Goal: Information Seeking & Learning: Learn about a topic

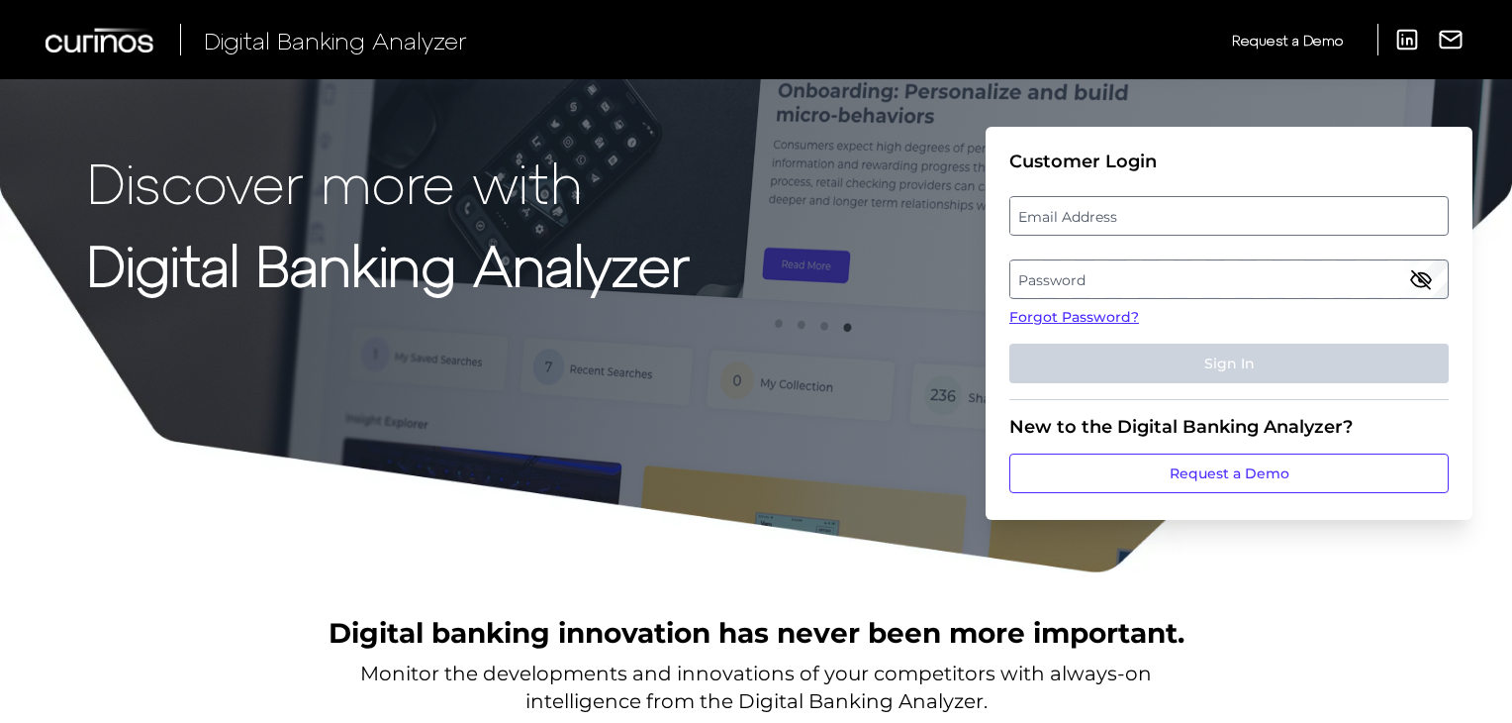
click at [1211, 211] on label "Email Address" at bounding box center [1229, 216] width 436 height 36
click at [1211, 211] on input "email" at bounding box center [1229, 216] width 439 height 40
type input "wesley.christie@regions.com"
click at [1210, 283] on label "Password" at bounding box center [1229, 279] width 436 height 36
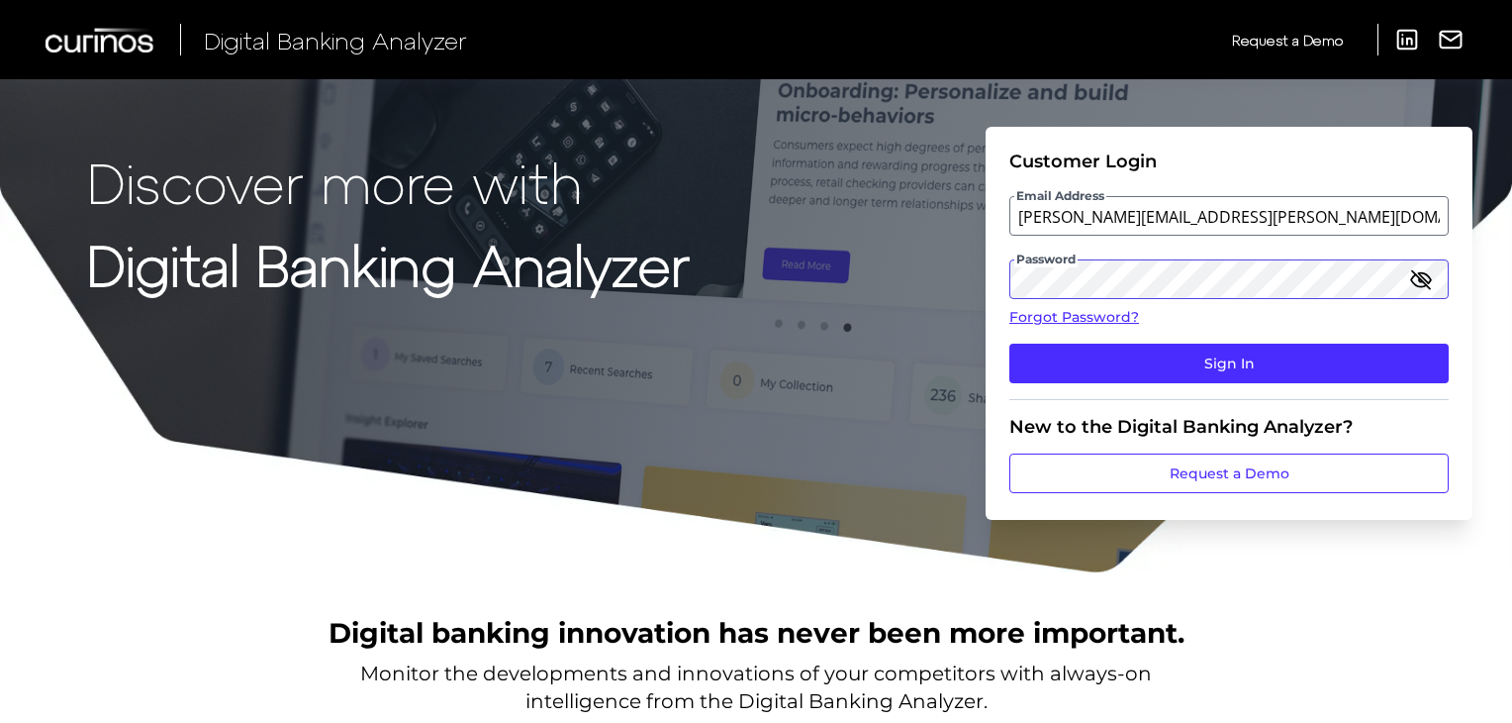
click at [1010, 343] on button "Sign In" at bounding box center [1229, 363] width 439 height 40
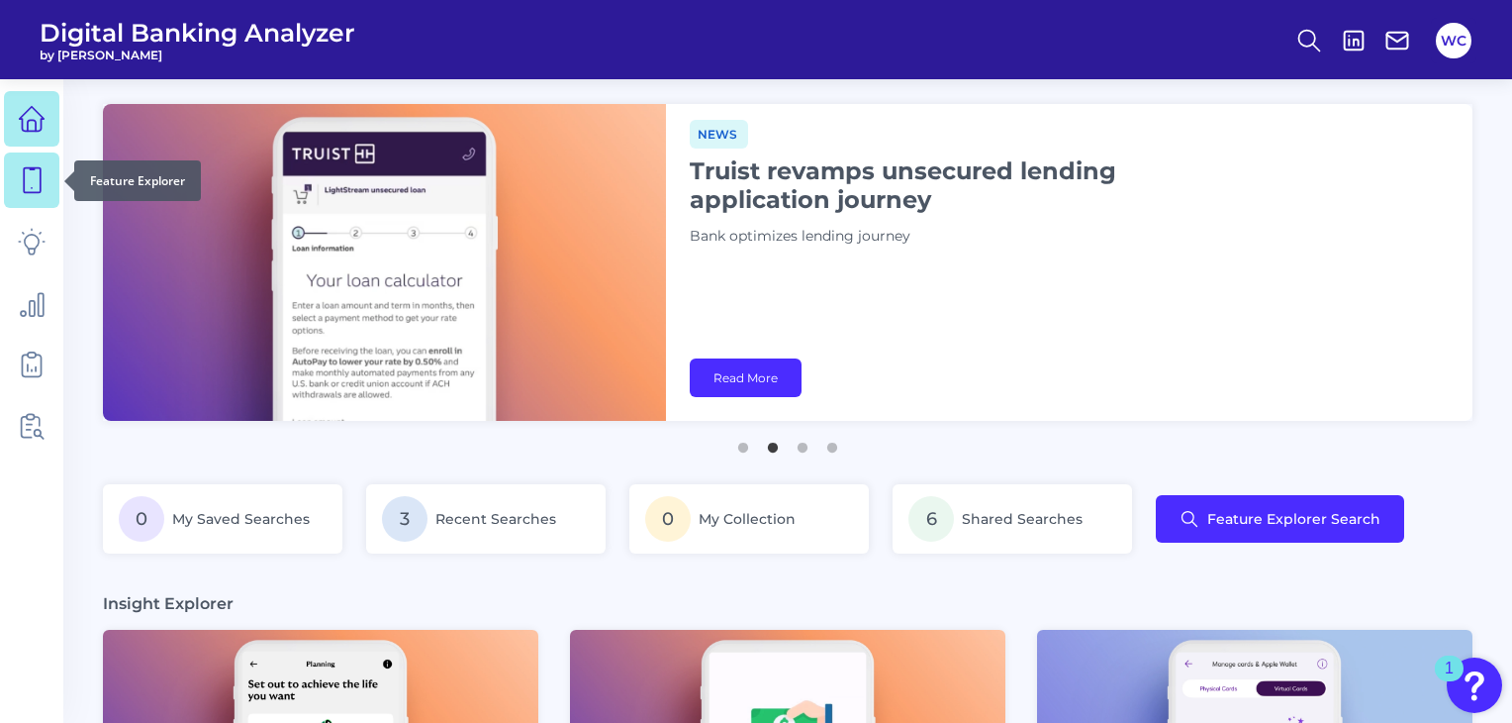
click at [33, 177] on icon at bounding box center [32, 180] width 28 height 28
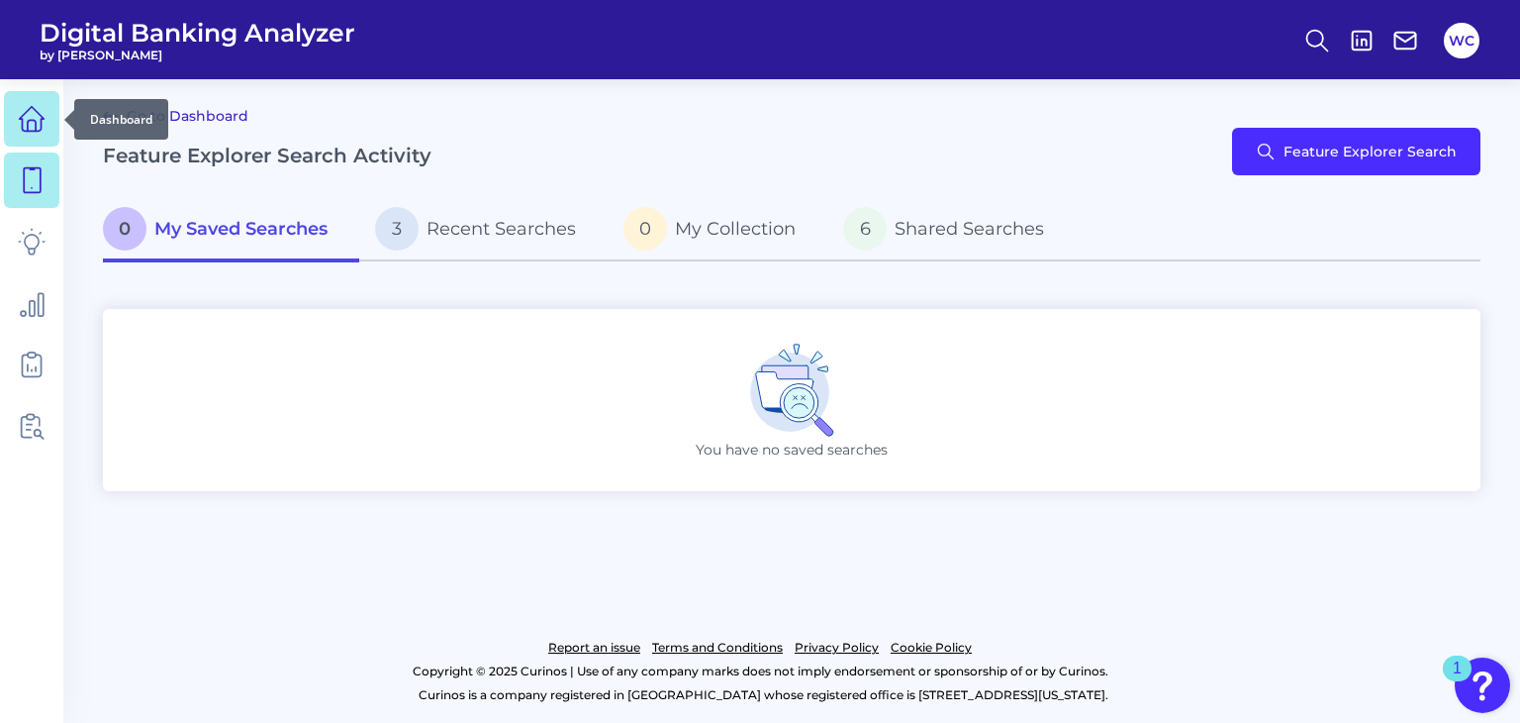
click at [44, 108] on icon at bounding box center [32, 119] width 28 height 28
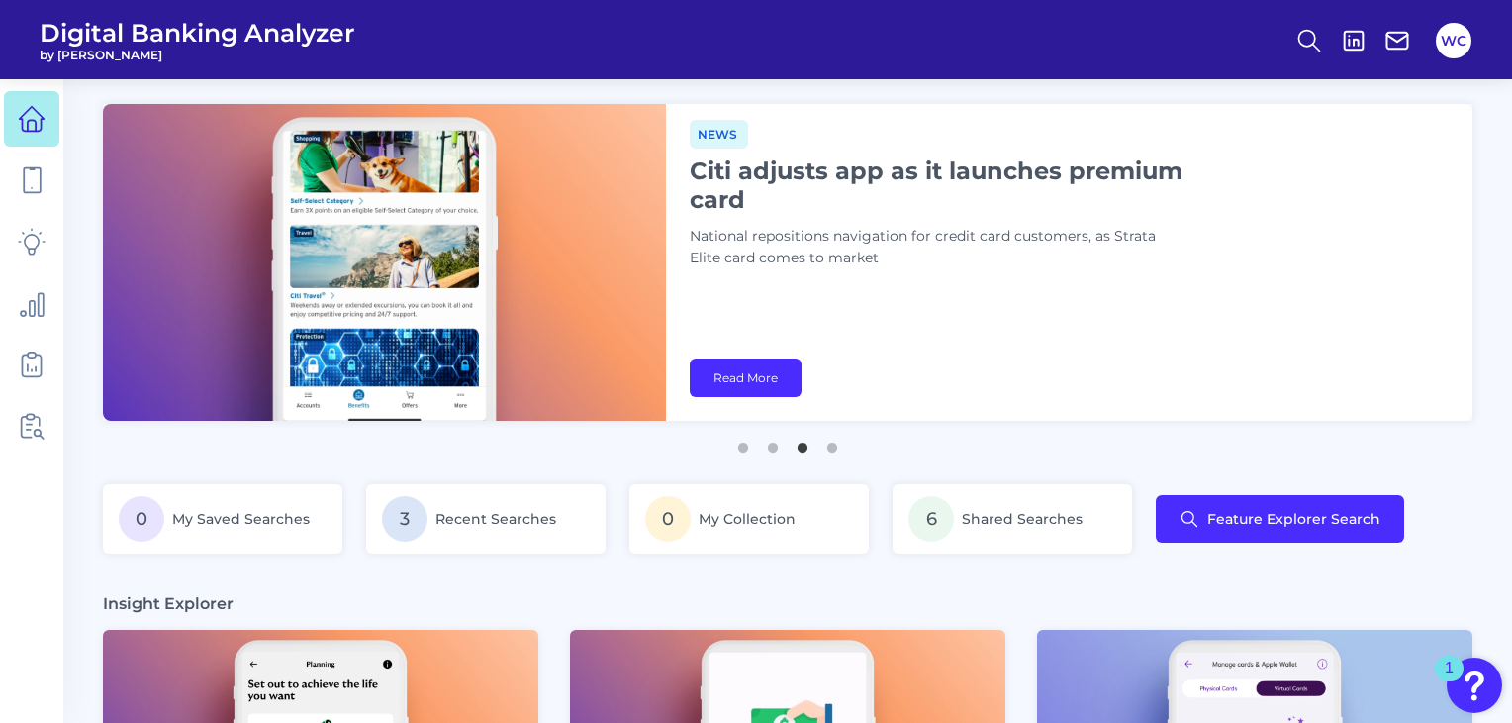
click at [801, 222] on div "News Citi adjusts app as it launches premium card National repositions navigati…" at bounding box center [937, 202] width 495 height 165
click at [32, 190] on icon at bounding box center [32, 180] width 28 height 28
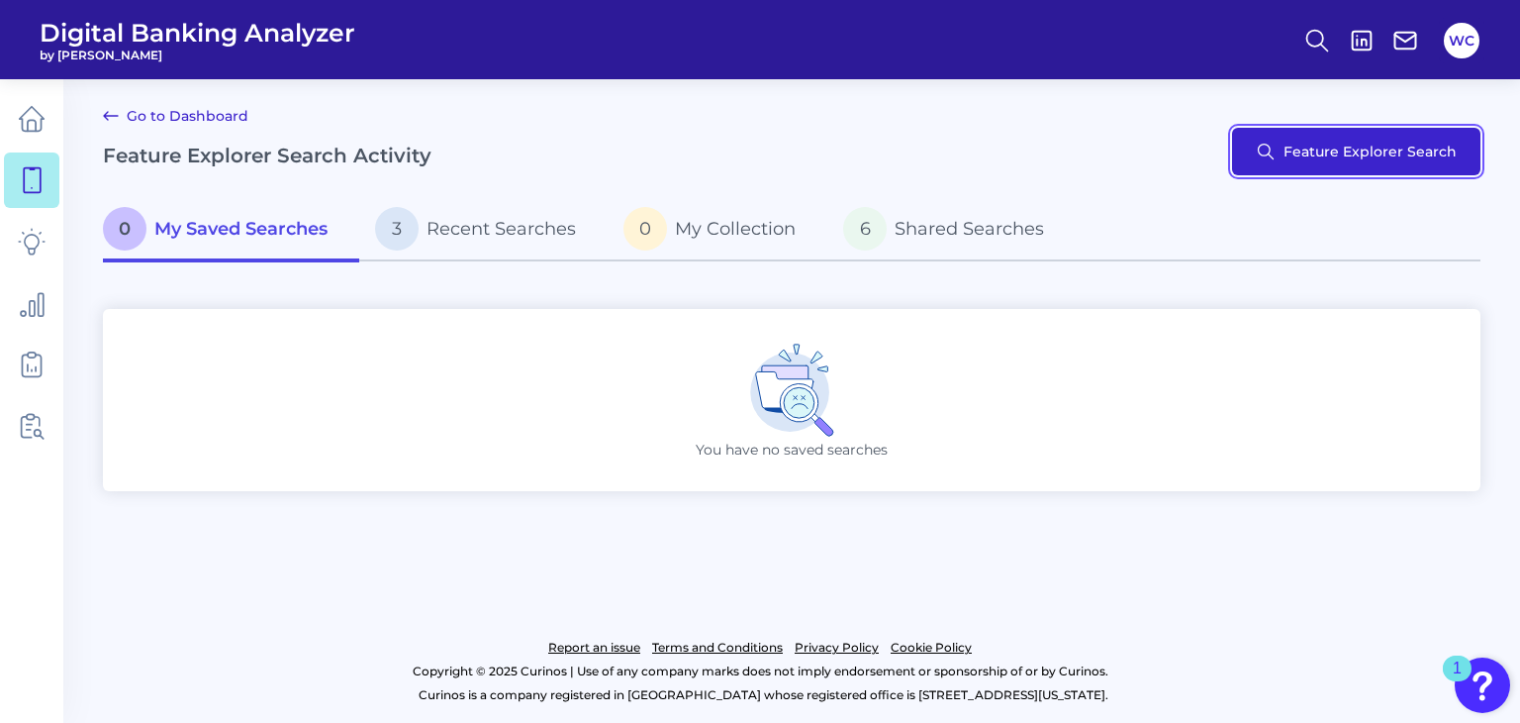
click at [1382, 150] on button "Feature Explorer Search" at bounding box center [1356, 152] width 248 height 48
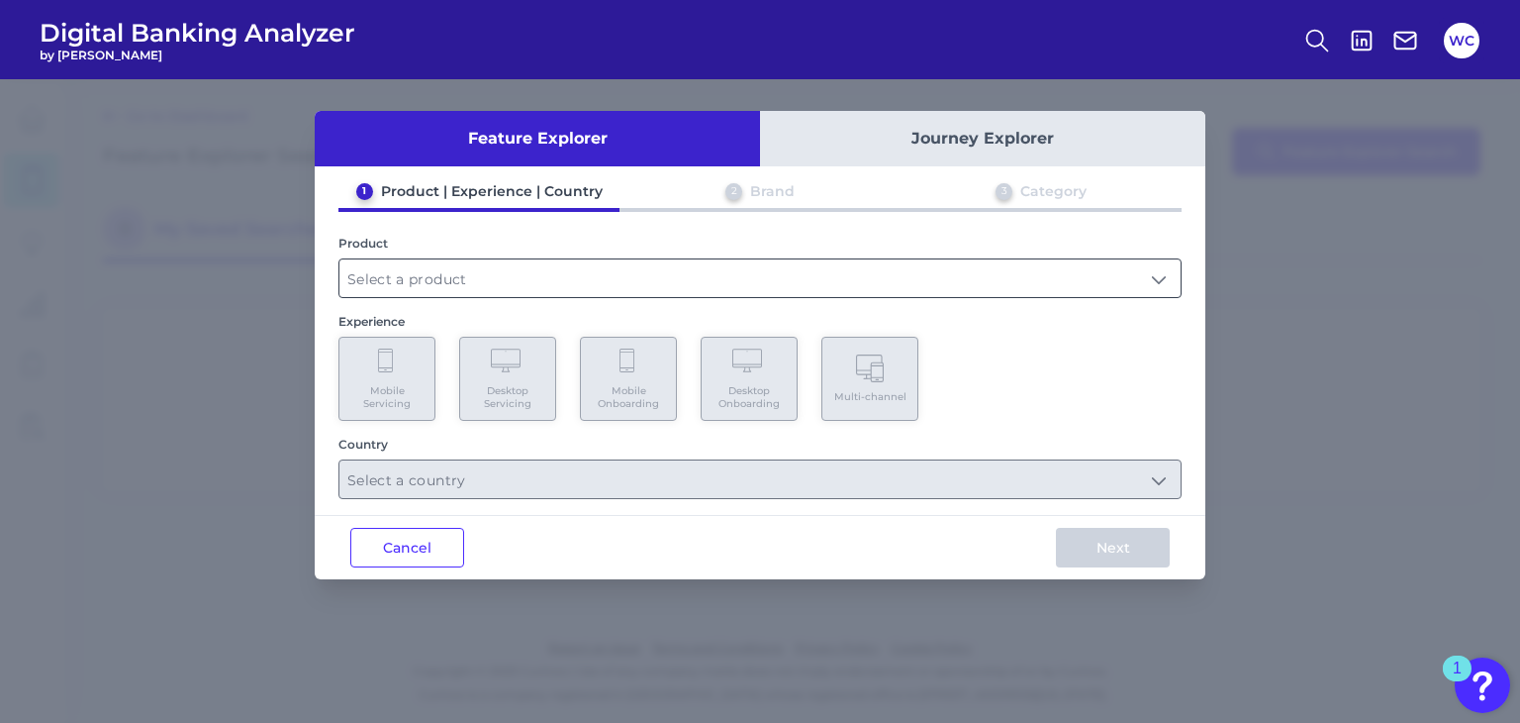
click at [1125, 278] on input "text" at bounding box center [759, 278] width 841 height 38
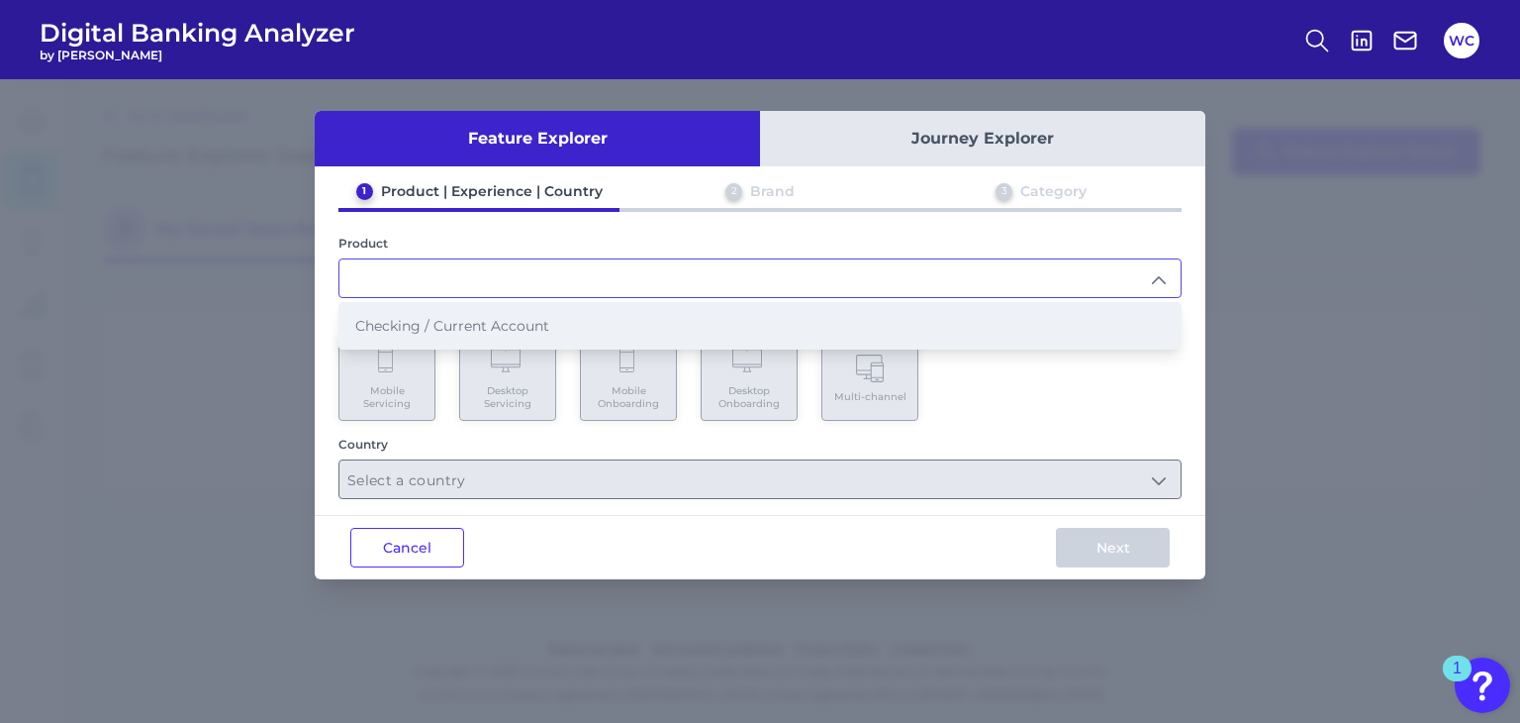
click at [1036, 339] on li "Checking / Current Account" at bounding box center [759, 326] width 841 height 46
type input "Checking / Current Account"
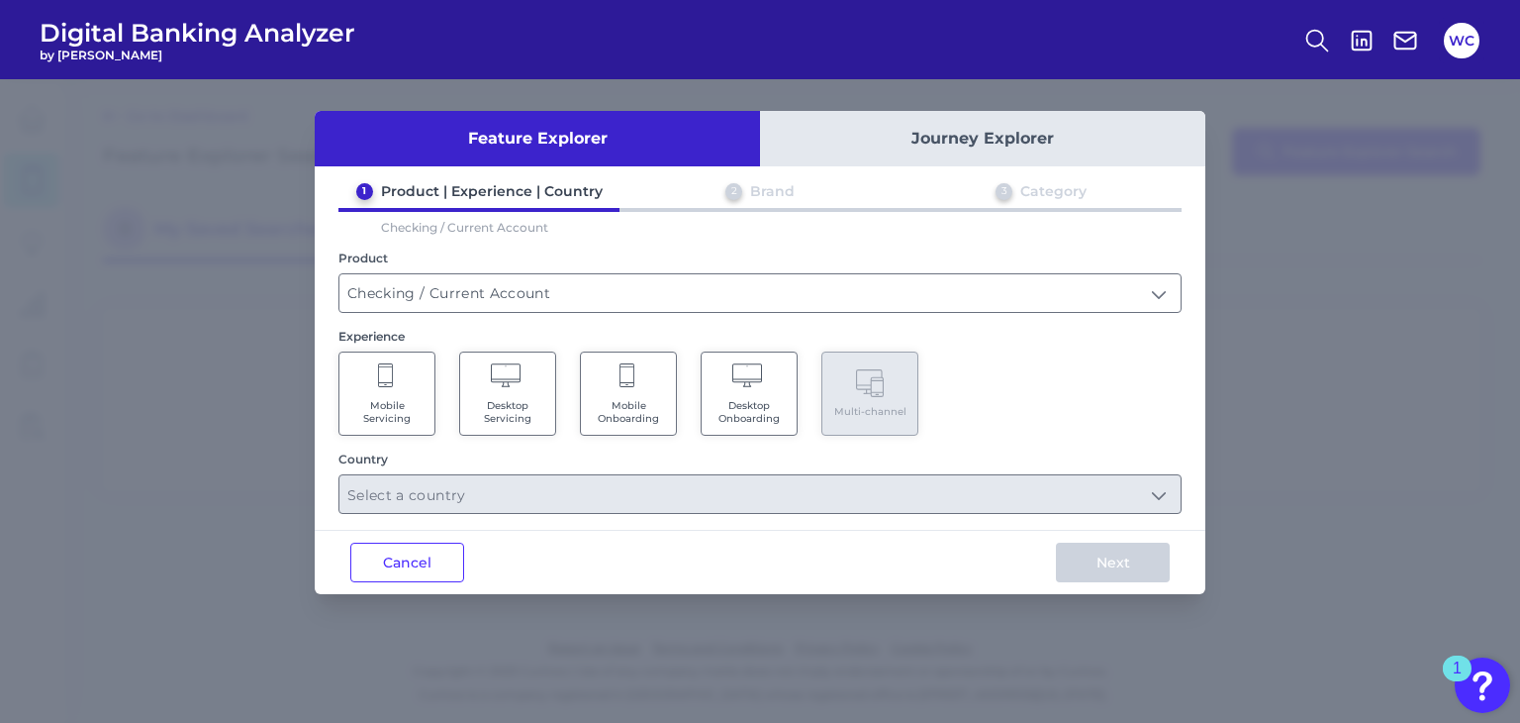
click at [380, 412] on span "Mobile Servicing" at bounding box center [386, 412] width 75 height 26
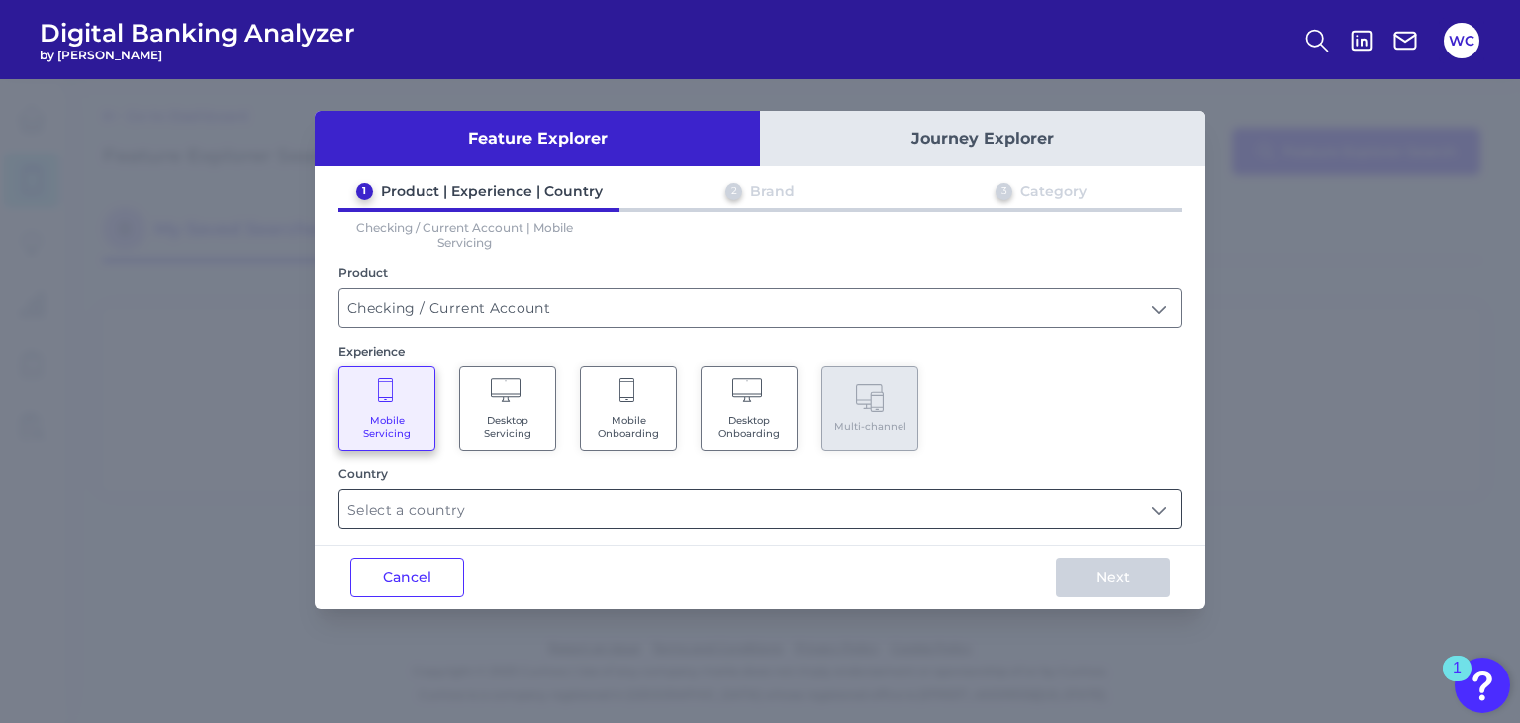
click at [1027, 517] on input "text" at bounding box center [759, 509] width 841 height 38
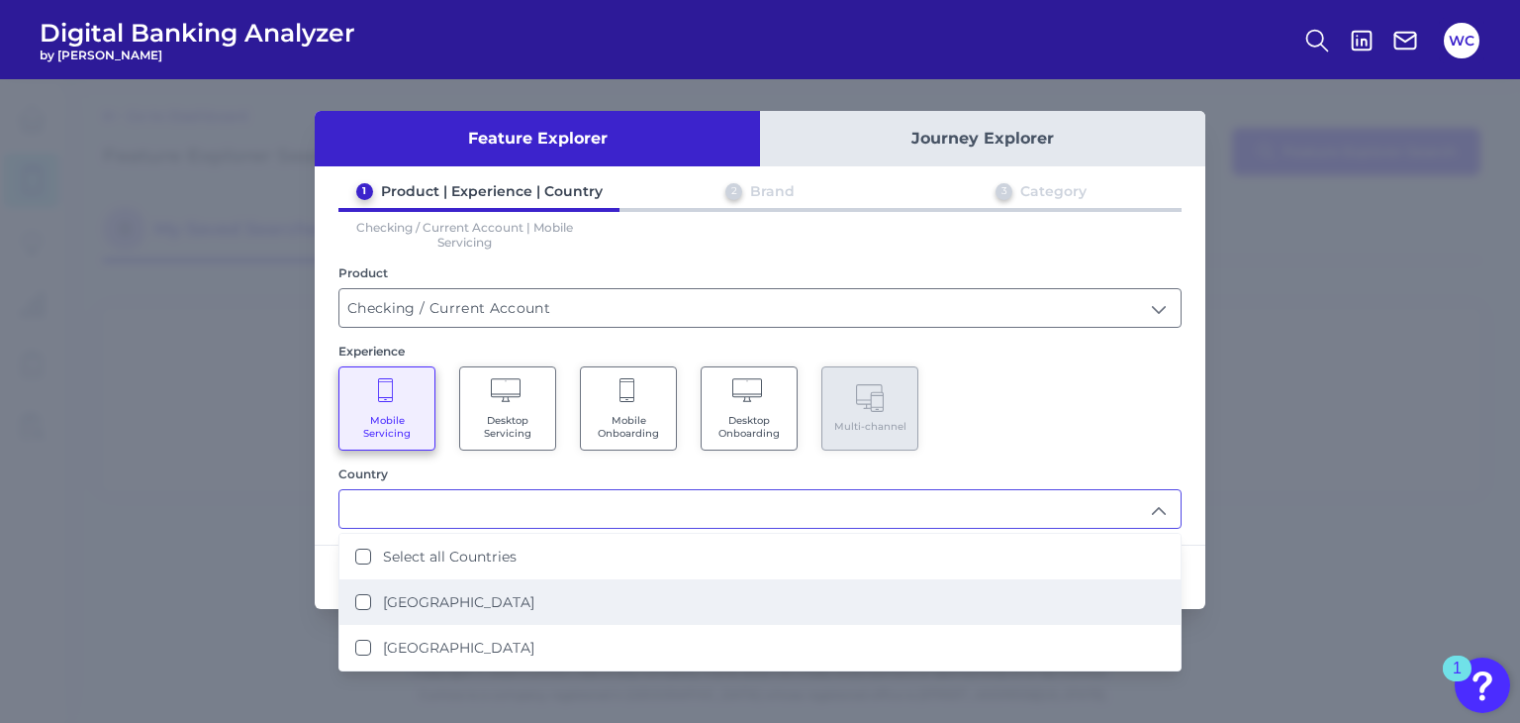
click at [892, 591] on li "United States" at bounding box center [759, 602] width 841 height 46
type input "United States"
click at [1143, 444] on div "Mobile Servicing Desktop Servicing Mobile Onboarding Desktop Onboarding Multi-c…" at bounding box center [760, 408] width 843 height 84
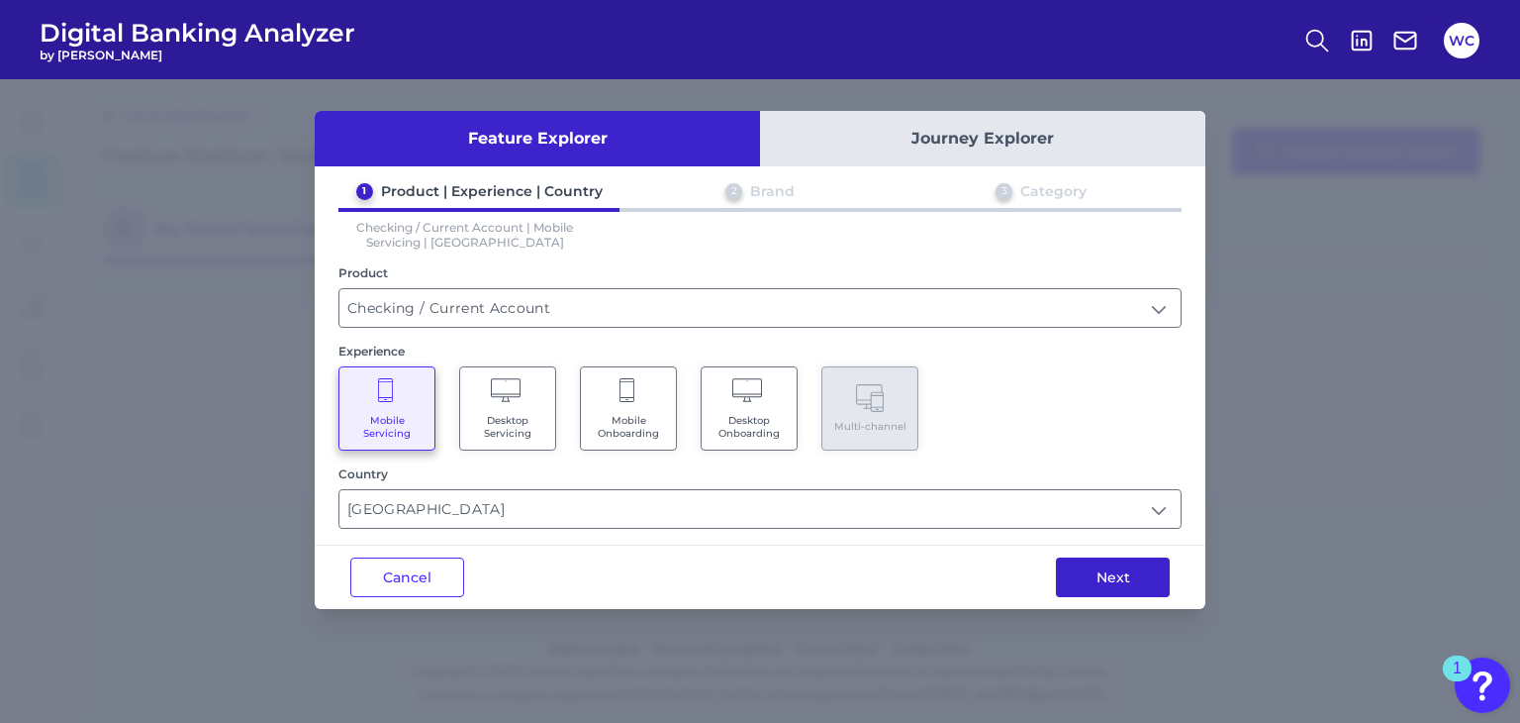
click at [1125, 583] on button "Next" at bounding box center [1113, 577] width 114 height 40
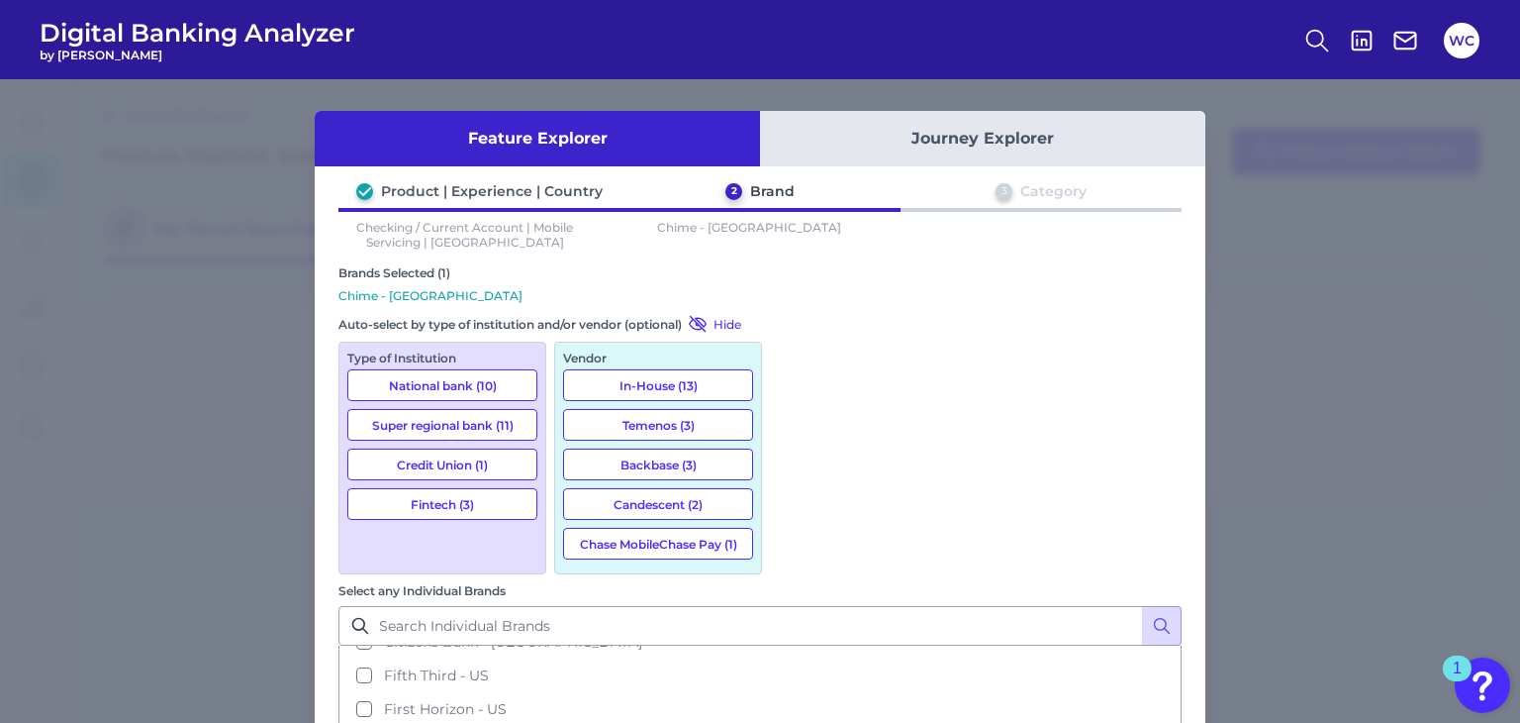
scroll to position [257, 0]
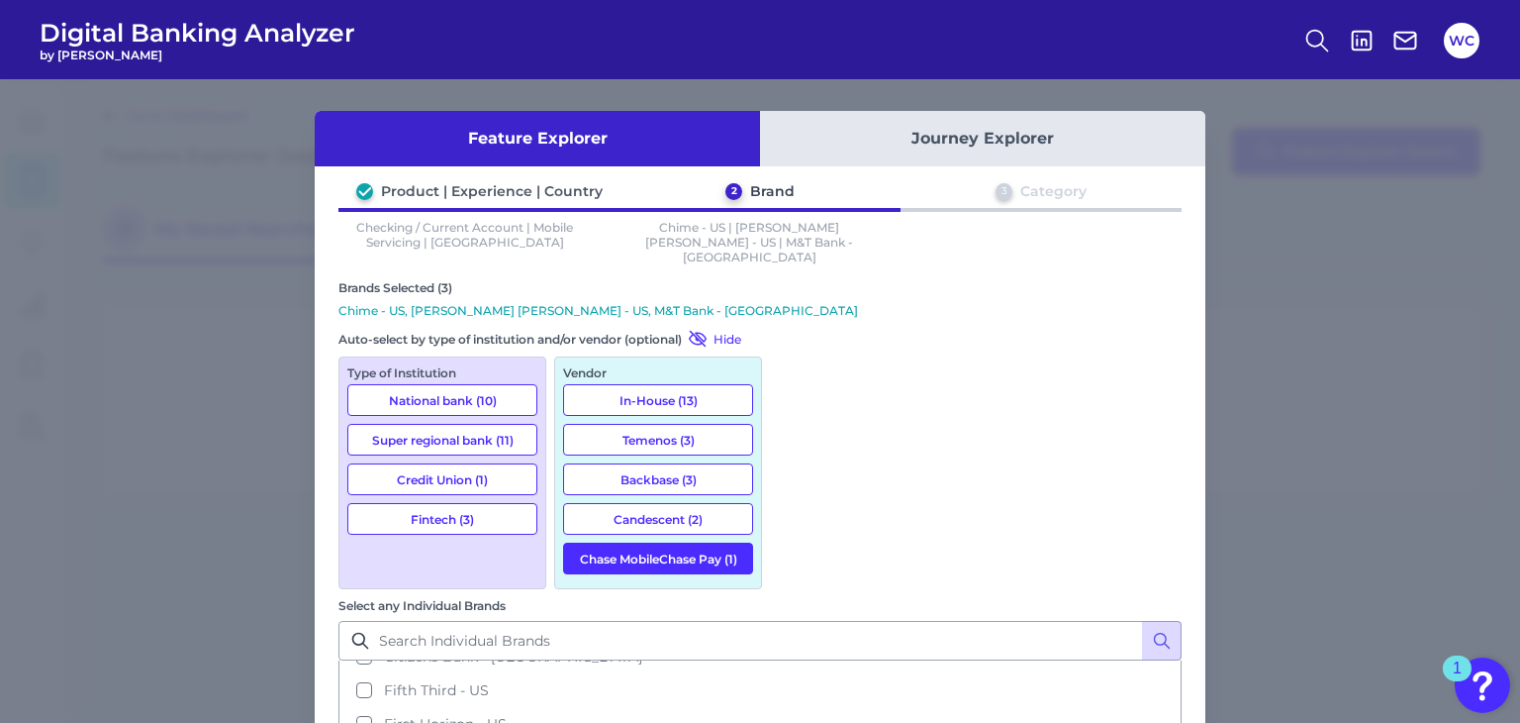
scroll to position [479, 0]
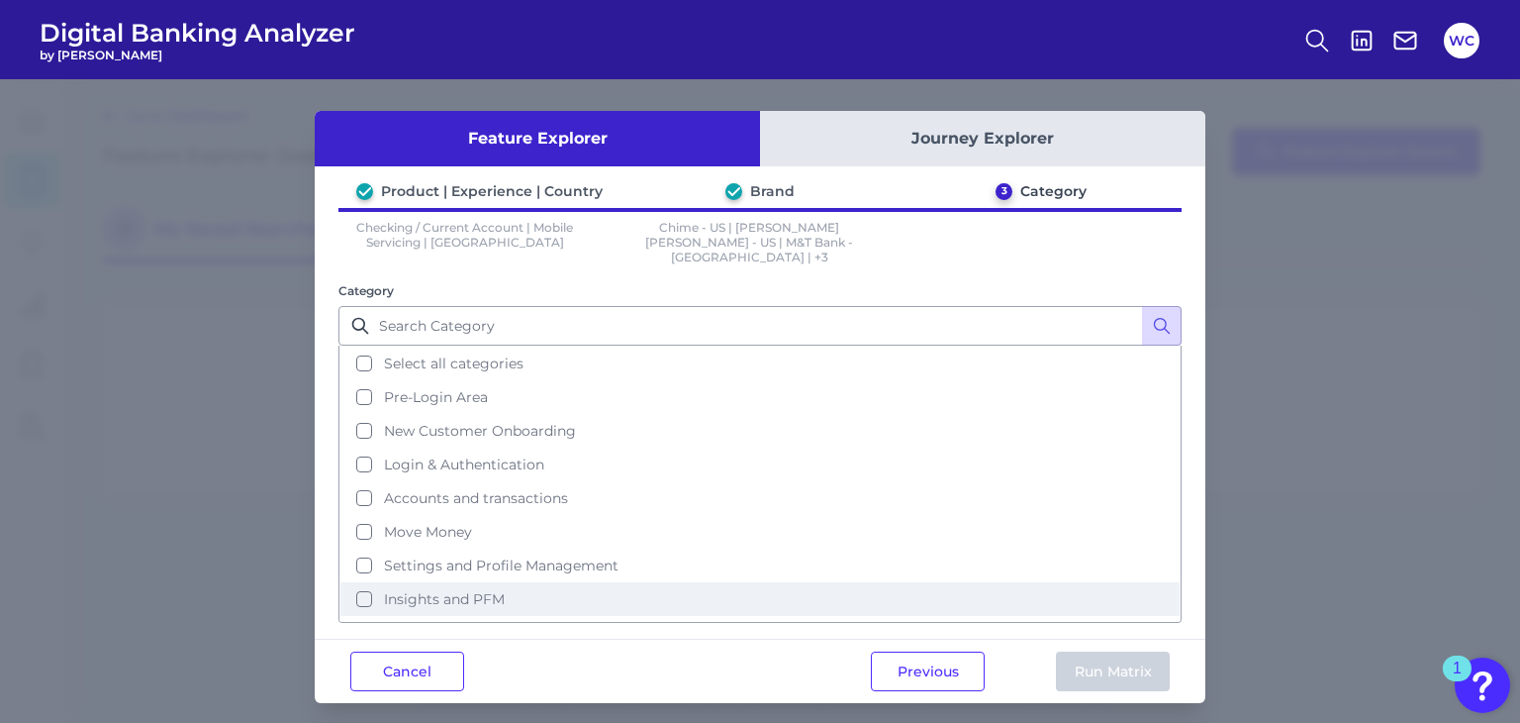
click at [466, 590] on span "Insights and PFM" at bounding box center [444, 599] width 121 height 18
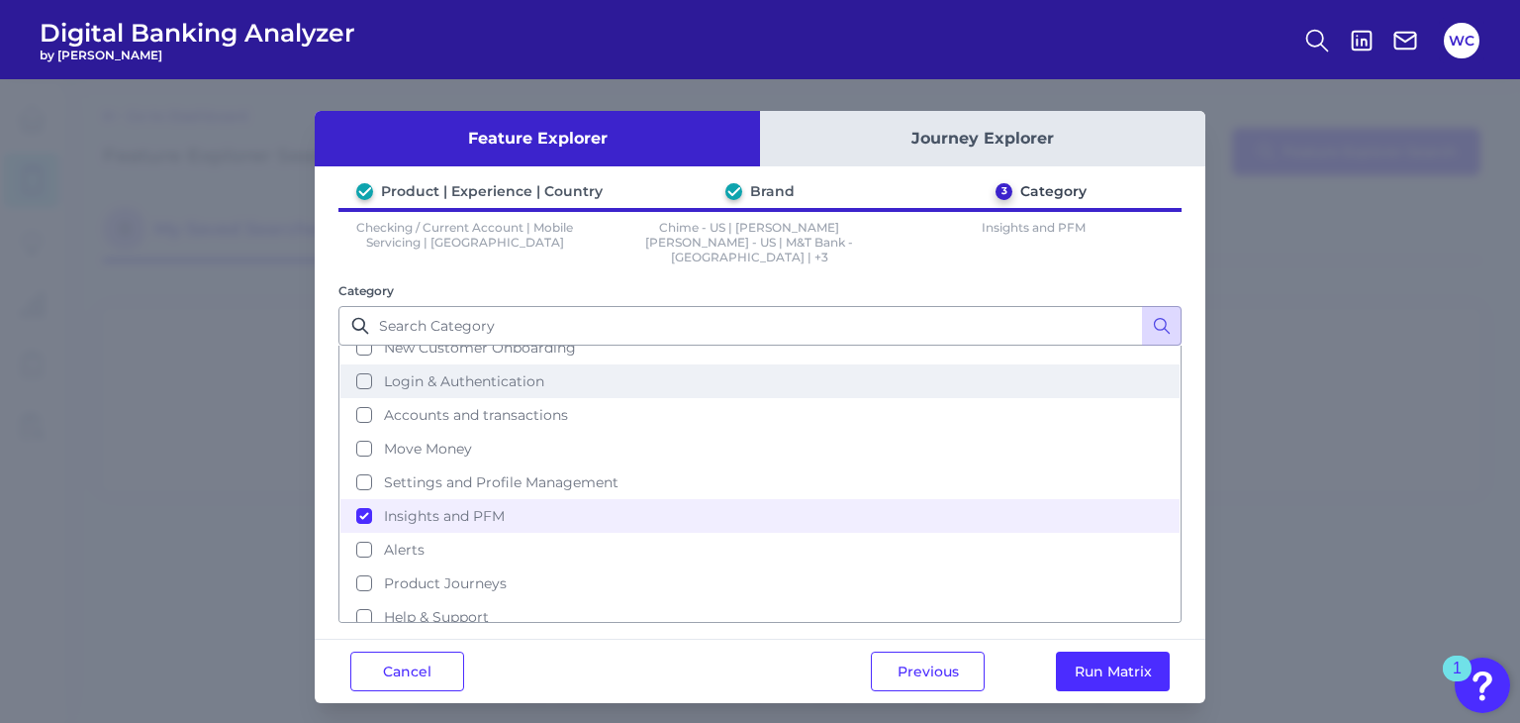
scroll to position [82, 0]
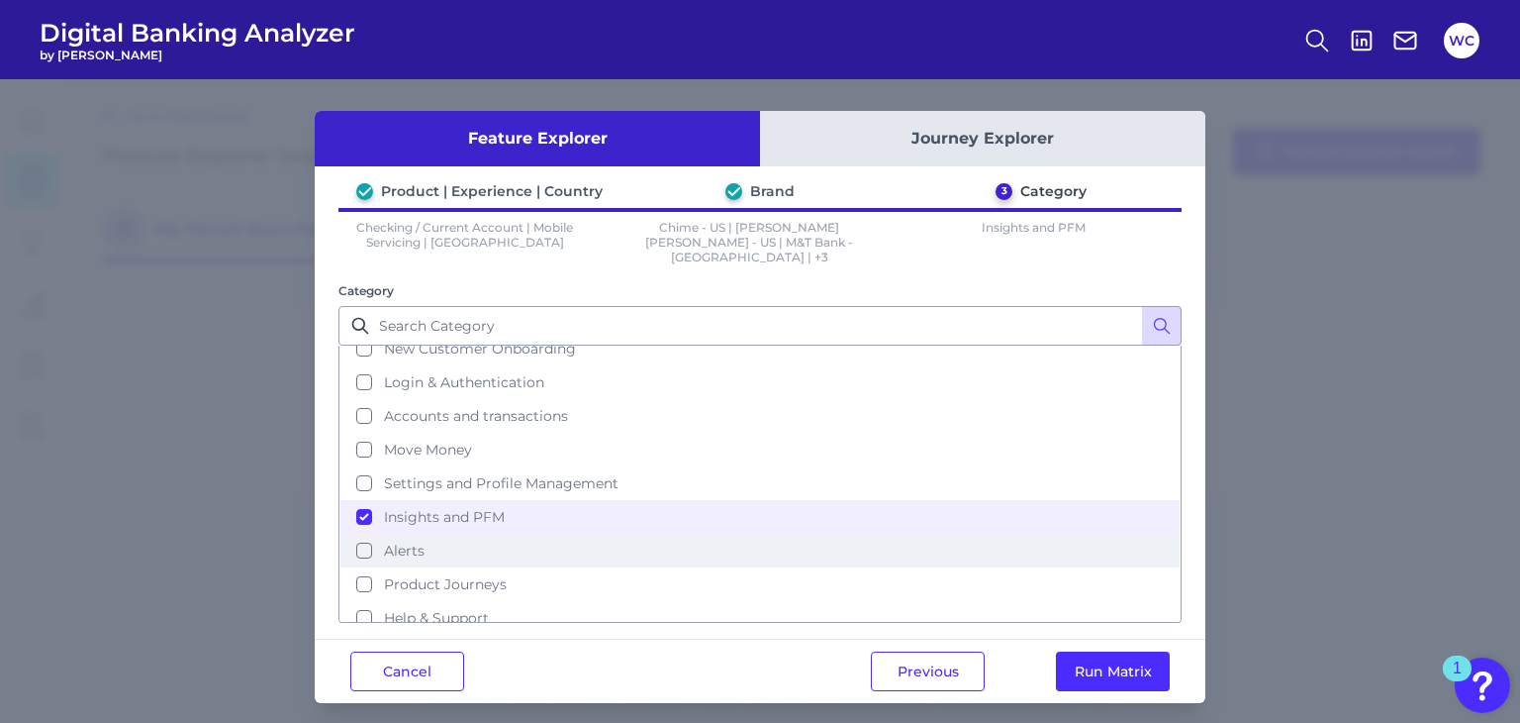
click at [413, 541] on span "Alerts" at bounding box center [404, 550] width 41 height 18
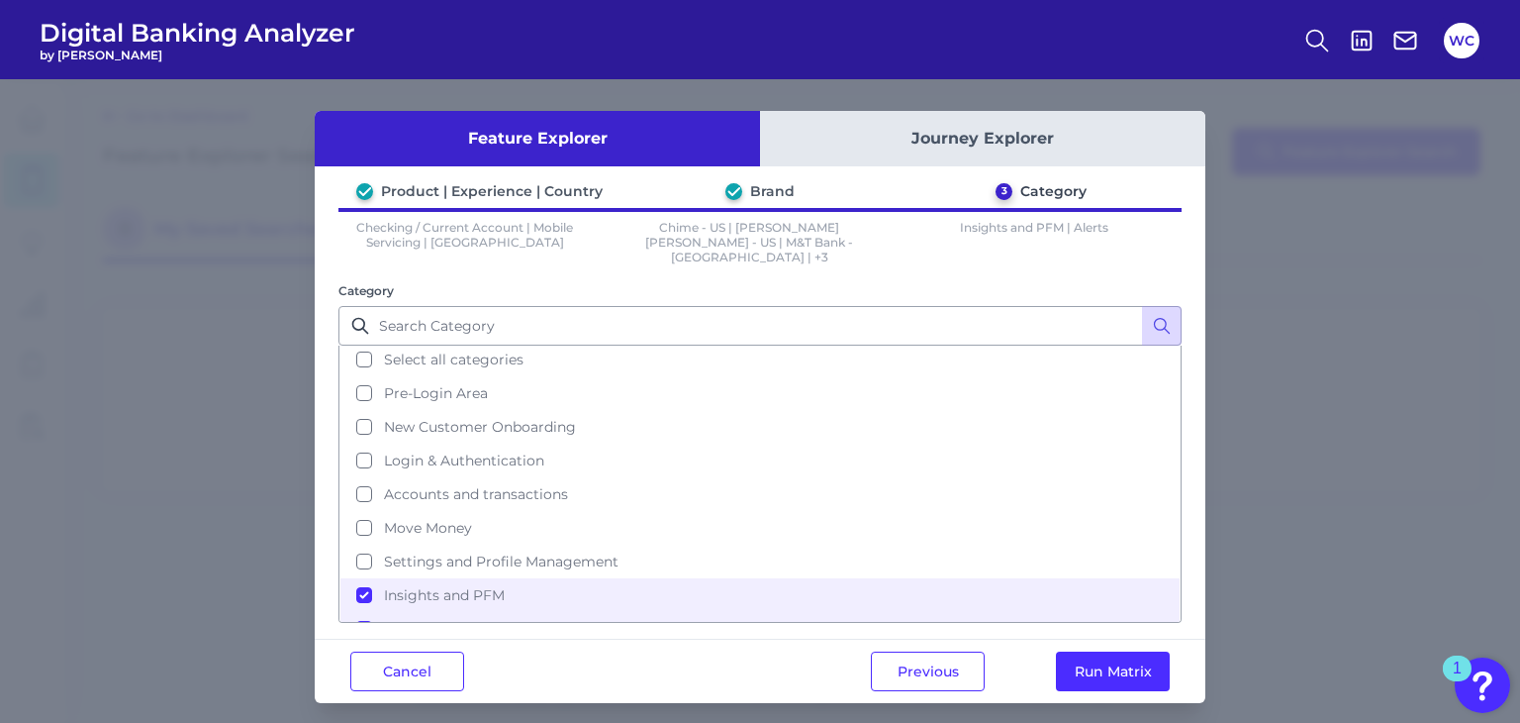
scroll to position [0, 0]
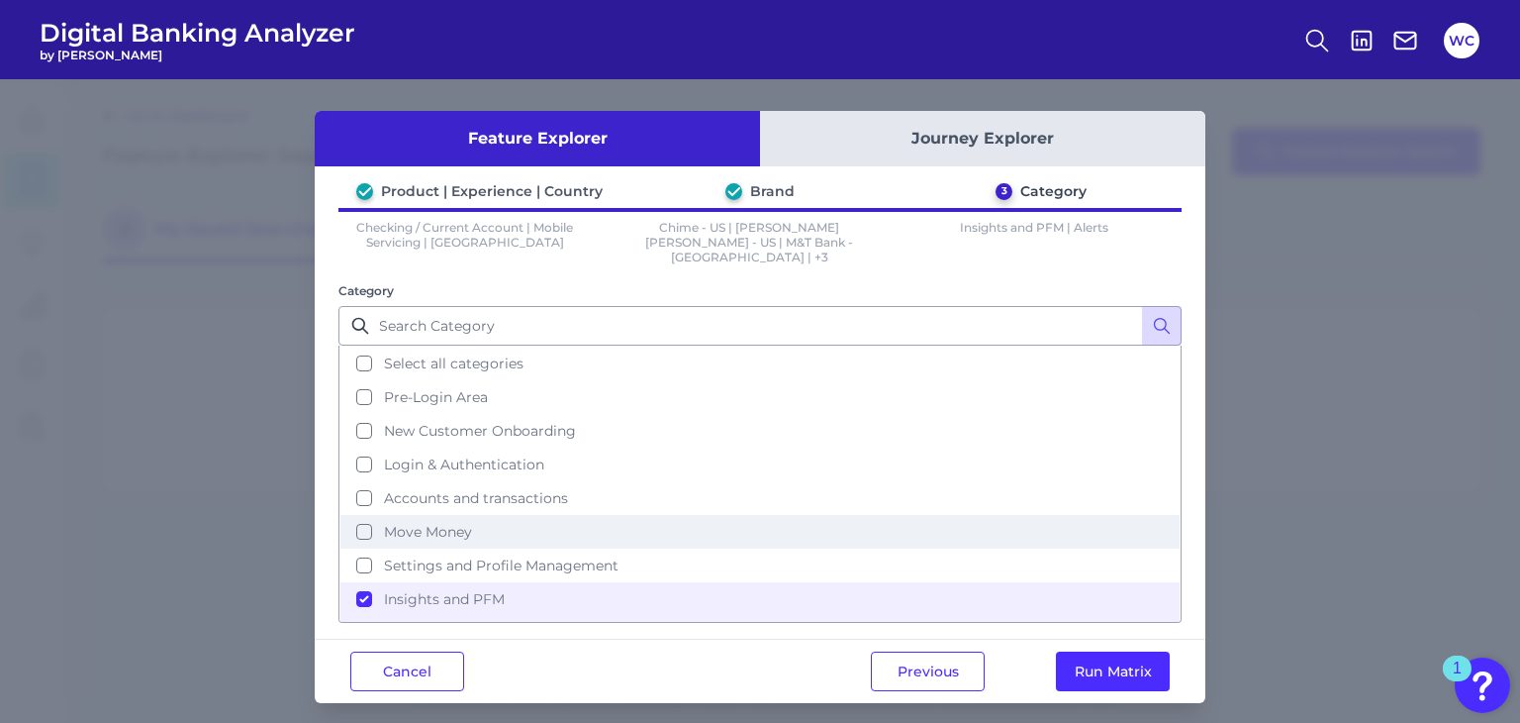
click at [413, 523] on span "Move Money" at bounding box center [428, 532] width 88 height 18
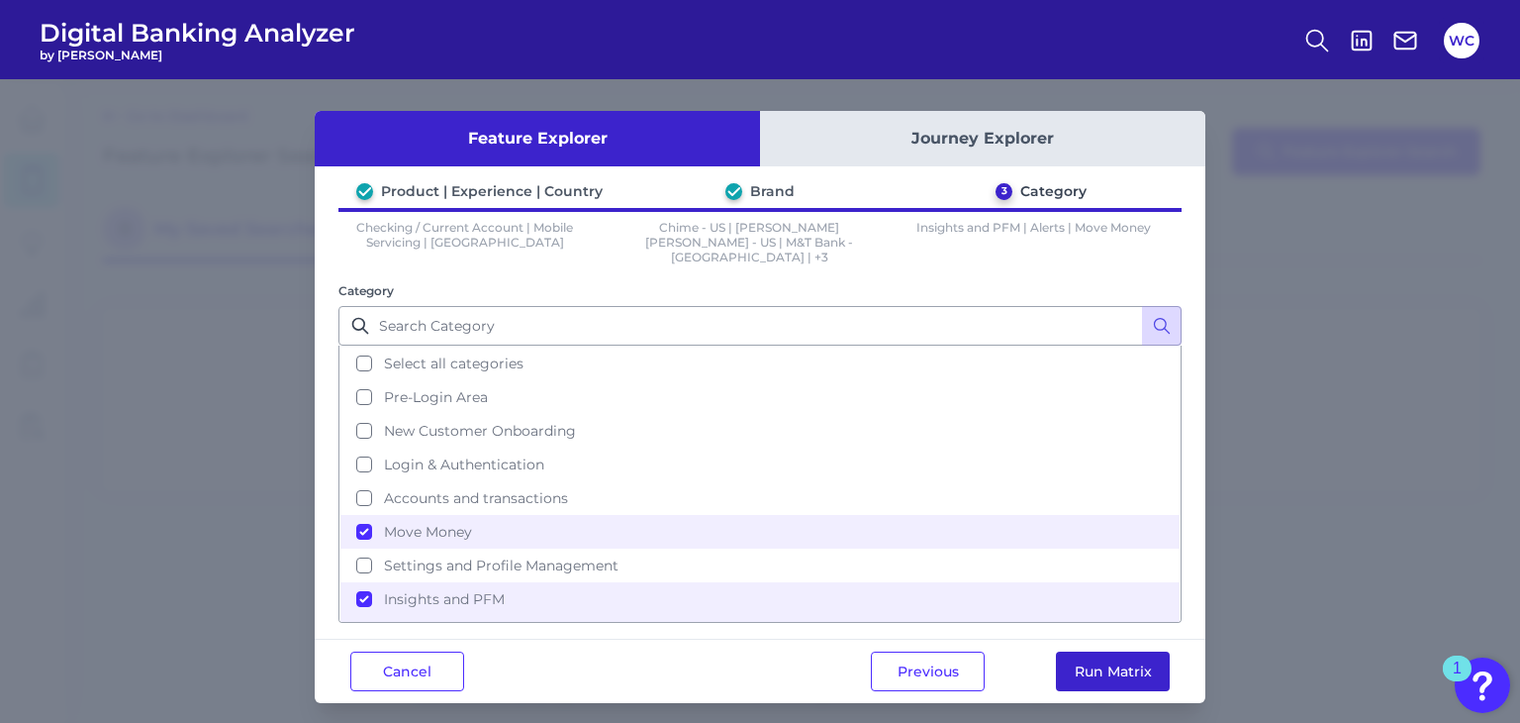
click at [1112, 654] on button "Run Matrix" at bounding box center [1113, 671] width 114 height 40
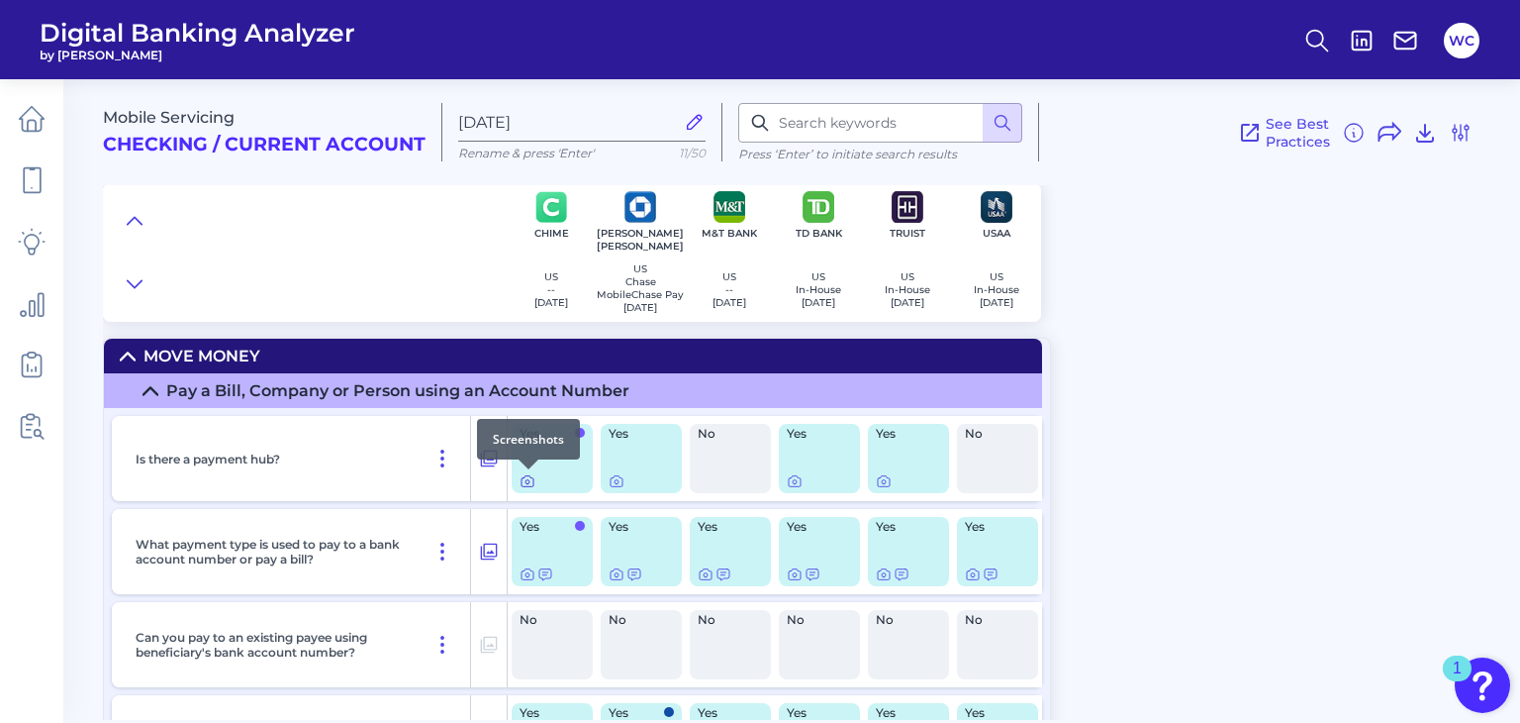
click at [527, 481] on icon at bounding box center [528, 481] width 16 height 16
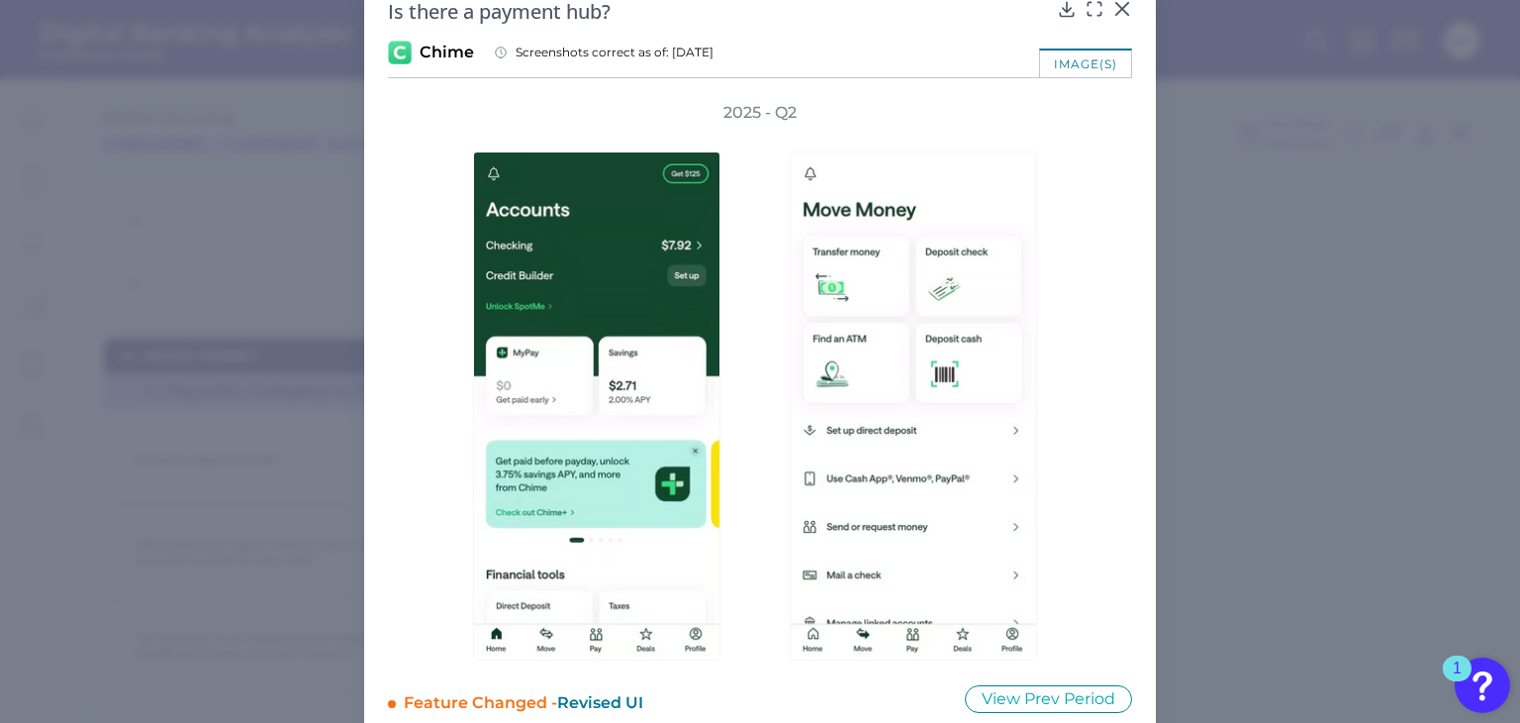
scroll to position [44, 0]
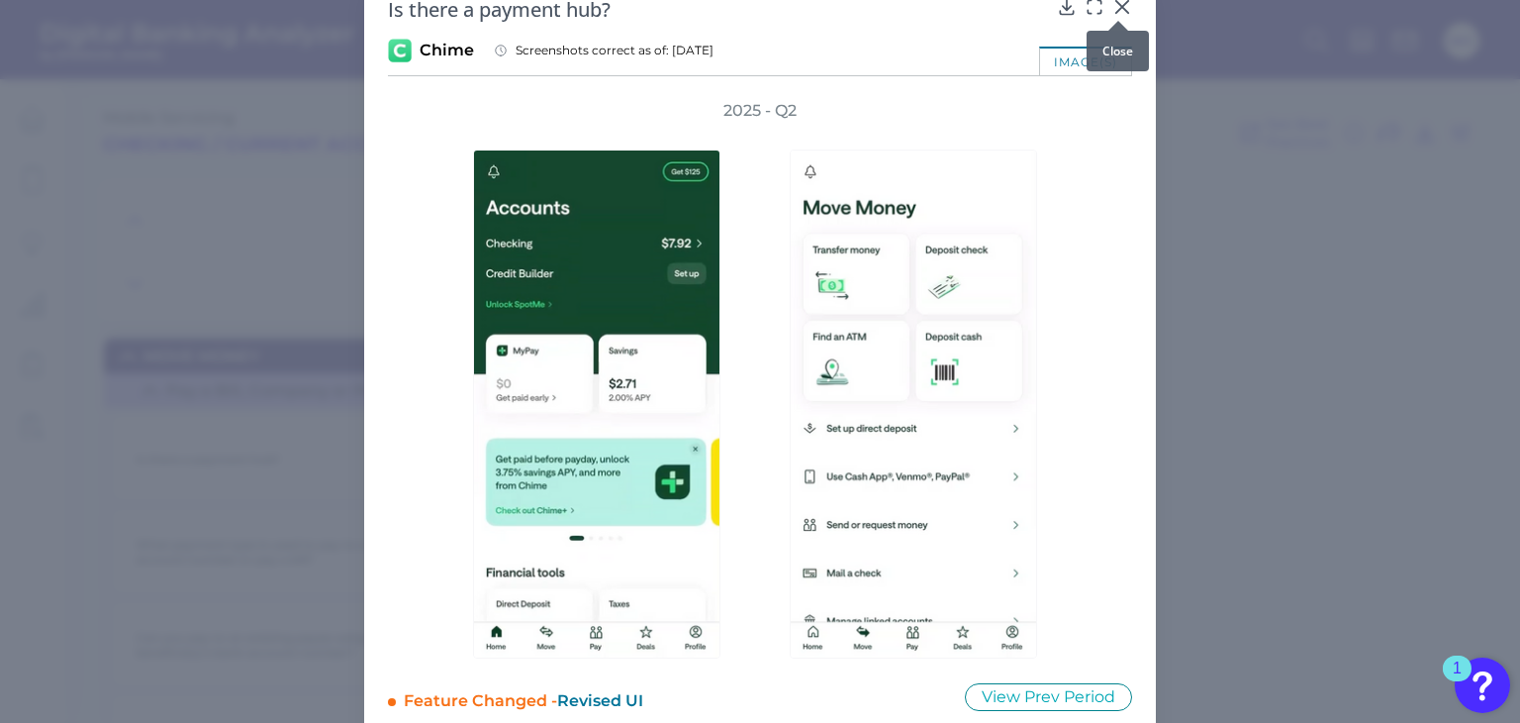
click at [1124, 7] on icon at bounding box center [1123, 7] width 20 height 20
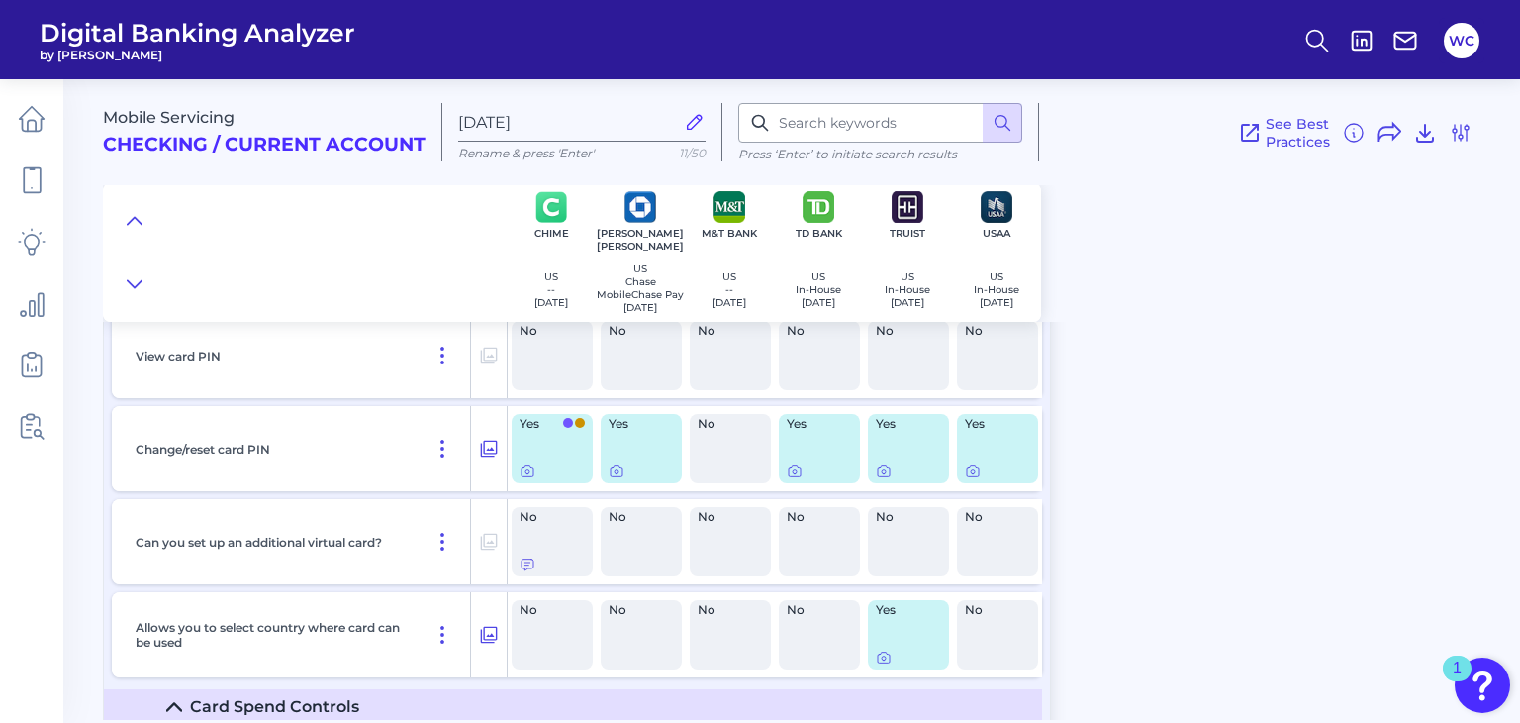
scroll to position [7580, 0]
click at [523, 471] on icon at bounding box center [528, 472] width 16 height 16
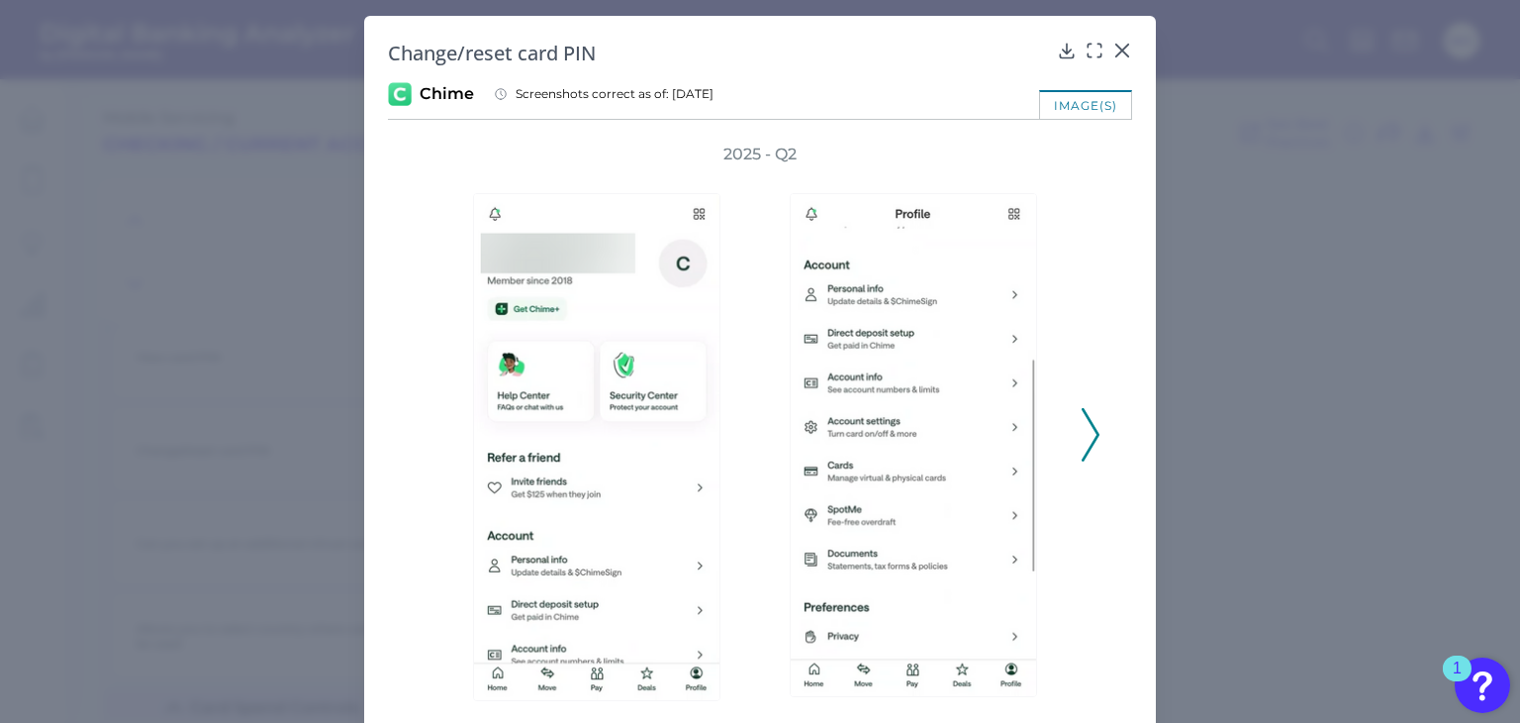
click at [1093, 423] on icon at bounding box center [1091, 434] width 18 height 53
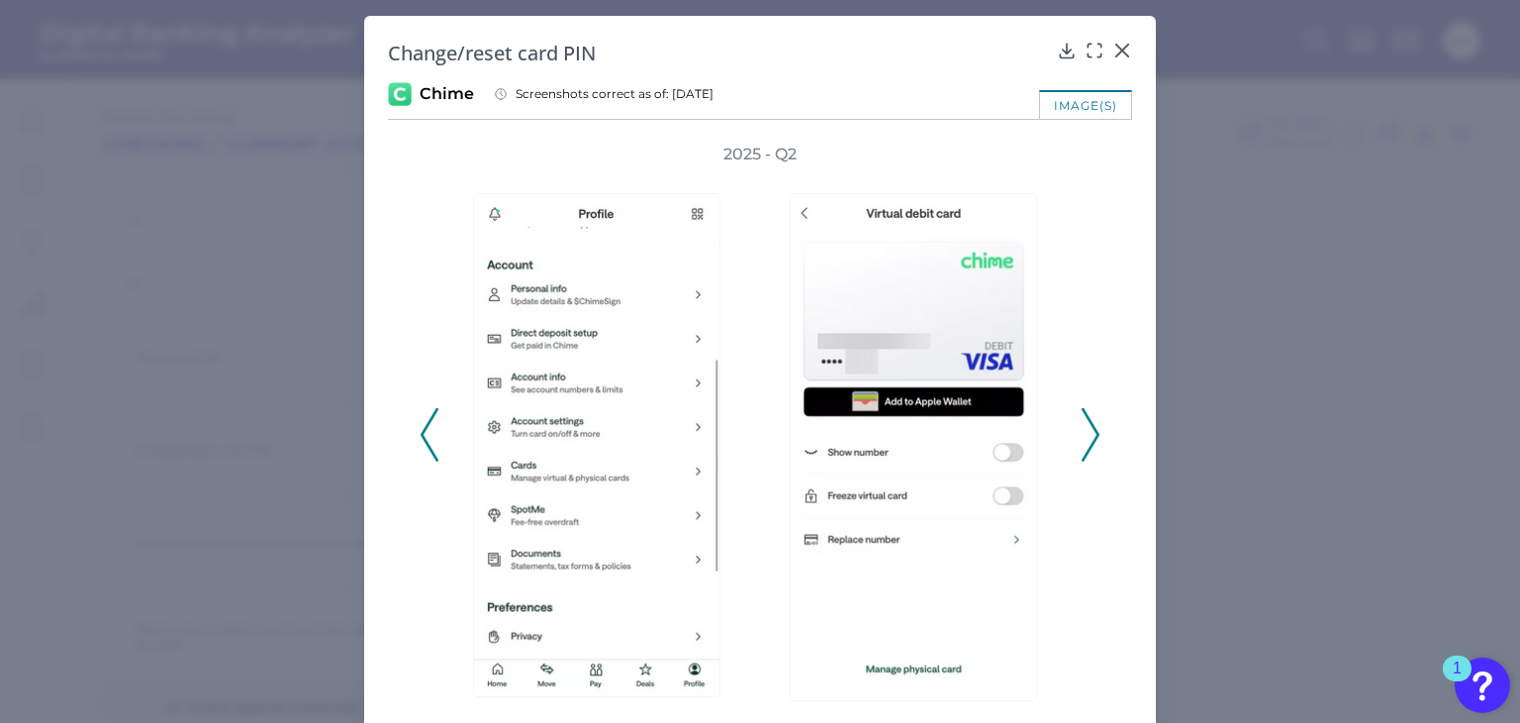
scroll to position [74, 0]
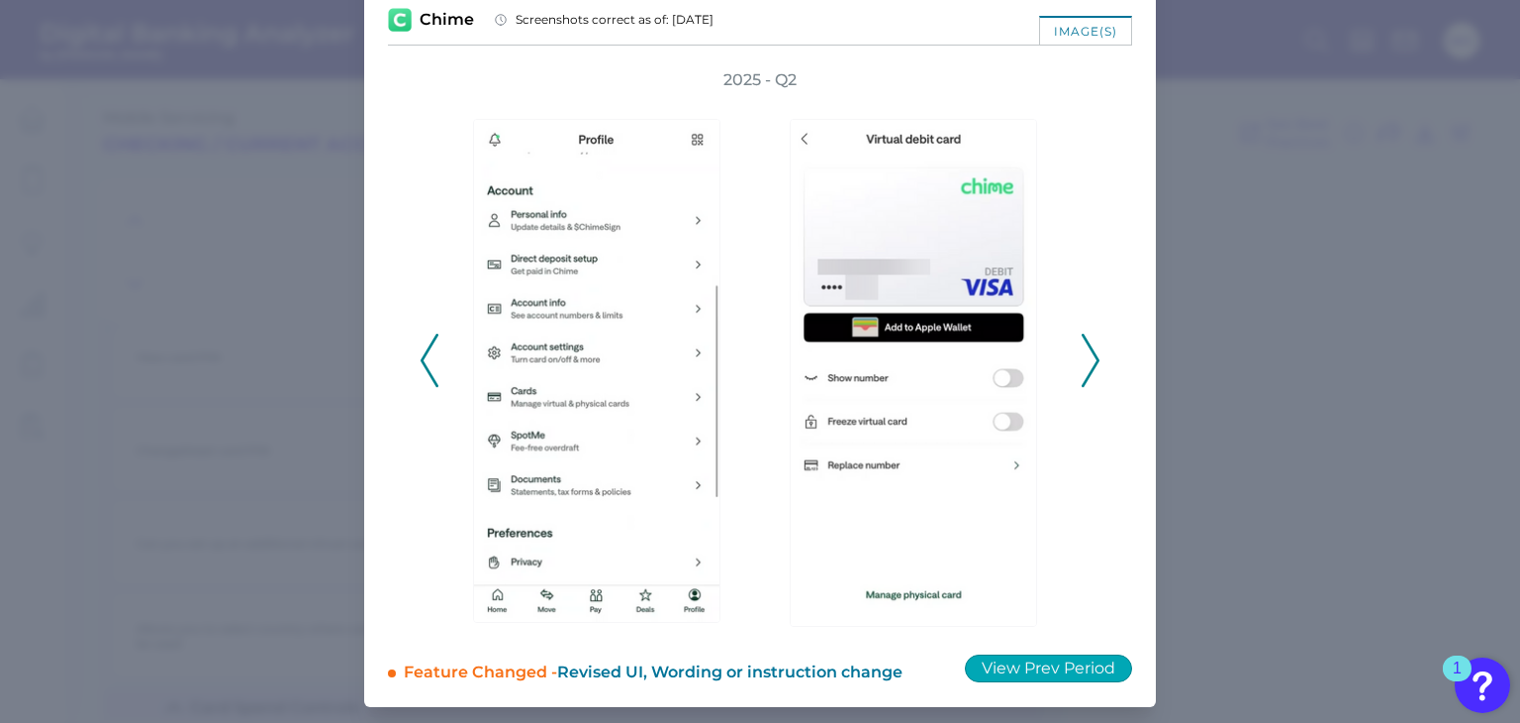
click at [1069, 659] on button "View Prev Period" at bounding box center [1048, 668] width 167 height 28
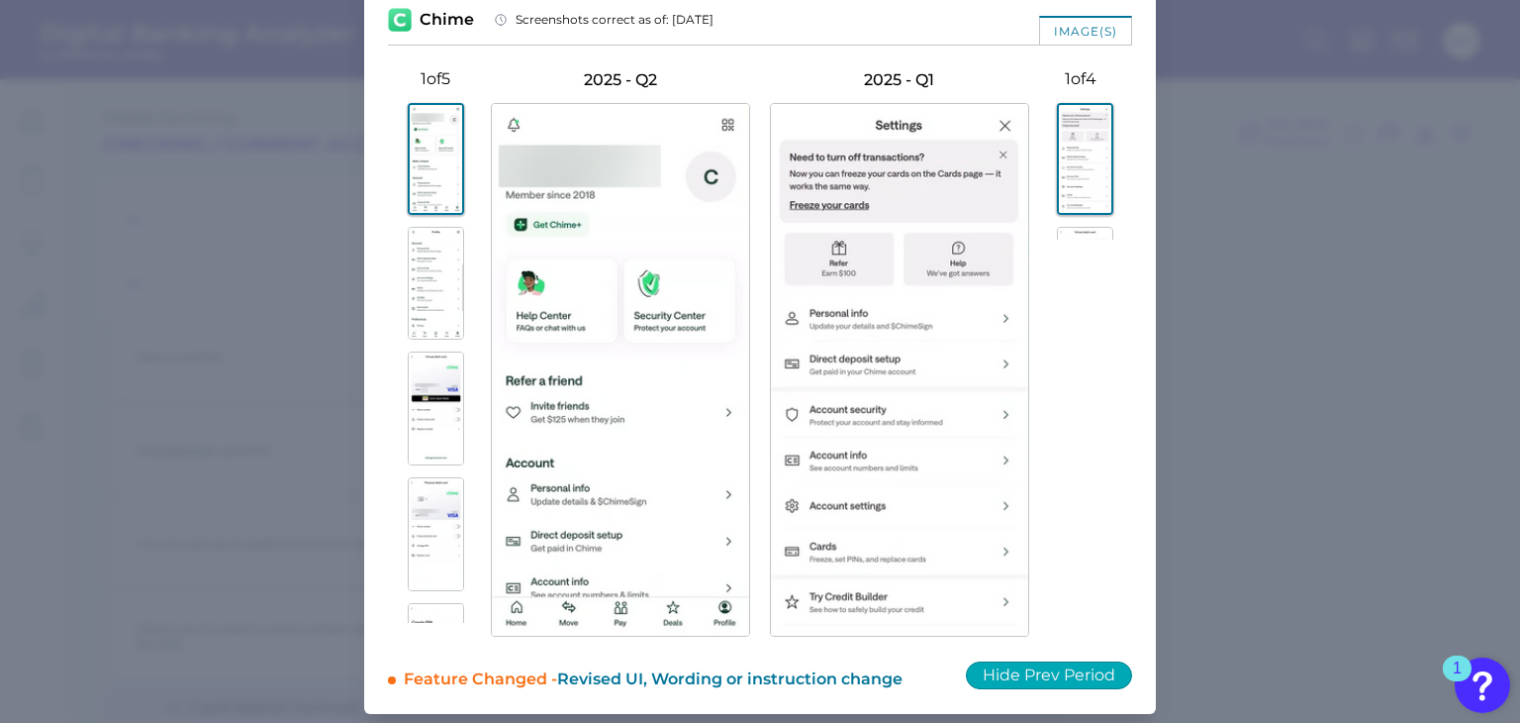
scroll to position [0, 0]
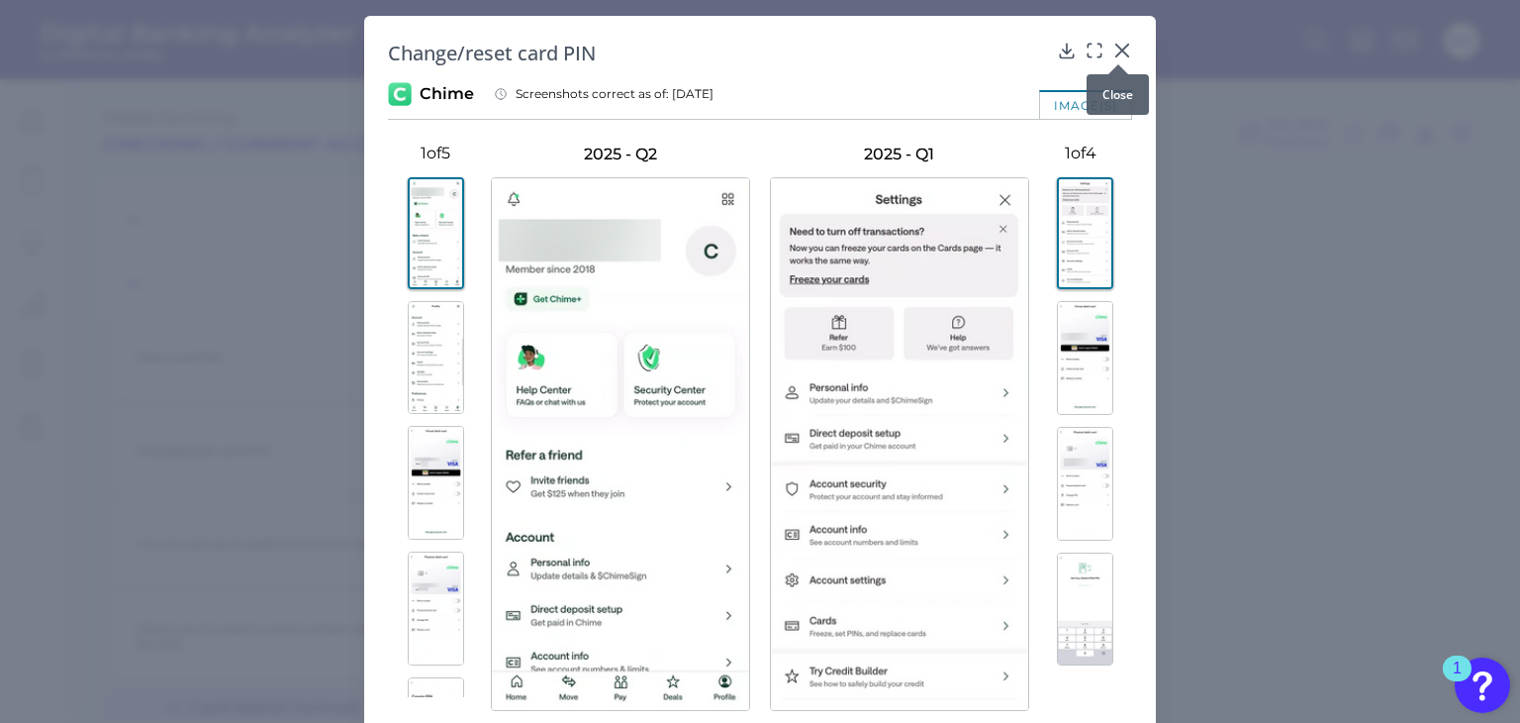
click at [1116, 58] on div at bounding box center [1119, 64] width 20 height 20
click at [1119, 58] on div at bounding box center [1119, 64] width 20 height 20
click at [1117, 46] on icon at bounding box center [1123, 51] width 20 height 20
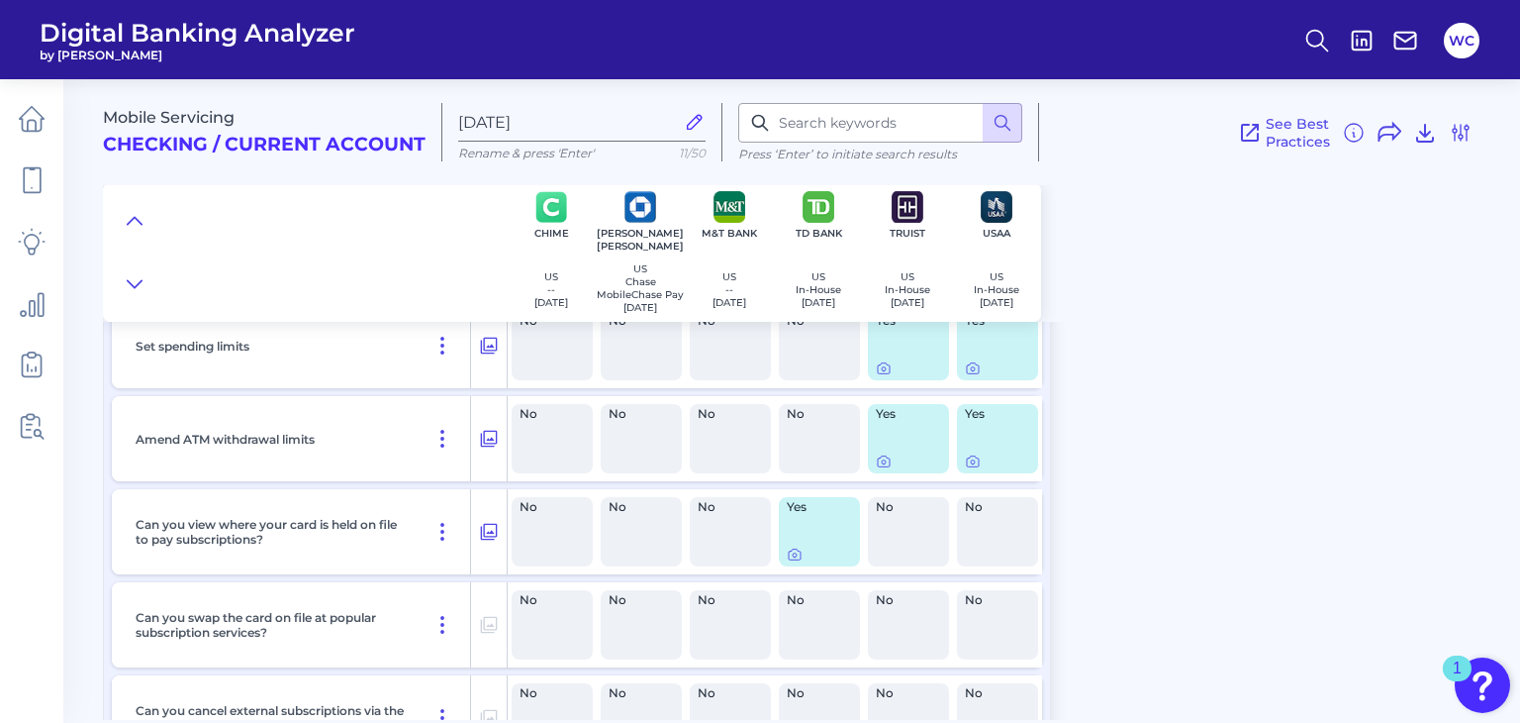
scroll to position [8476, 0]
click at [793, 555] on icon at bounding box center [795, 553] width 4 height 4
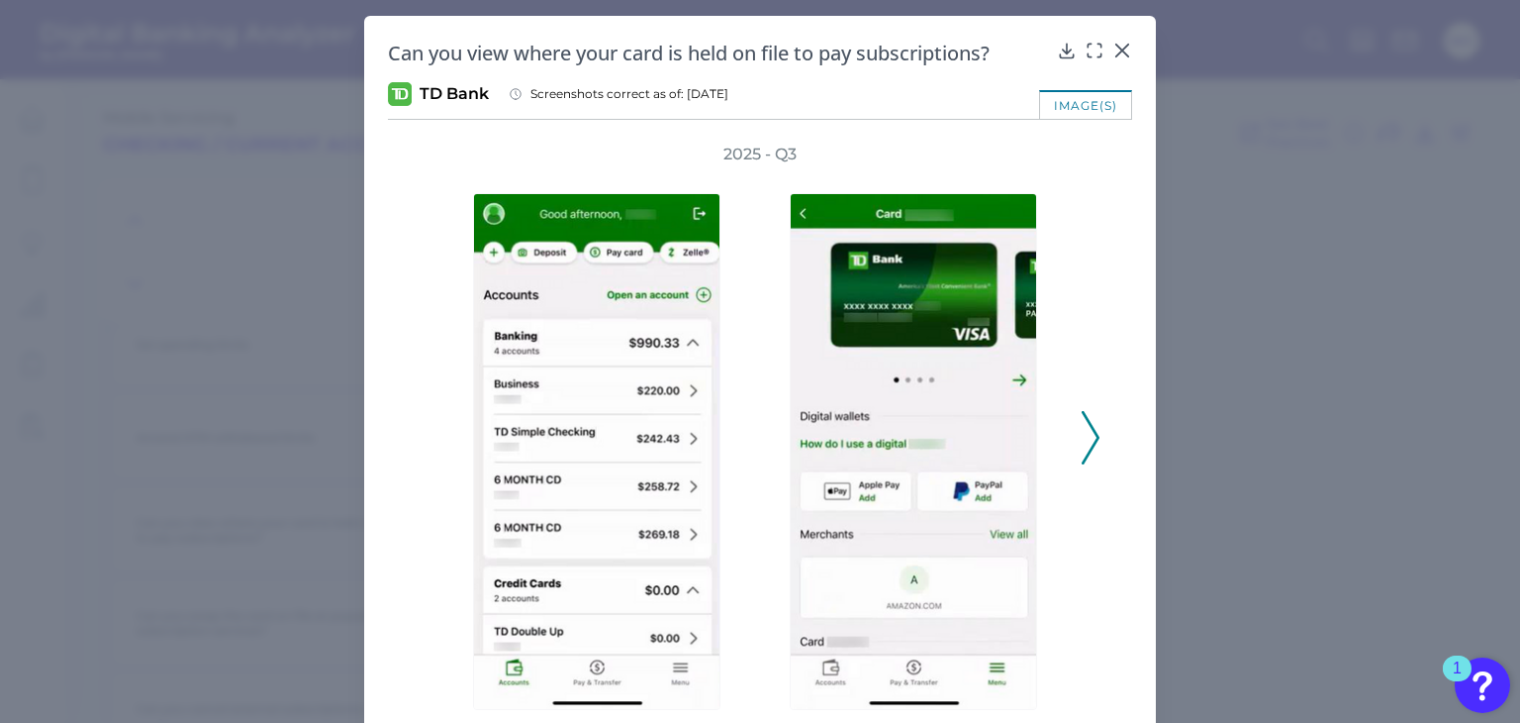
click at [1082, 445] on icon at bounding box center [1091, 437] width 18 height 53
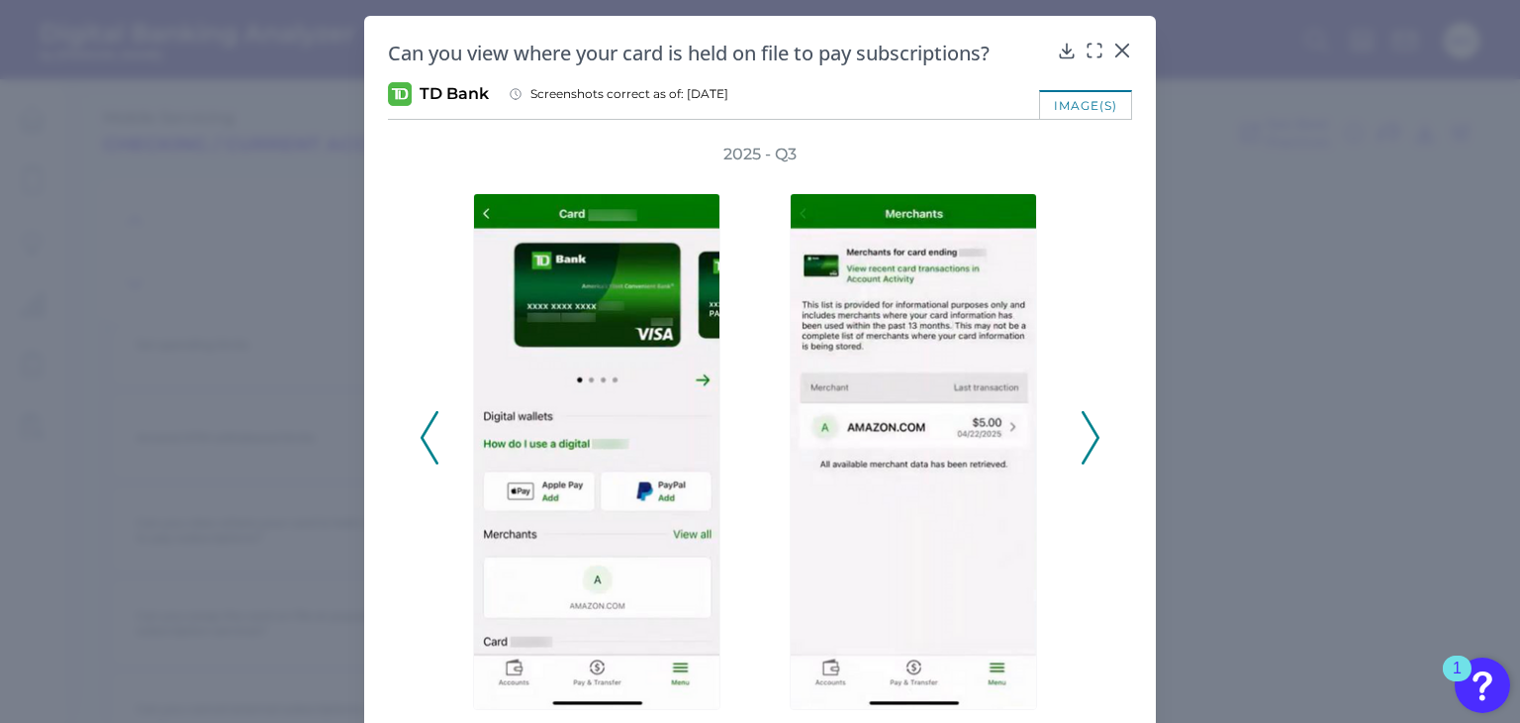
click at [1085, 439] on icon at bounding box center [1091, 437] width 18 height 53
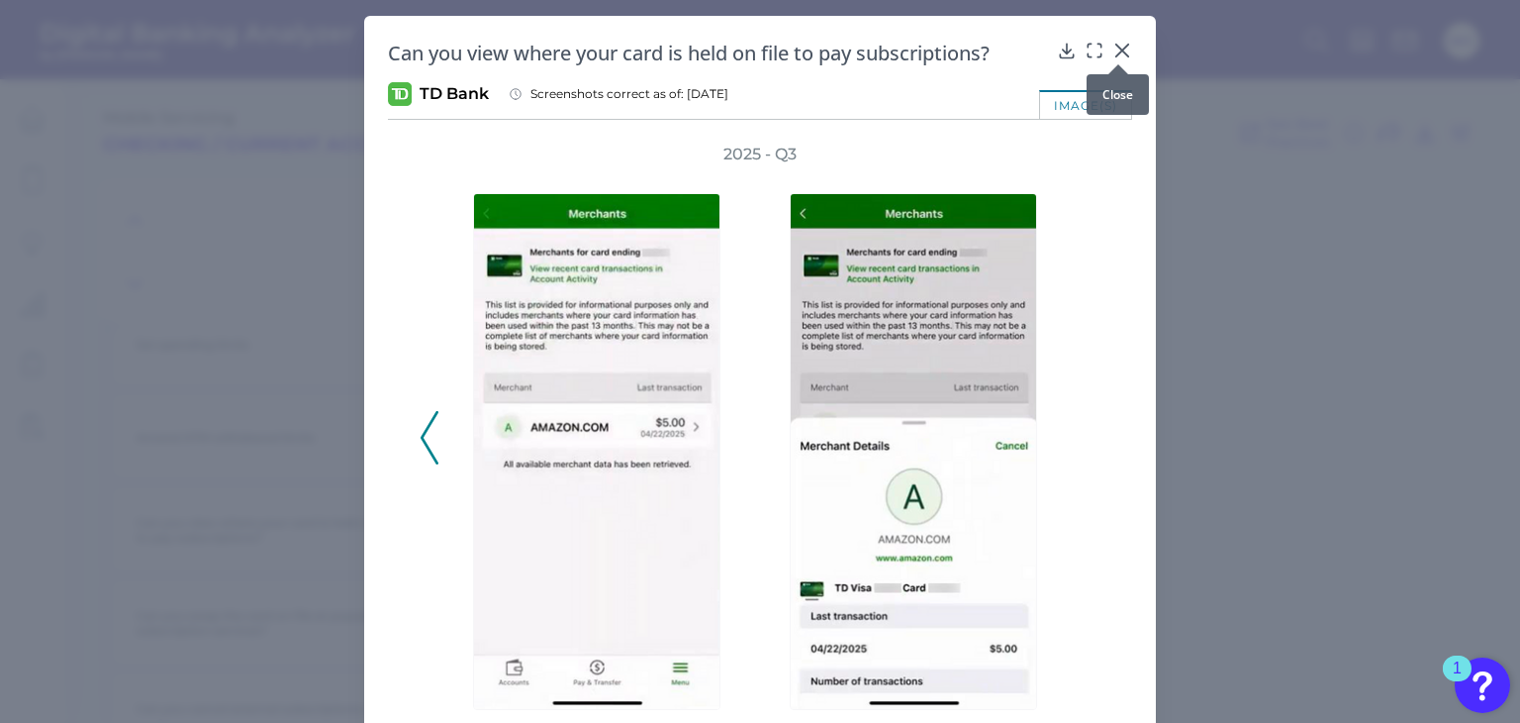
click at [1121, 41] on icon at bounding box center [1123, 51] width 20 height 20
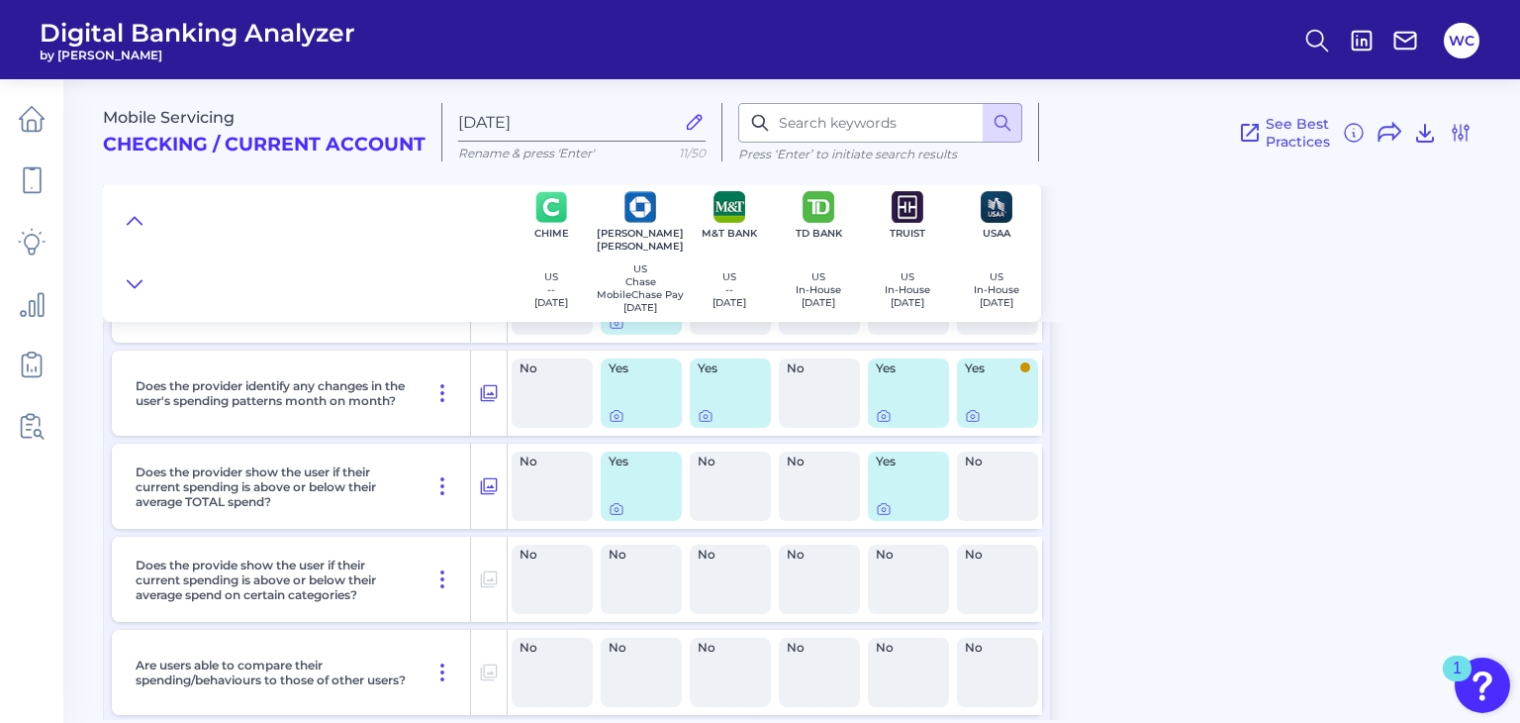
scroll to position [9454, 0]
click at [618, 511] on icon at bounding box center [617, 511] width 16 height 16
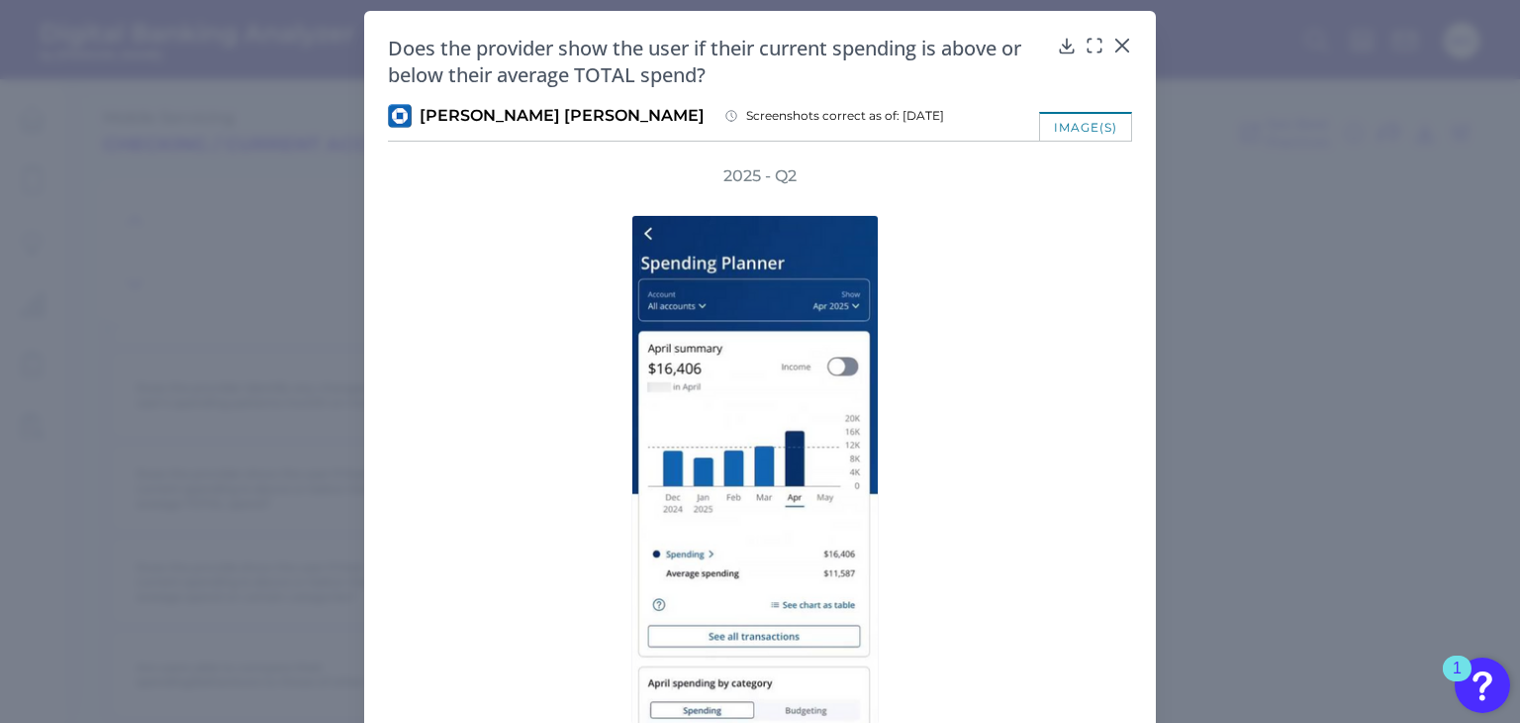
scroll to position [4, 0]
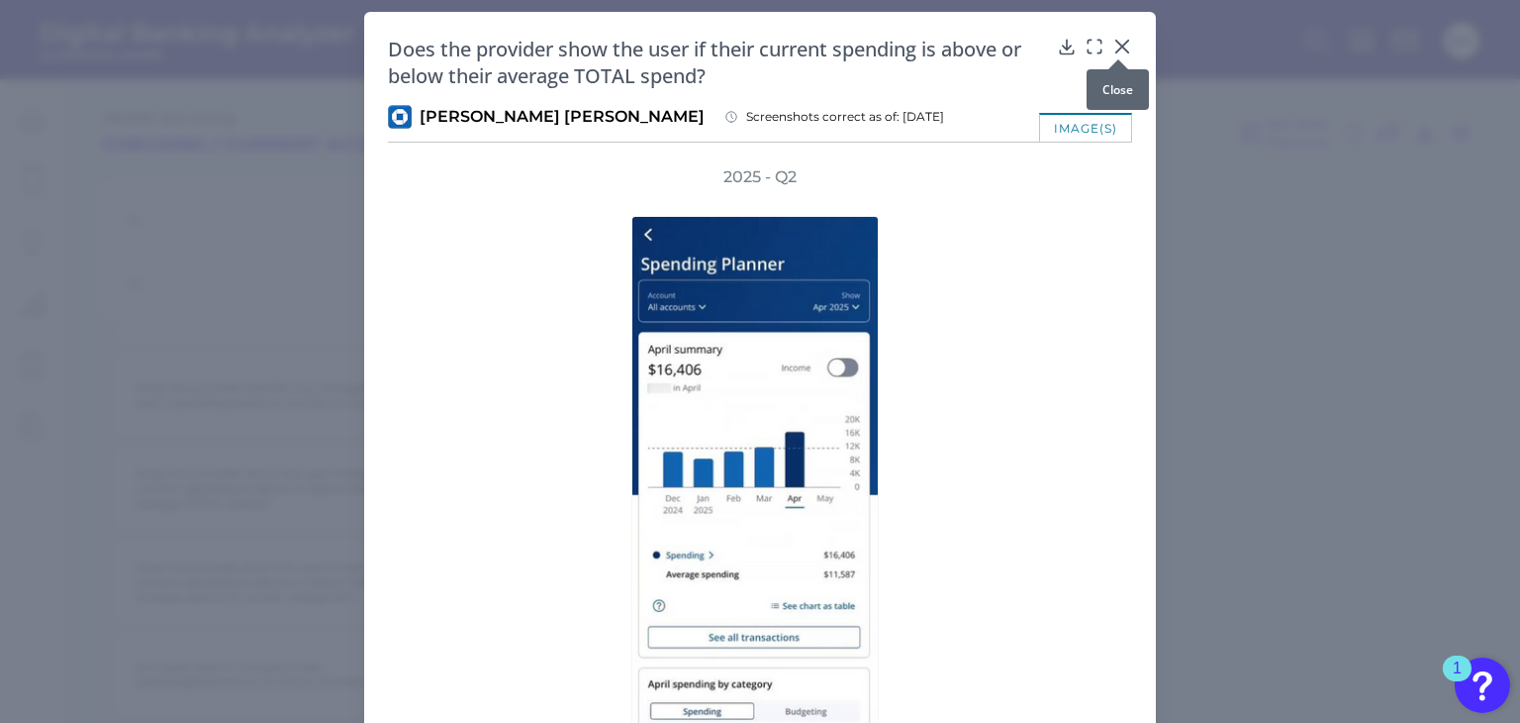
click at [1113, 43] on icon at bounding box center [1123, 47] width 20 height 20
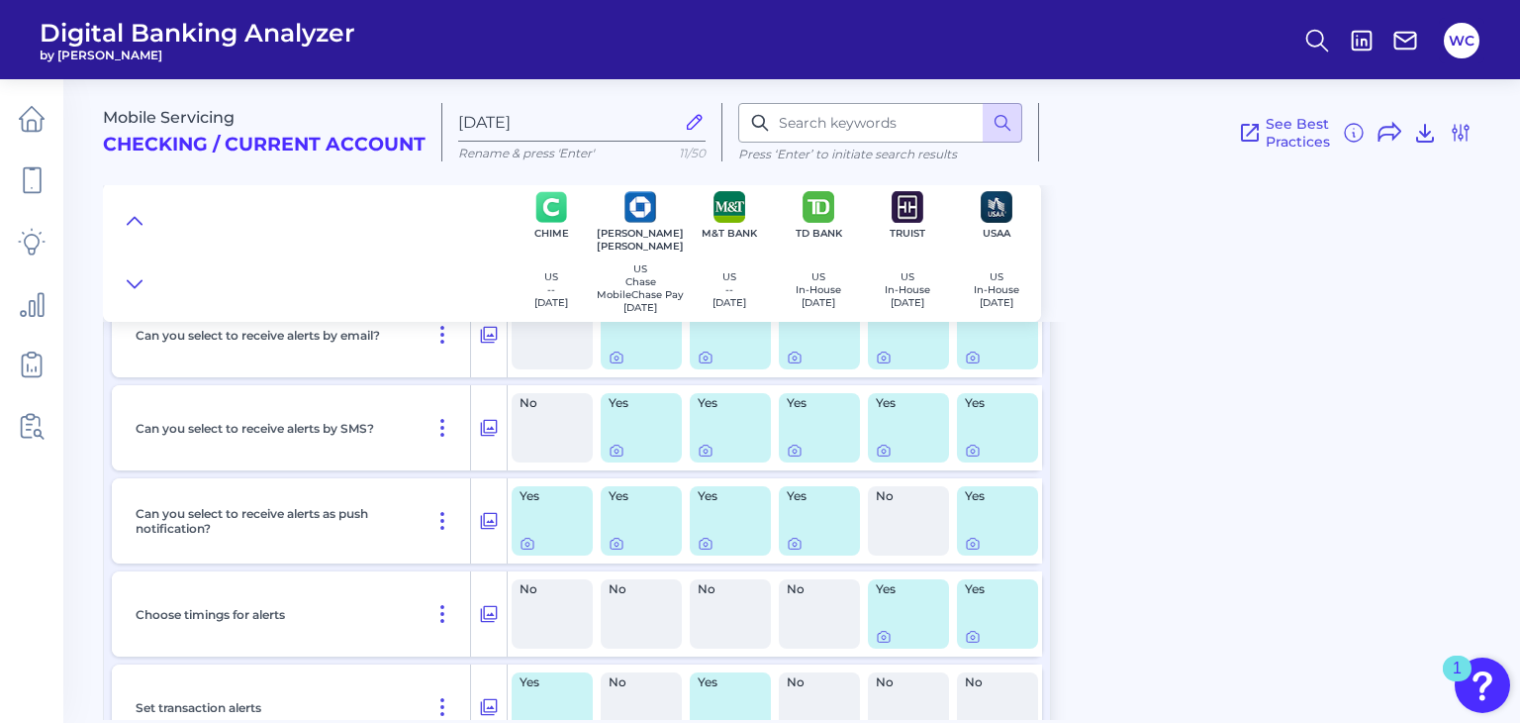
scroll to position [13328, 0]
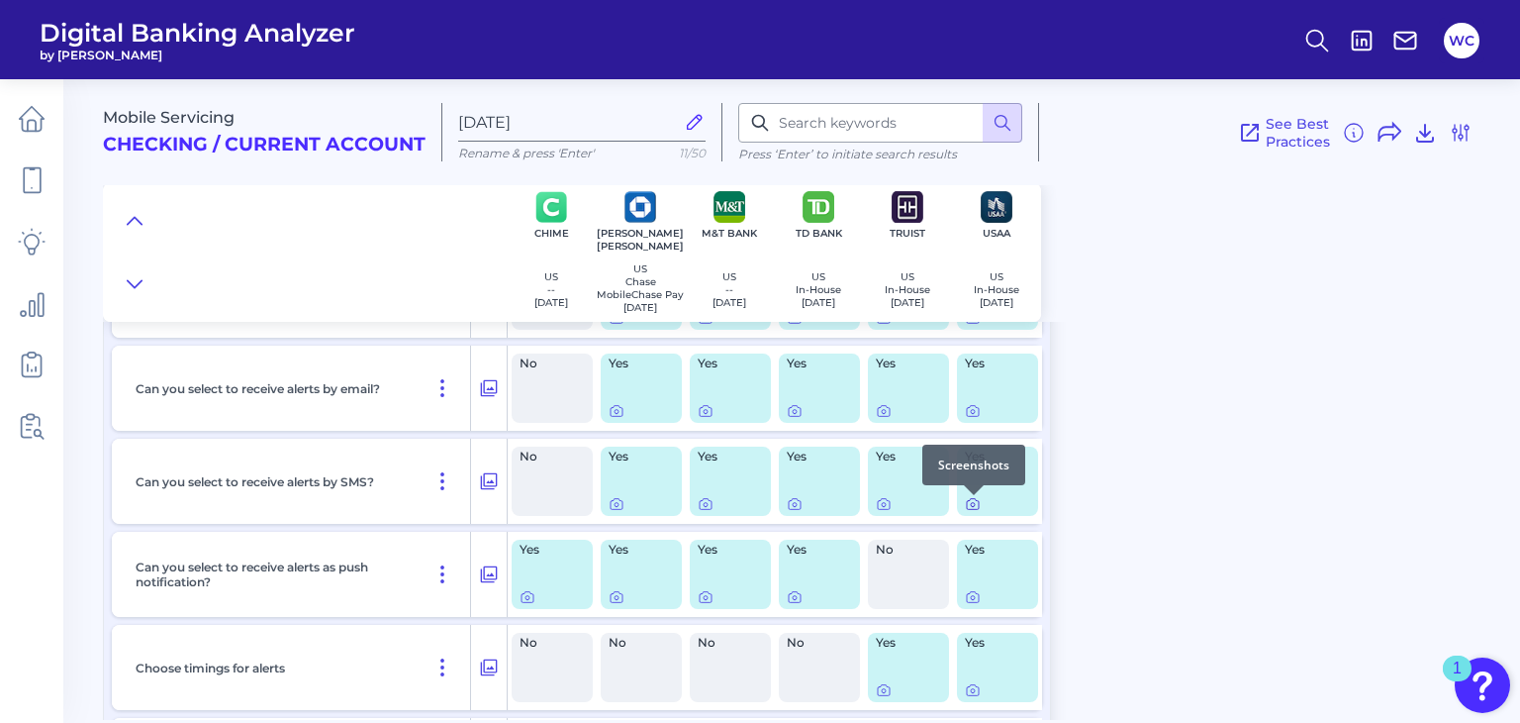
click at [974, 503] on icon at bounding box center [973, 504] width 16 height 16
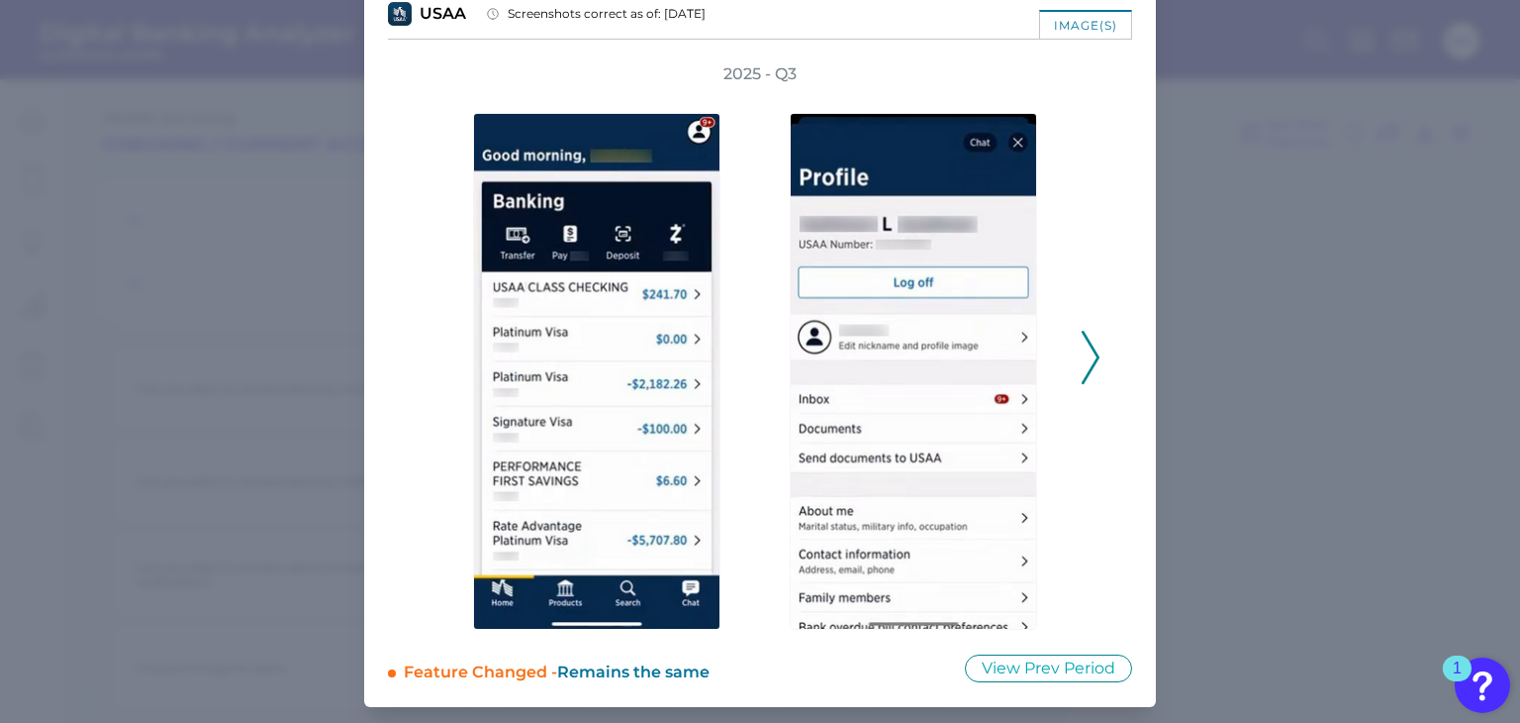
scroll to position [79, 0]
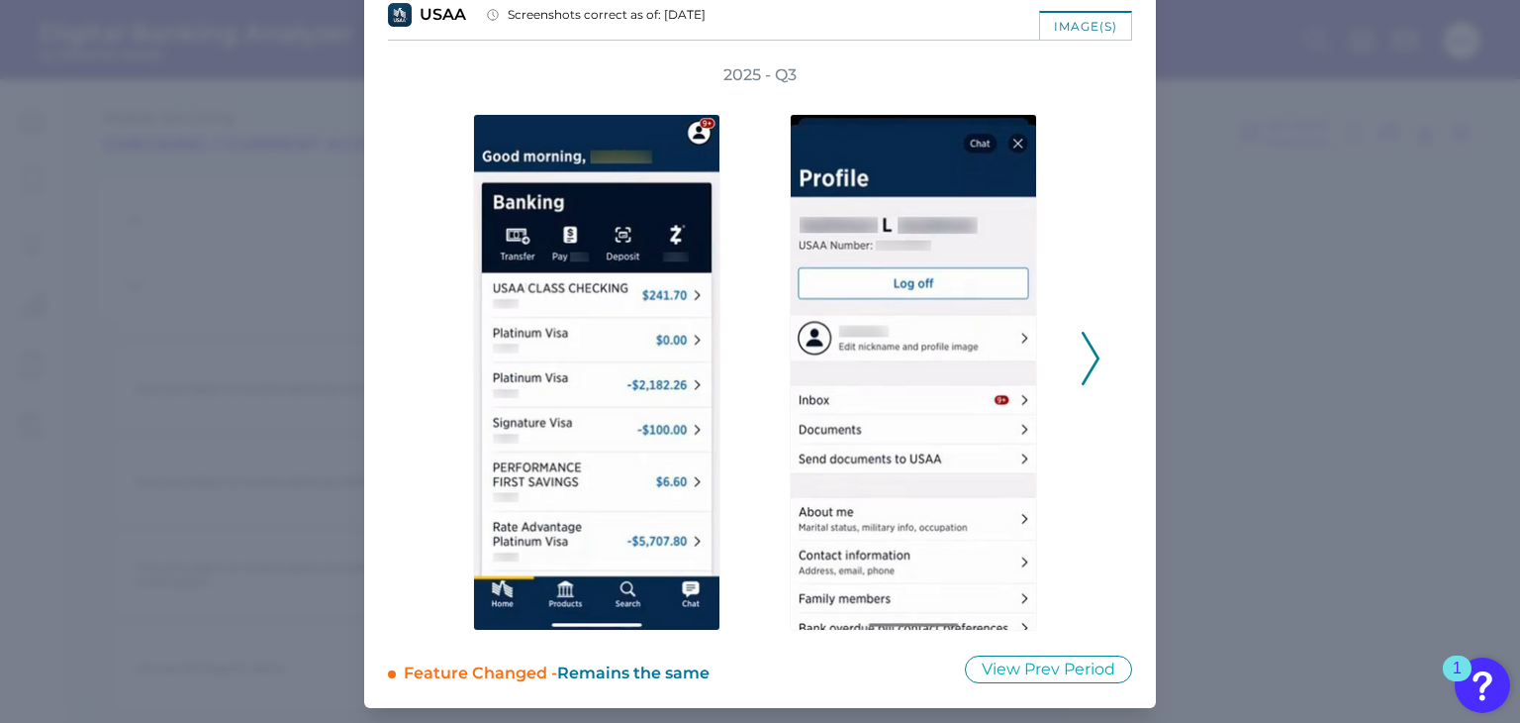
click at [1082, 358] on icon at bounding box center [1091, 358] width 18 height 53
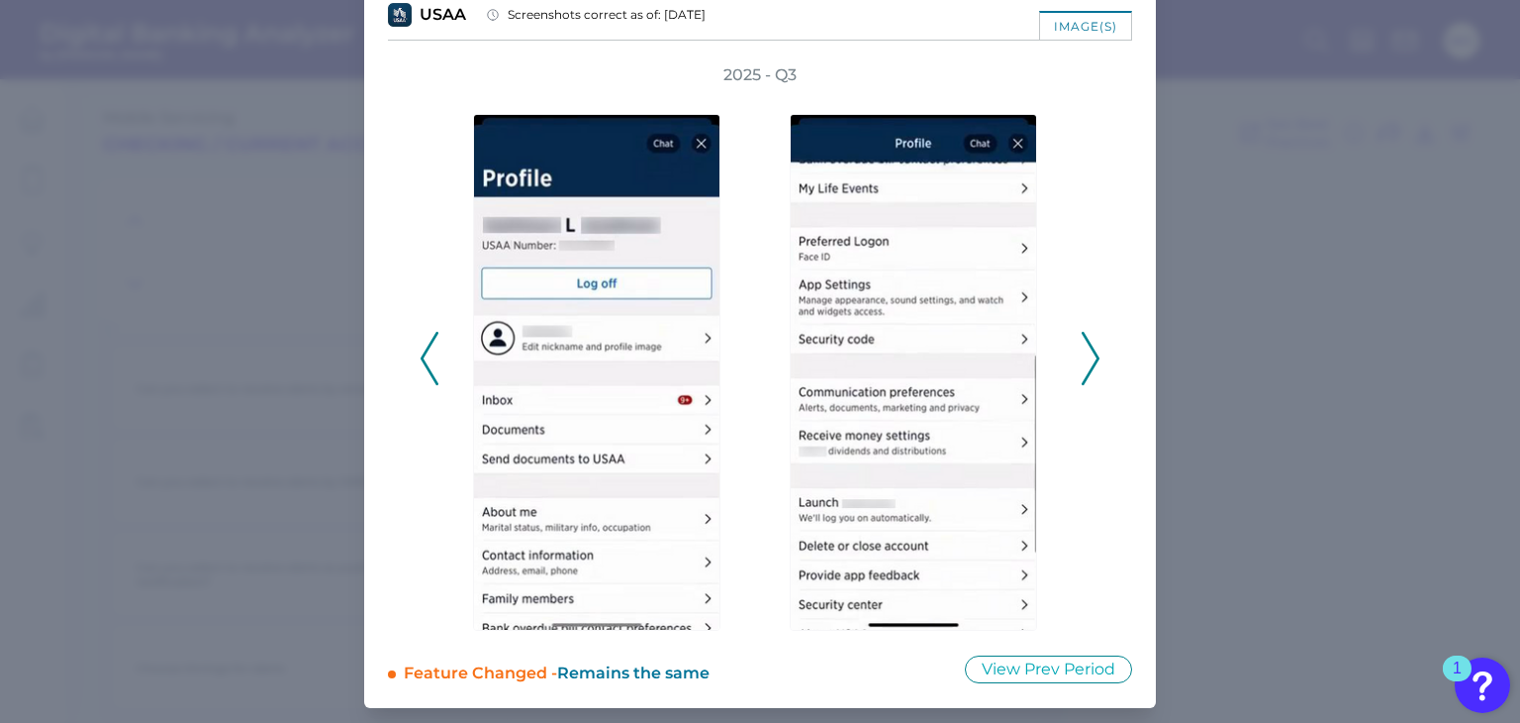
click at [1082, 358] on icon at bounding box center [1091, 358] width 18 height 53
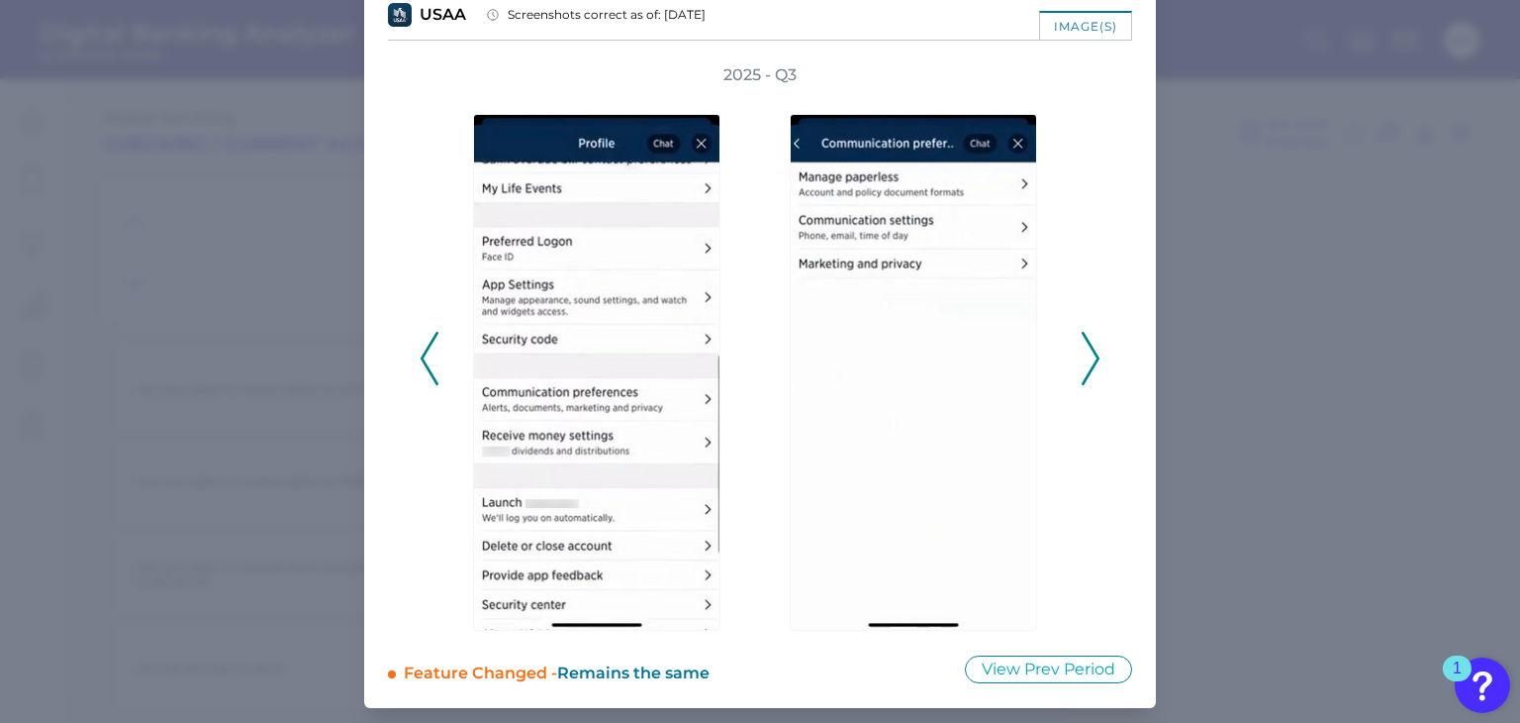
click at [1082, 358] on icon at bounding box center [1091, 358] width 18 height 53
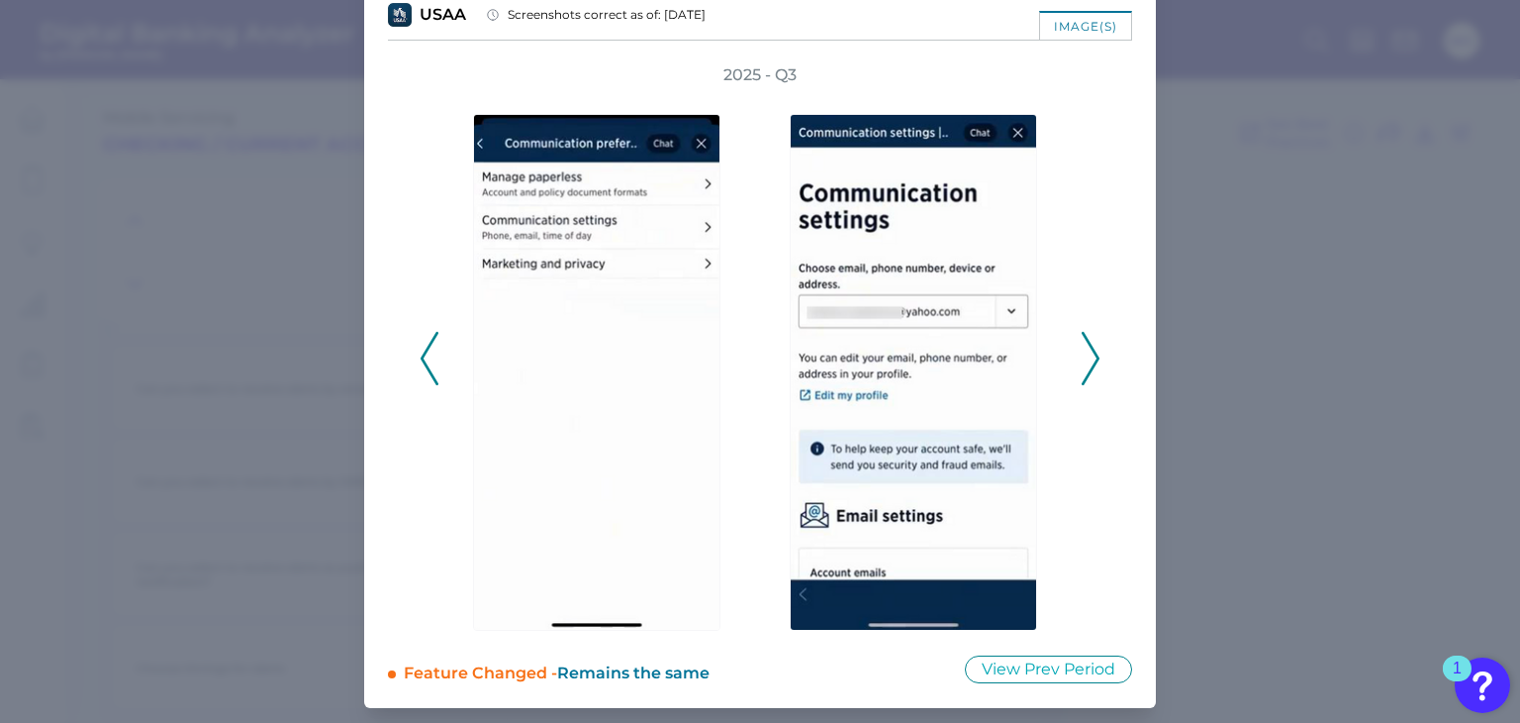
click at [1082, 358] on icon at bounding box center [1091, 358] width 18 height 53
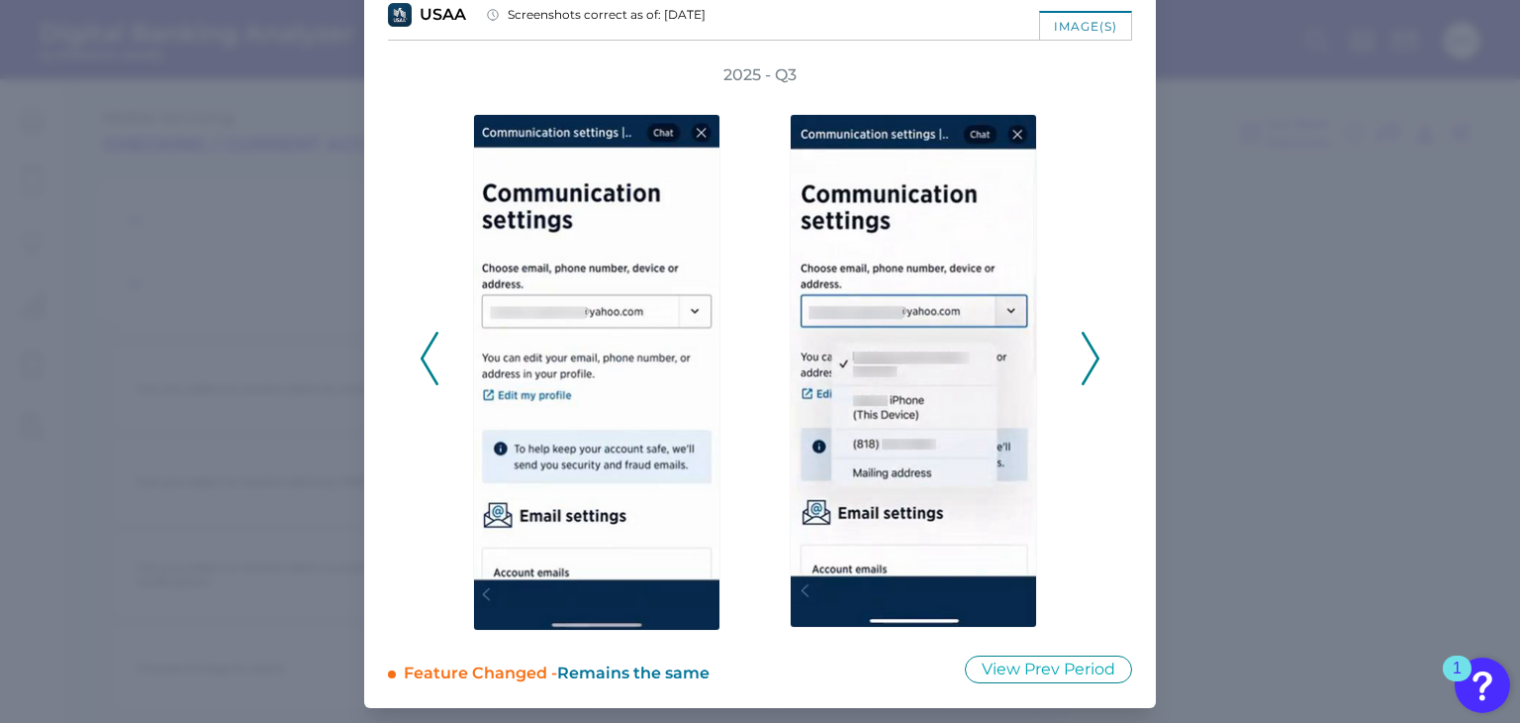
click at [1082, 358] on icon at bounding box center [1091, 358] width 18 height 53
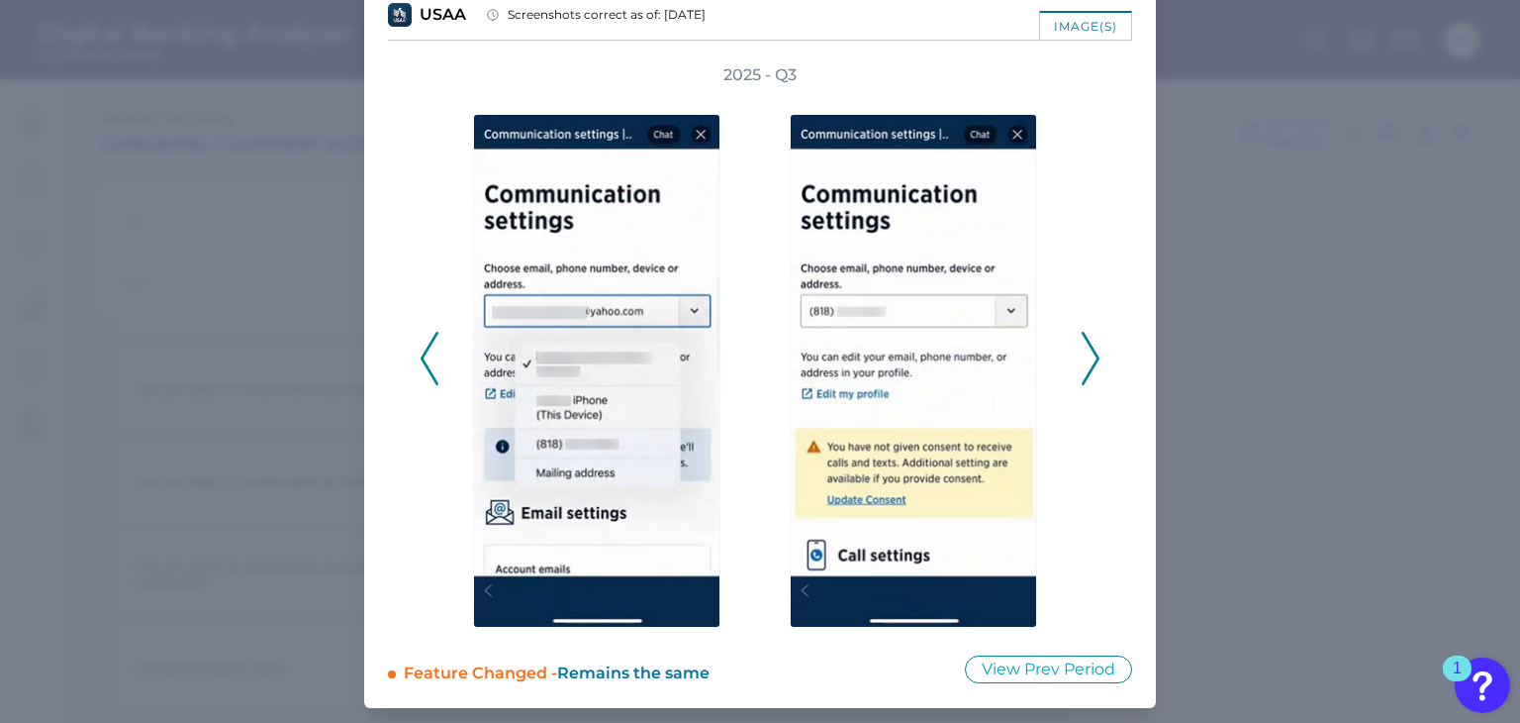
click at [1082, 358] on icon at bounding box center [1091, 358] width 18 height 53
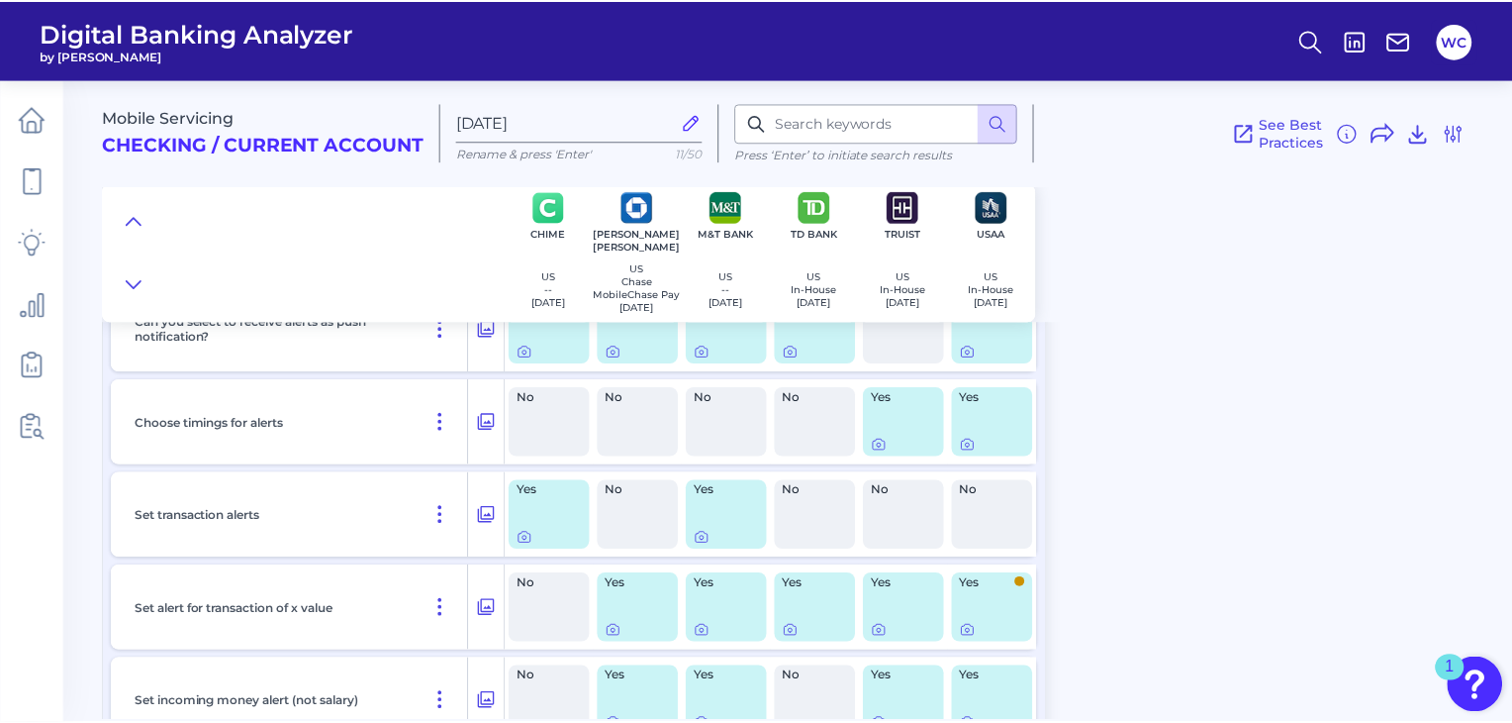
scroll to position [13673, 0]
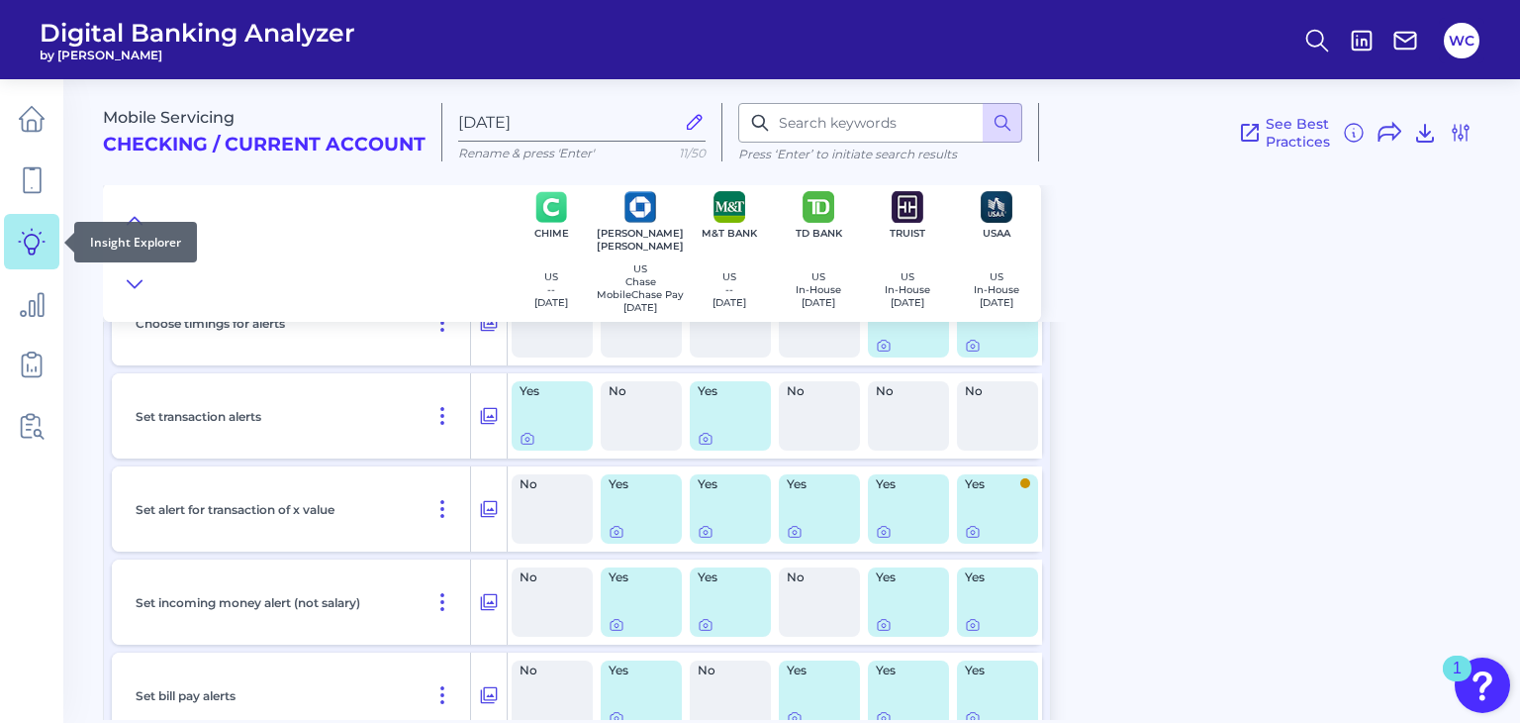
click at [24, 249] on icon at bounding box center [32, 242] width 28 height 28
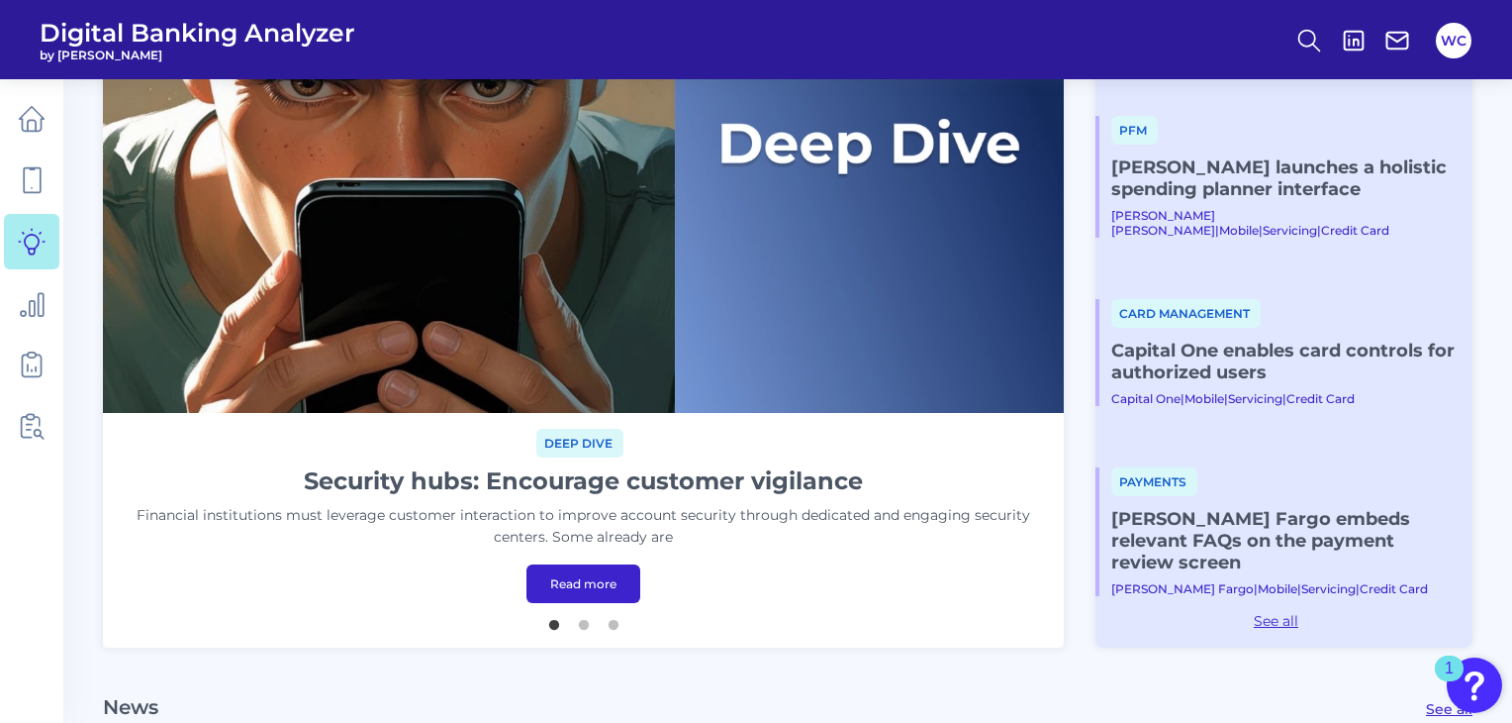
scroll to position [280, 0]
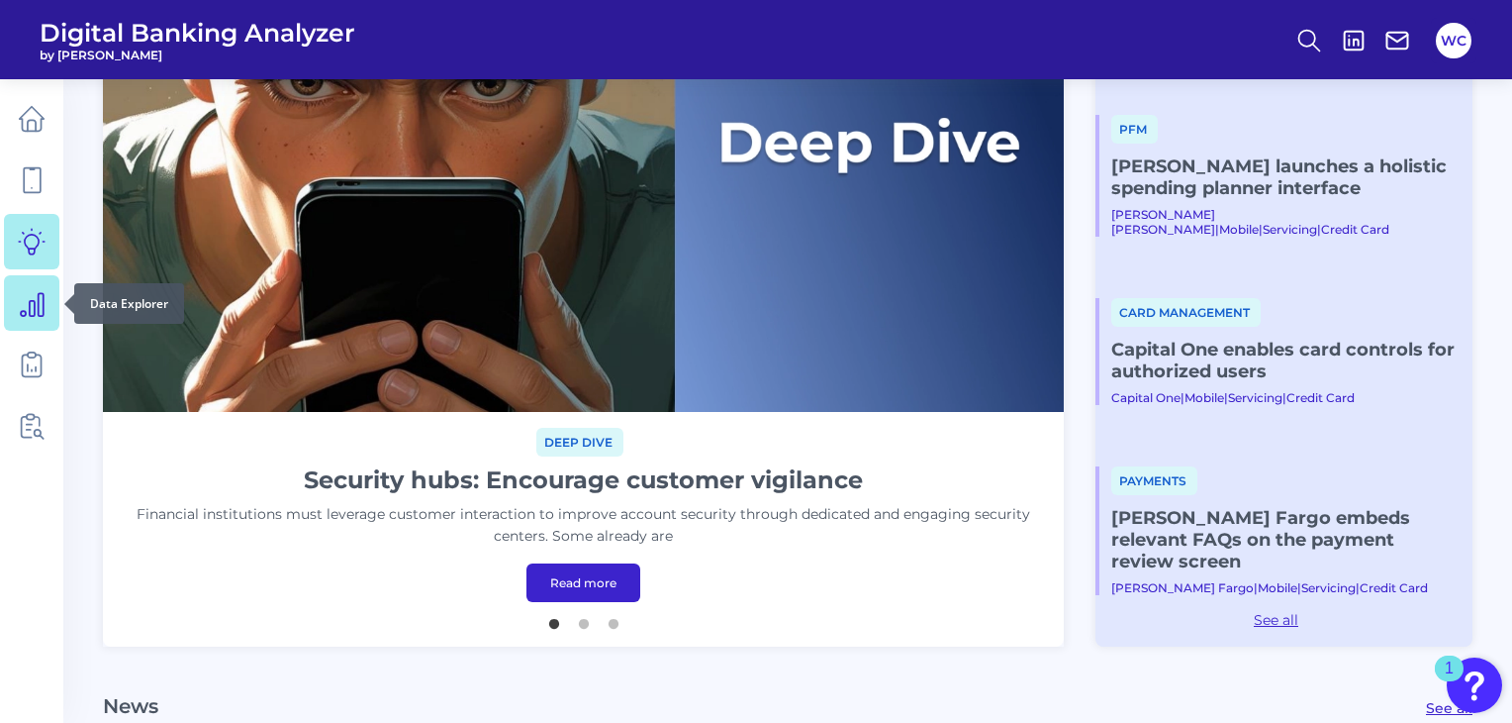
click at [27, 310] on icon at bounding box center [32, 303] width 28 height 28
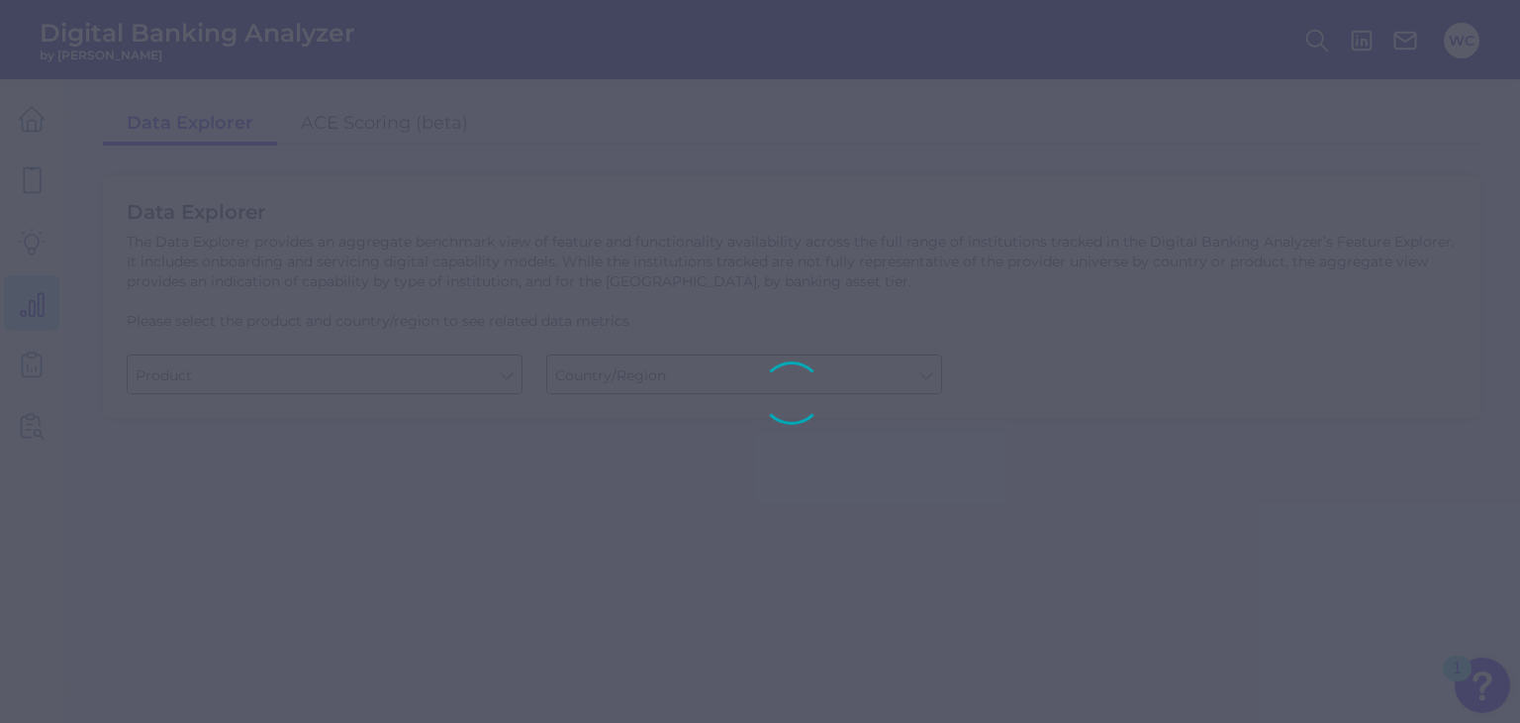
type input "Checking / Current Account"
type input "United States"
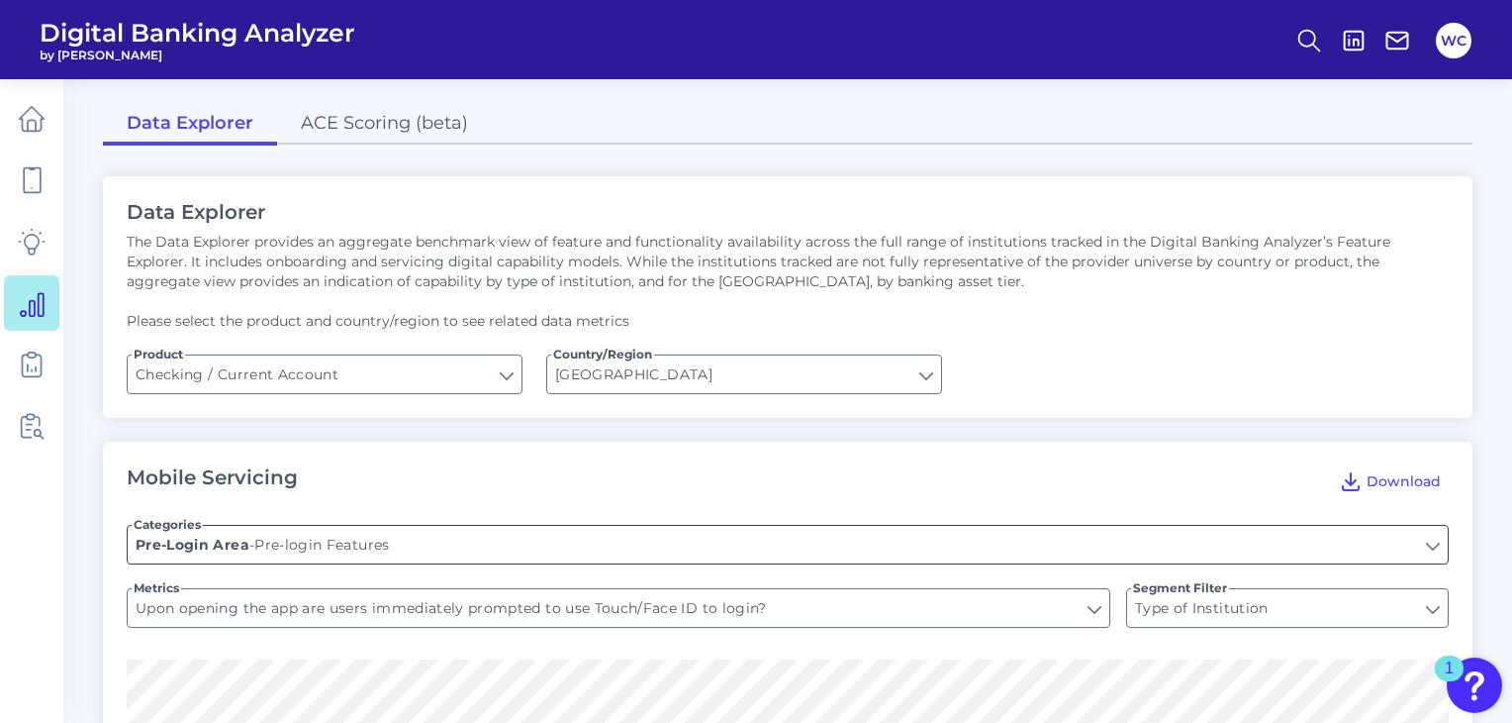
click at [1437, 547] on input "Pre-login Features" at bounding box center [788, 545] width 1320 height 38
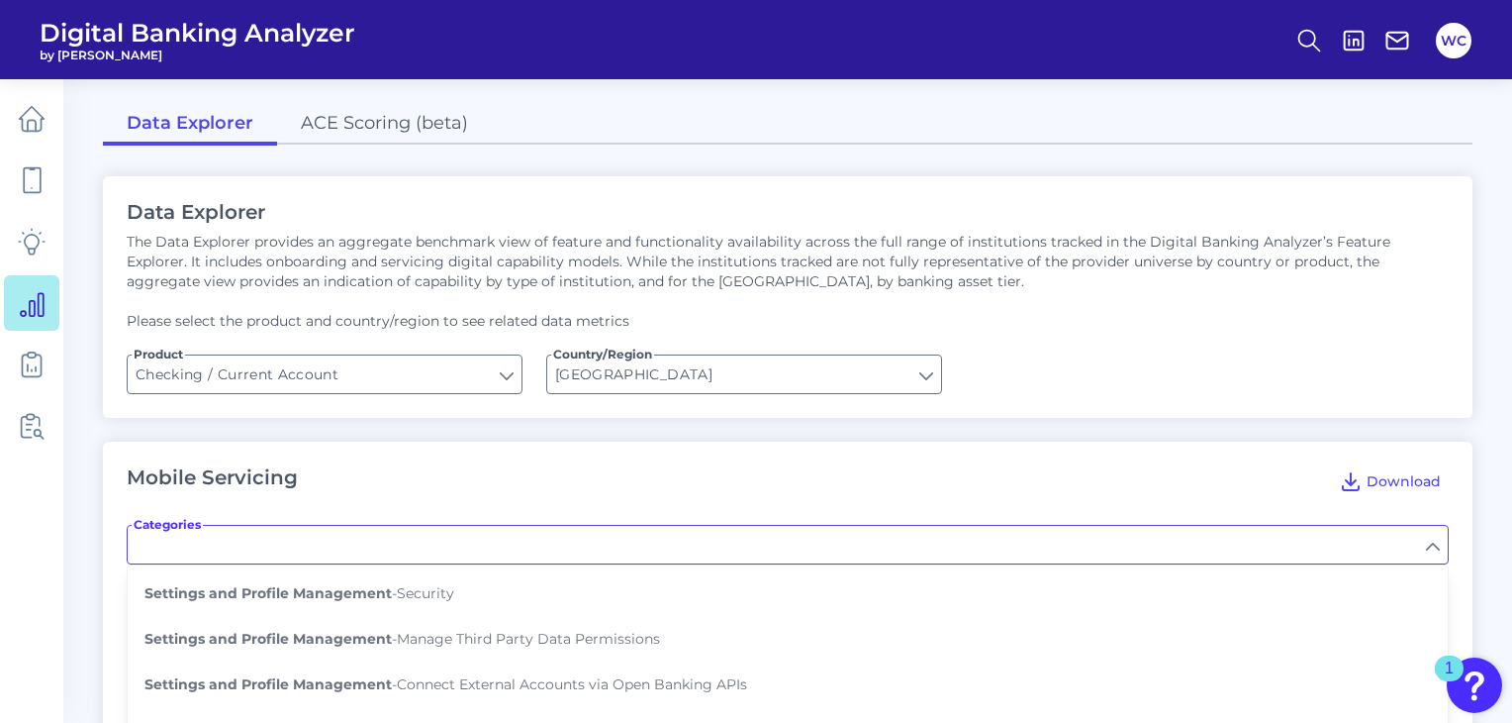
scroll to position [1376, 0]
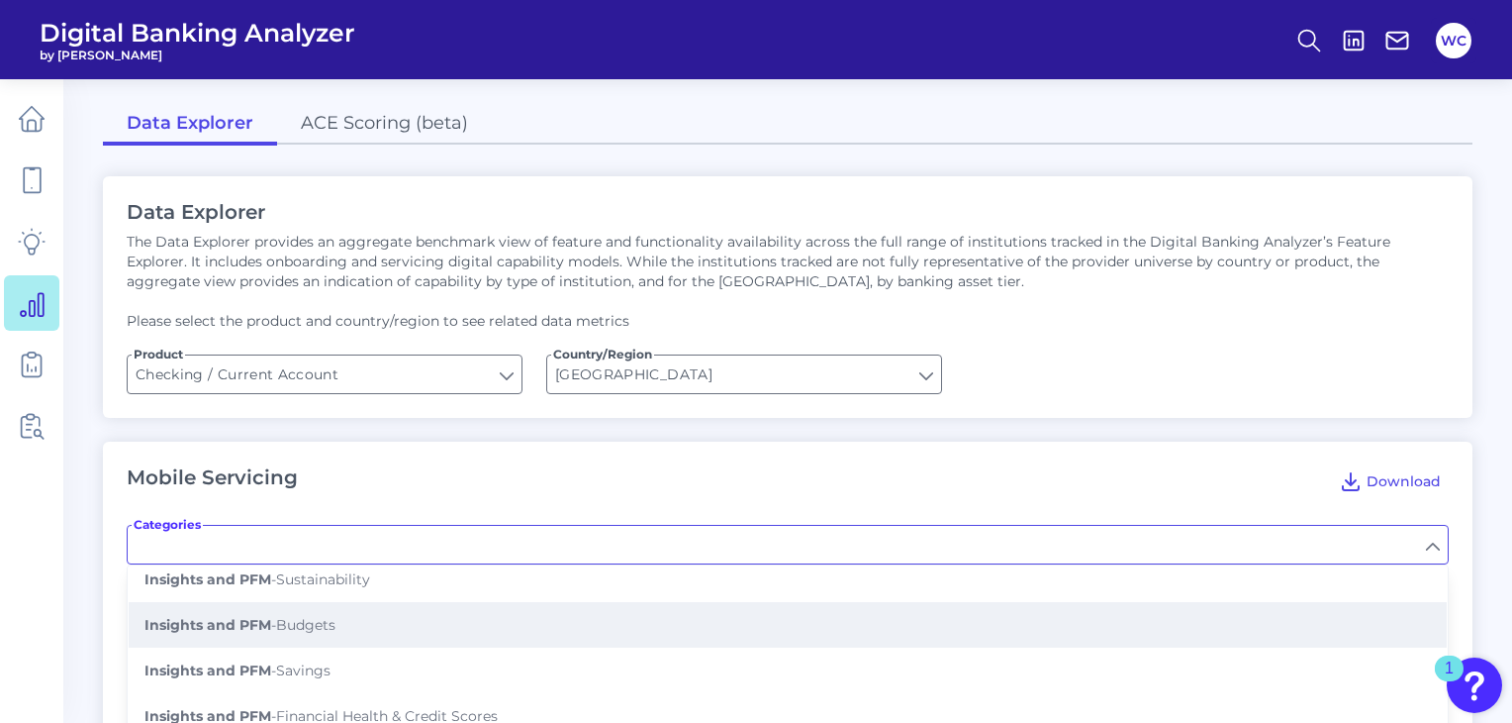
click at [487, 602] on button "Insights and PFM - Budgets" at bounding box center [788, 625] width 1318 height 46
type input "Budgets"
type input "Can you create a budget?"
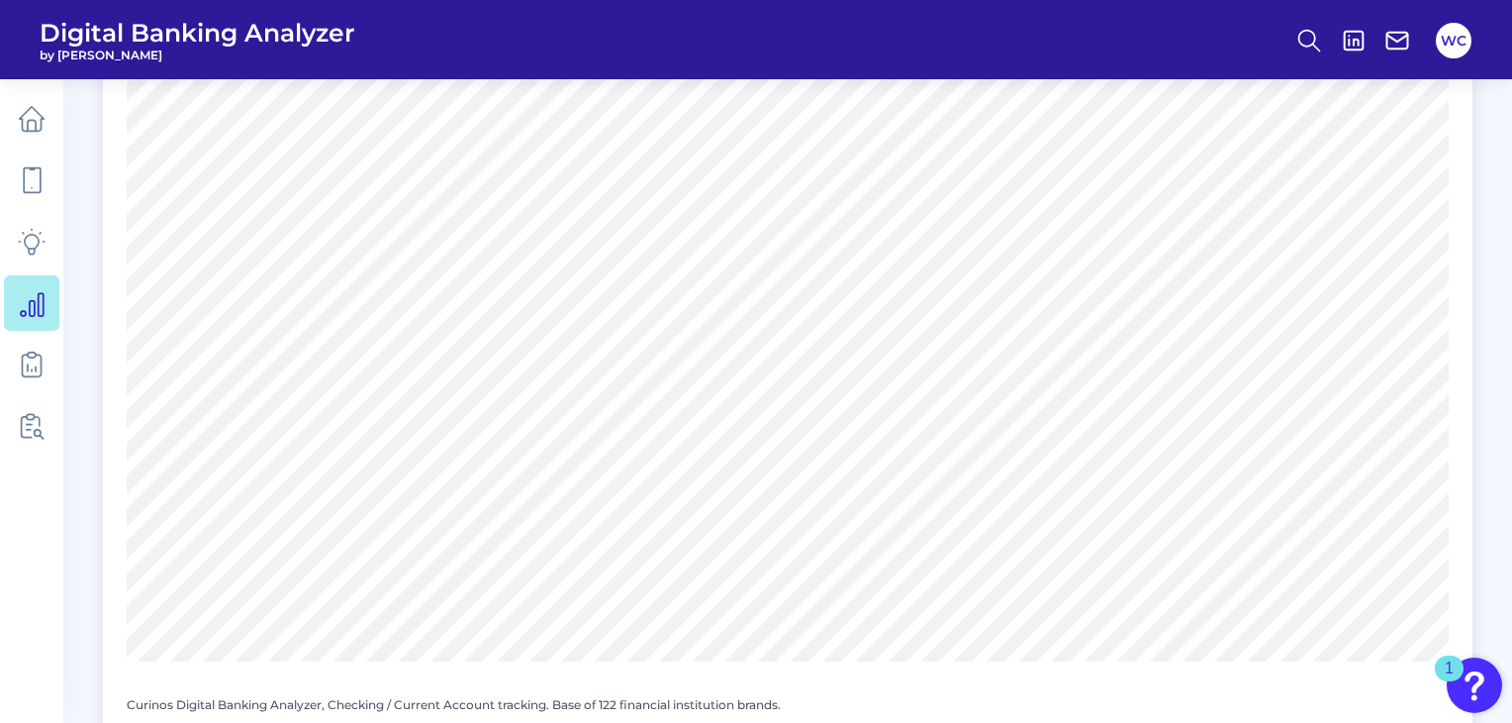
scroll to position [1524, 0]
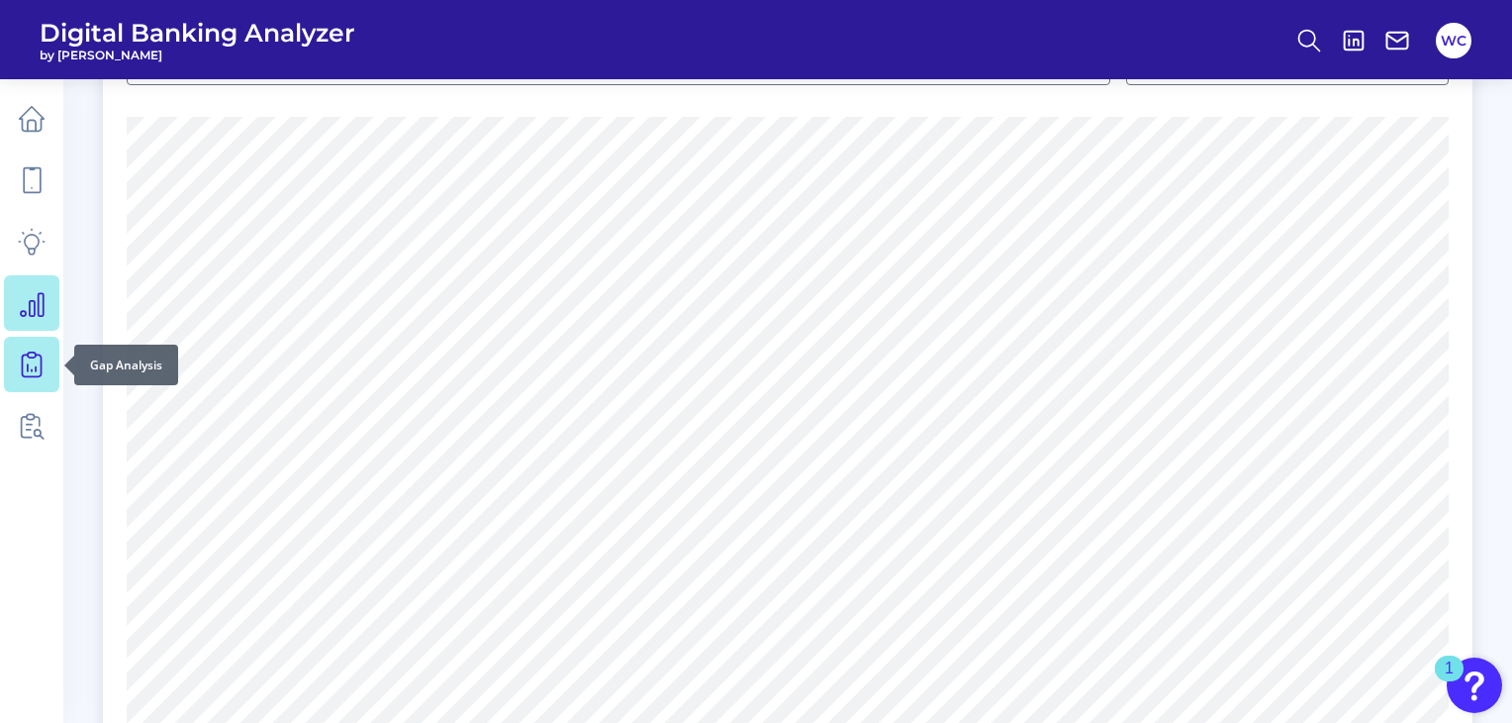
click at [26, 361] on icon at bounding box center [32, 364] width 28 height 28
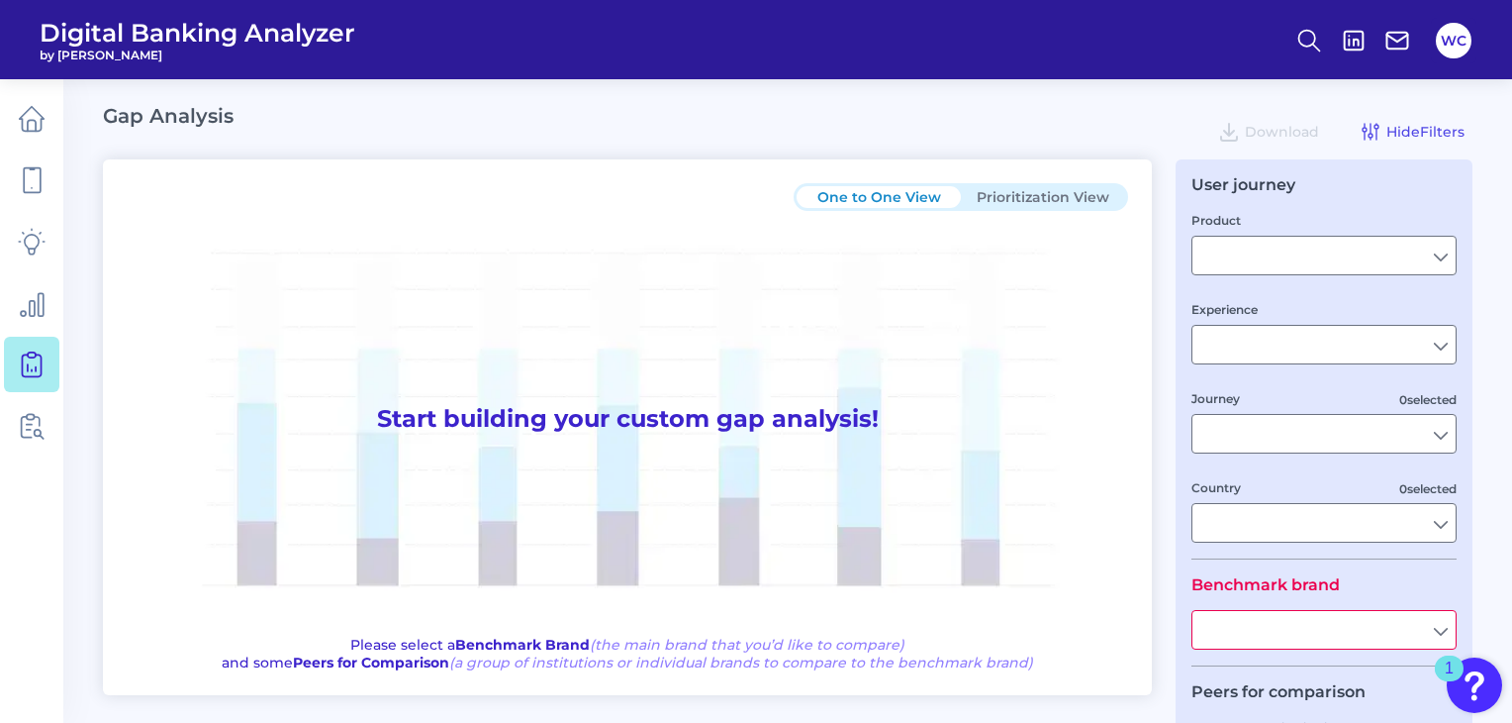
type input "Checking / Current Account"
type input "Mobile Servicing"
type input "Pre-Login Area, New Customer Onboarding, Login & Authentication, Accounts and t…"
type input "United States"
type input "Regions Bank"
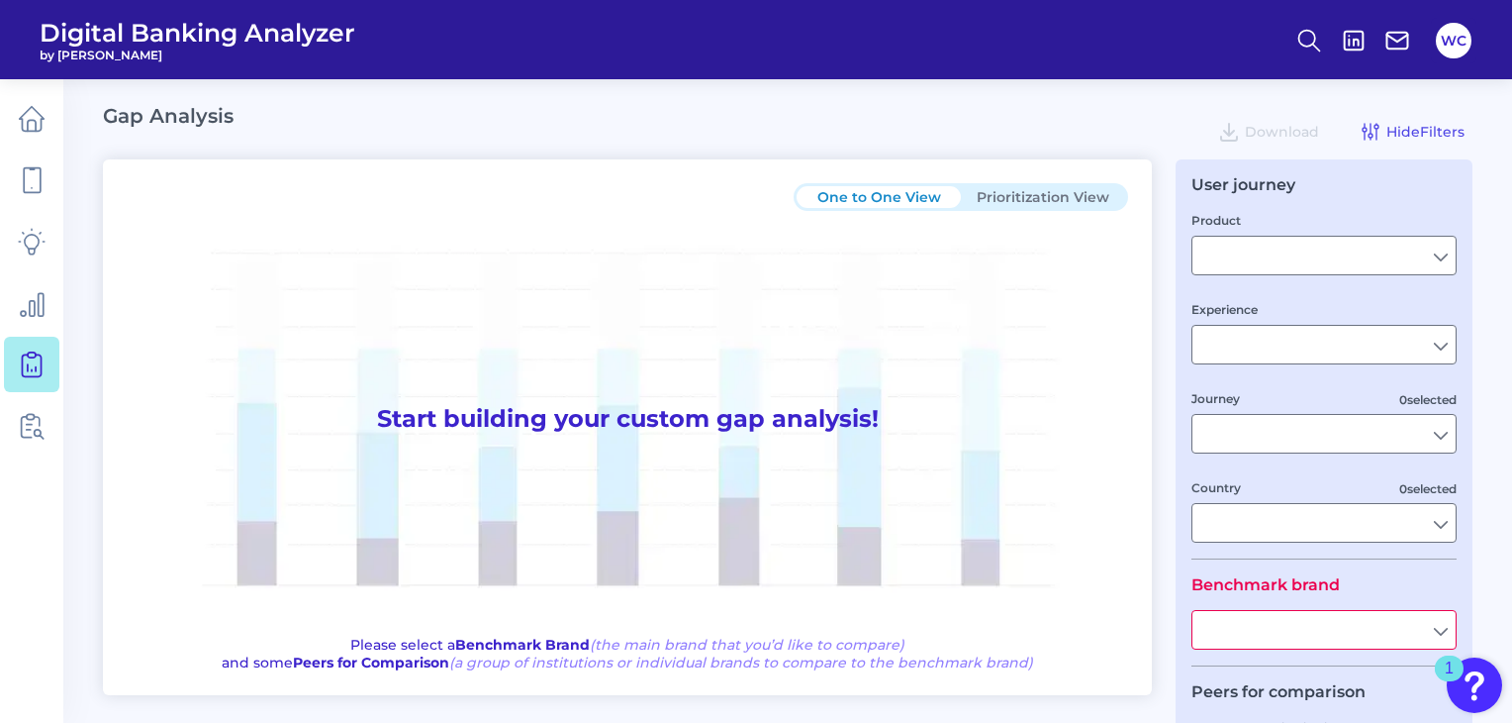
type input "All Select individual brands"
type input "All Journeys"
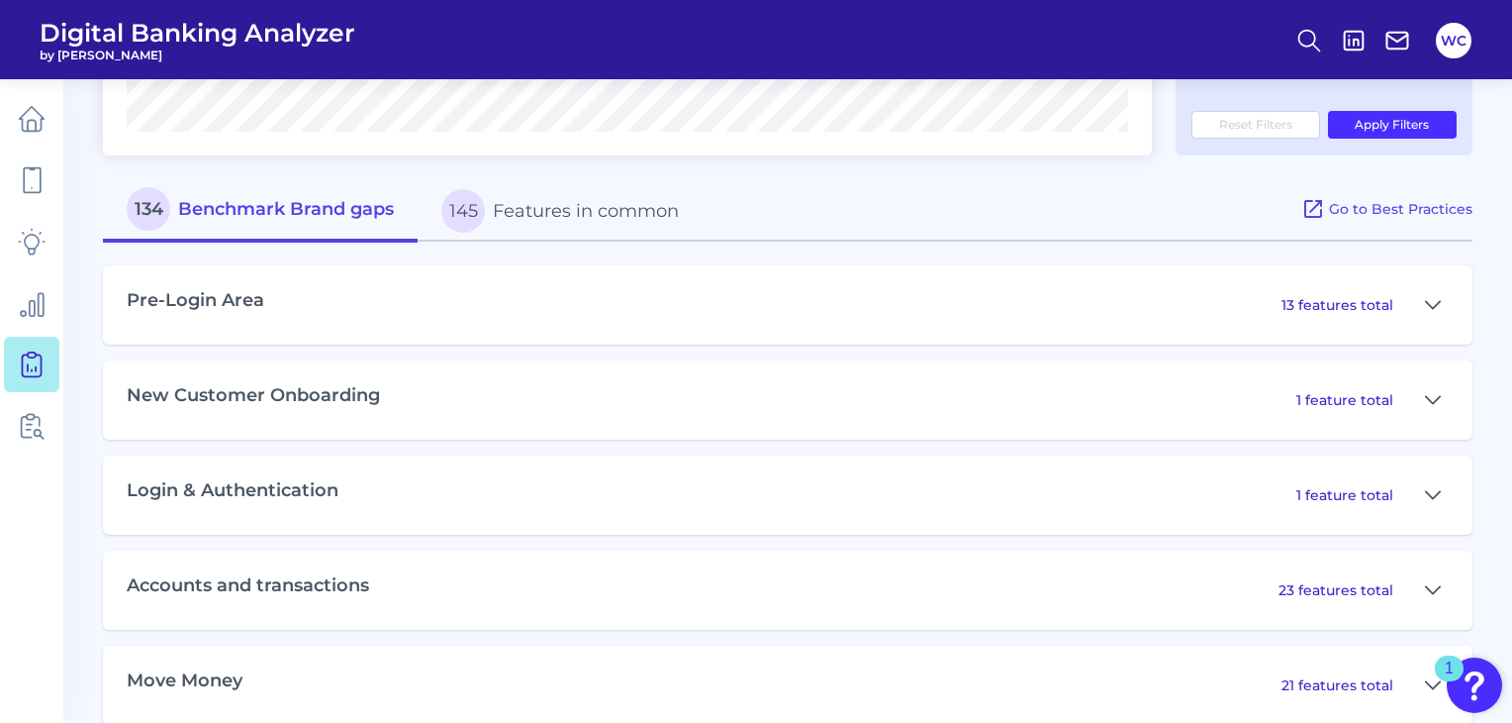
scroll to position [889, 0]
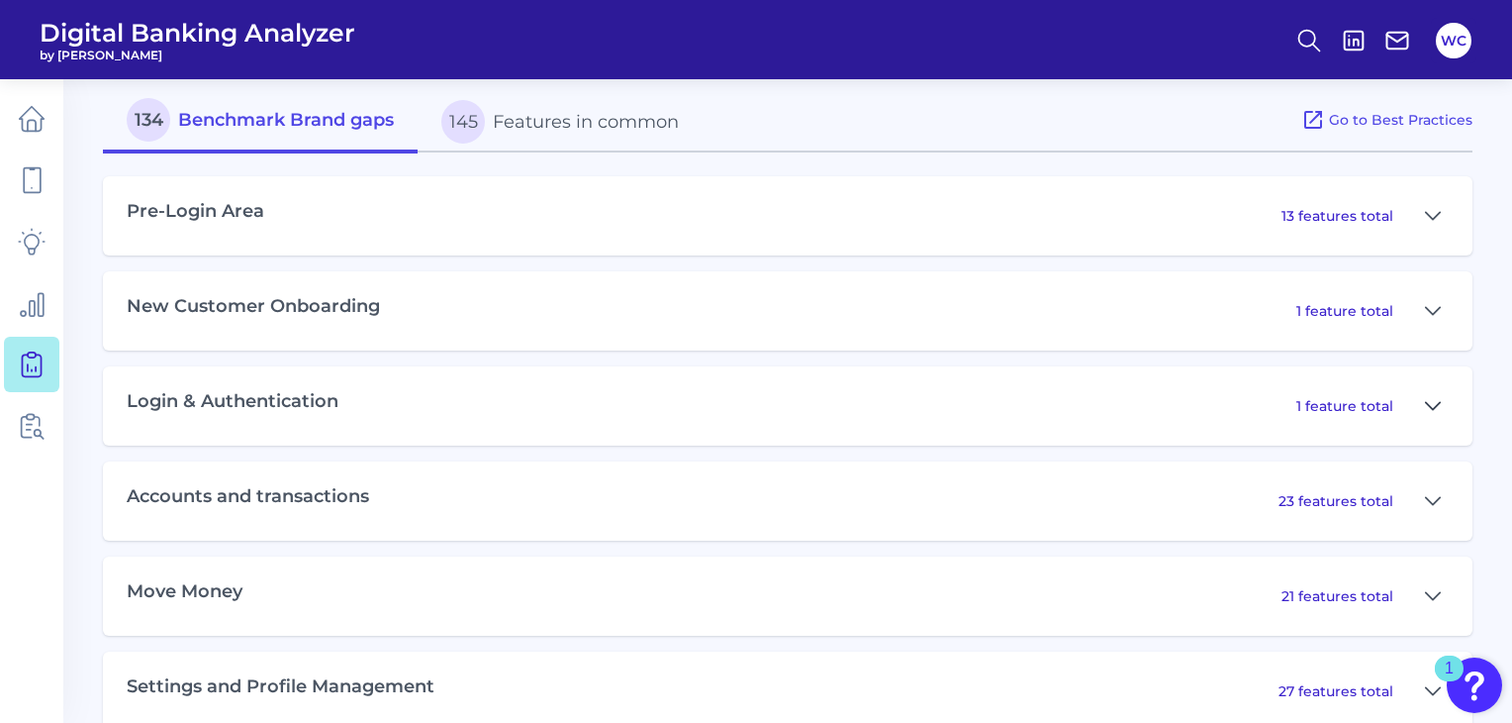
click at [1441, 411] on button at bounding box center [1433, 406] width 32 height 32
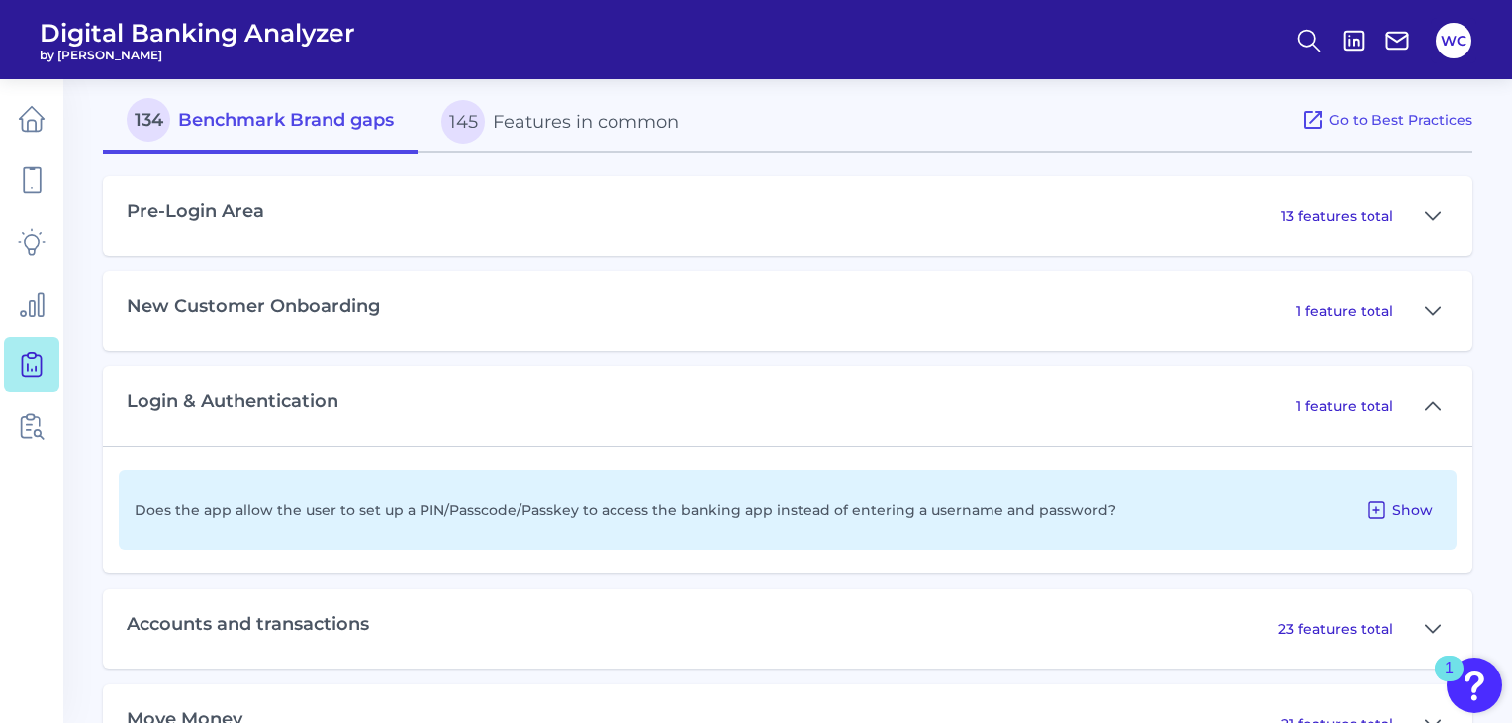
click at [1408, 517] on span "Show" at bounding box center [1413, 510] width 41 height 18
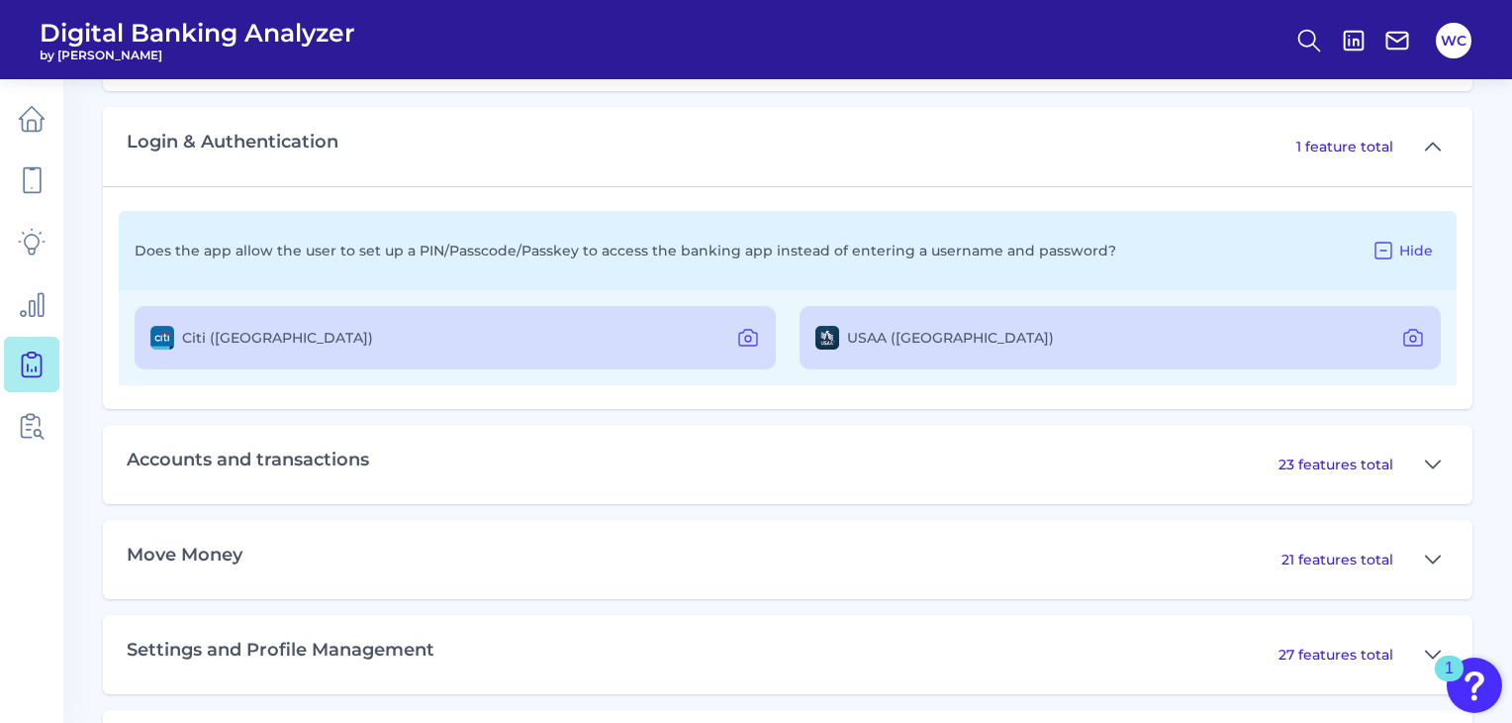
scroll to position [1148, 0]
click at [36, 415] on icon at bounding box center [32, 426] width 28 height 28
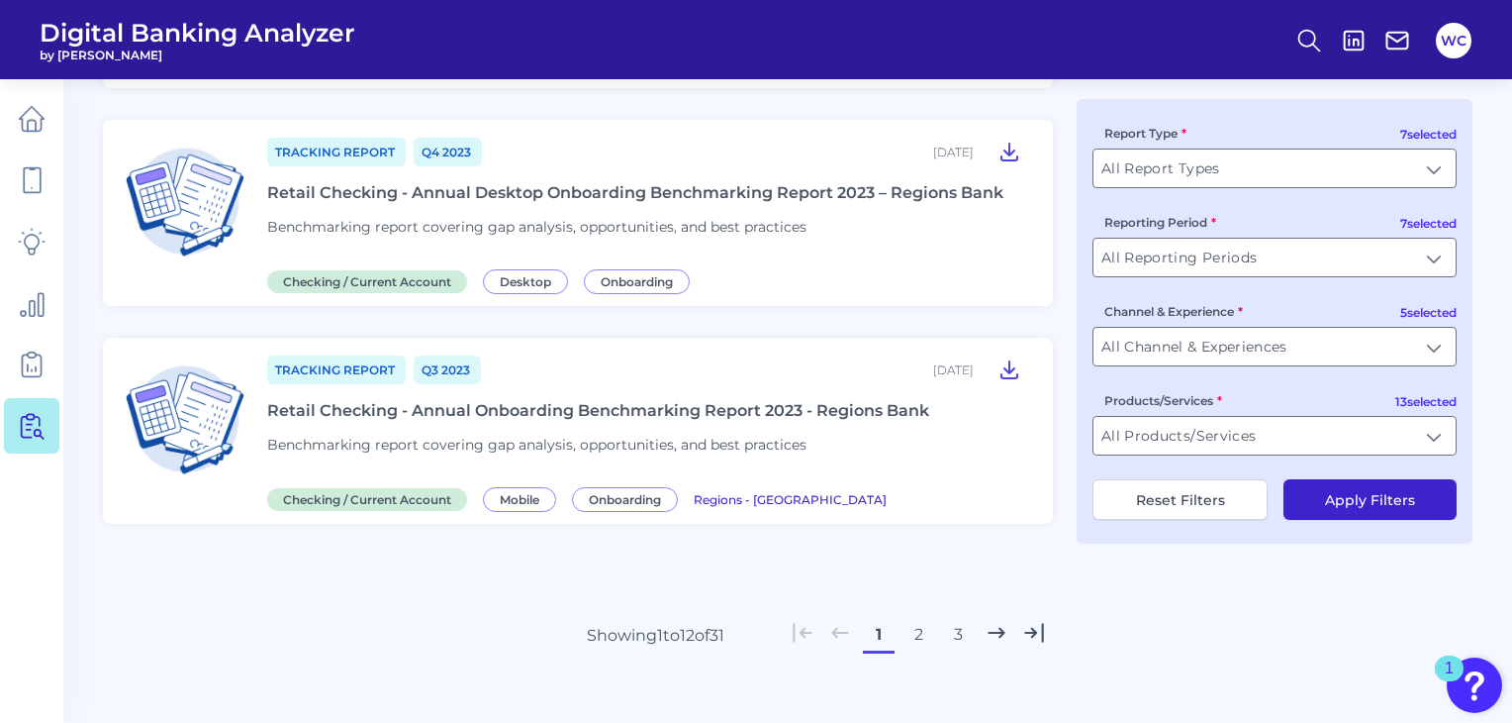
scroll to position [2269, 0]
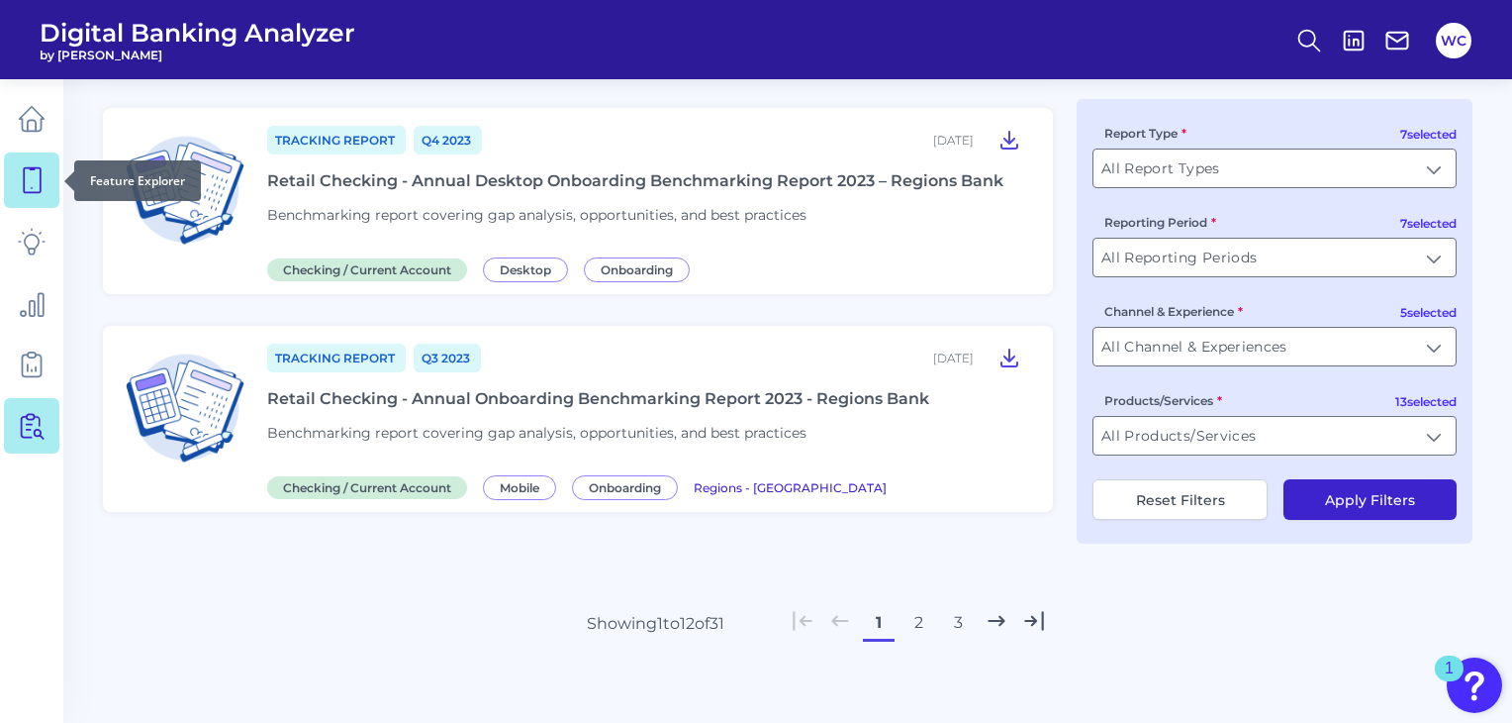
click at [21, 183] on icon at bounding box center [32, 180] width 28 height 28
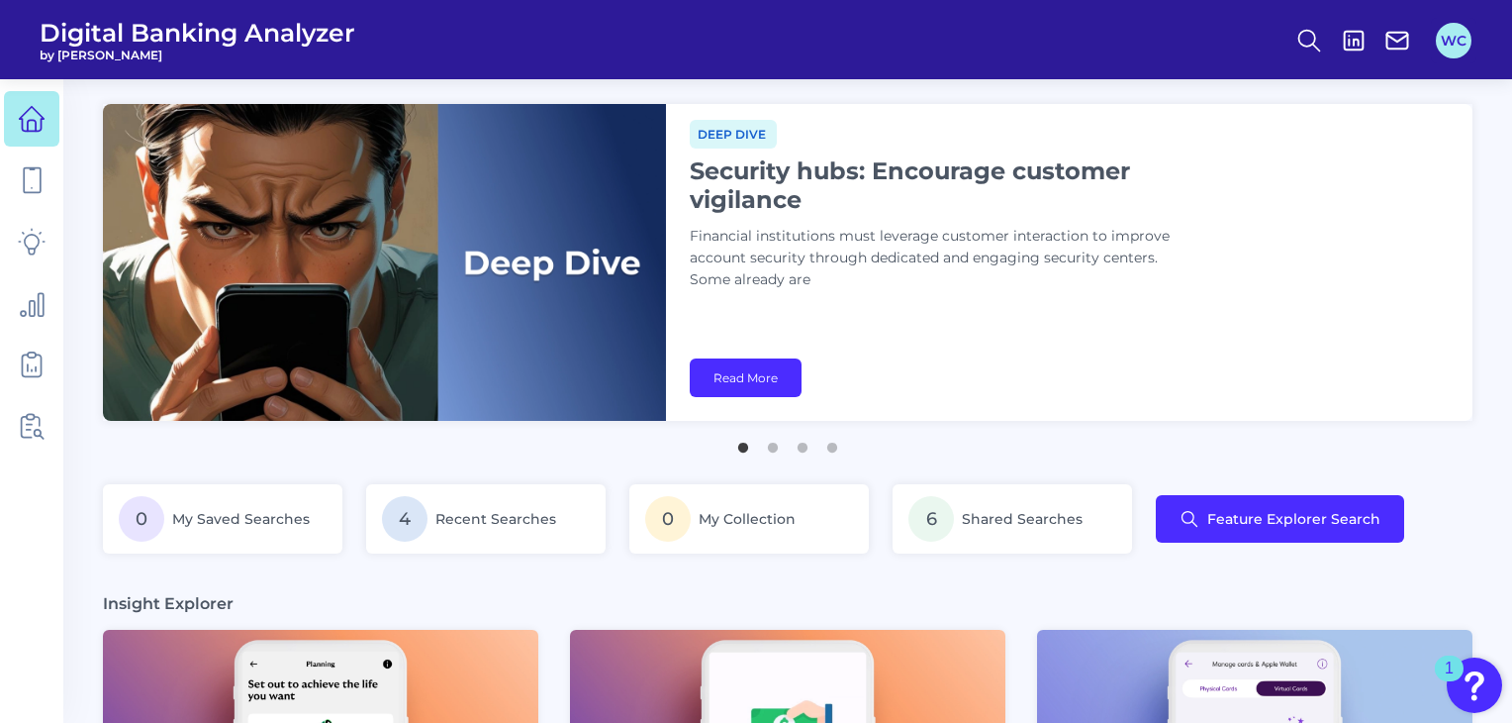
click at [1453, 46] on button "WC" at bounding box center [1454, 41] width 36 height 36
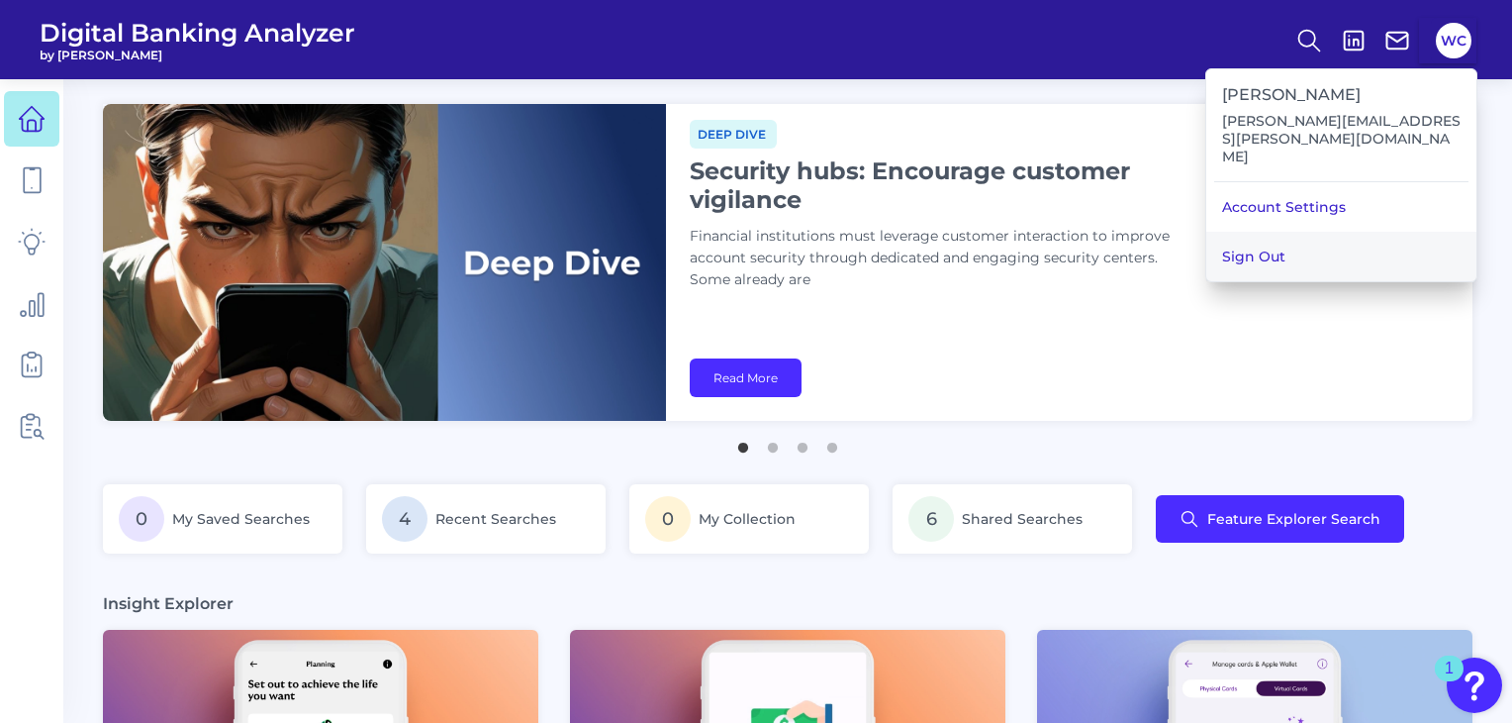
click at [1303, 232] on button "Sign Out" at bounding box center [1342, 256] width 270 height 49
